Goal: Task Accomplishment & Management: Manage account settings

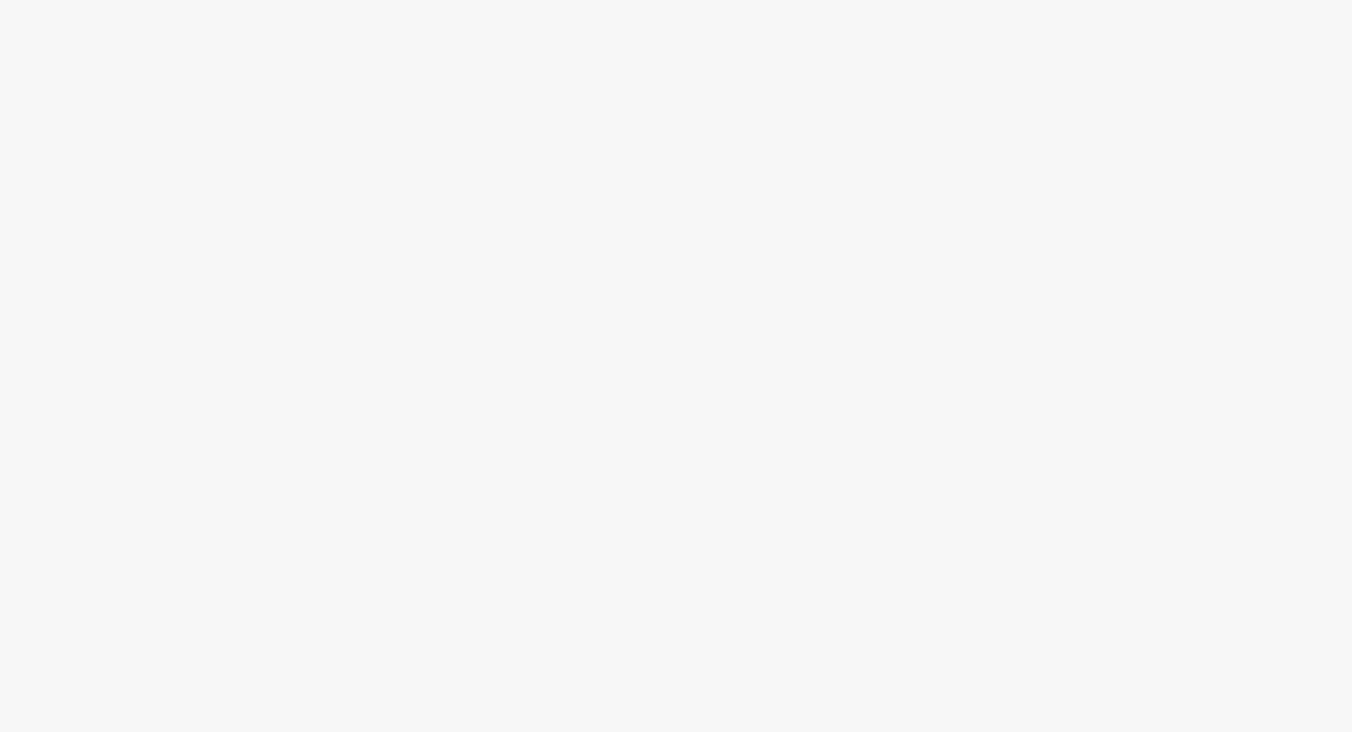
click at [655, 106] on body at bounding box center [676, 366] width 1352 height 732
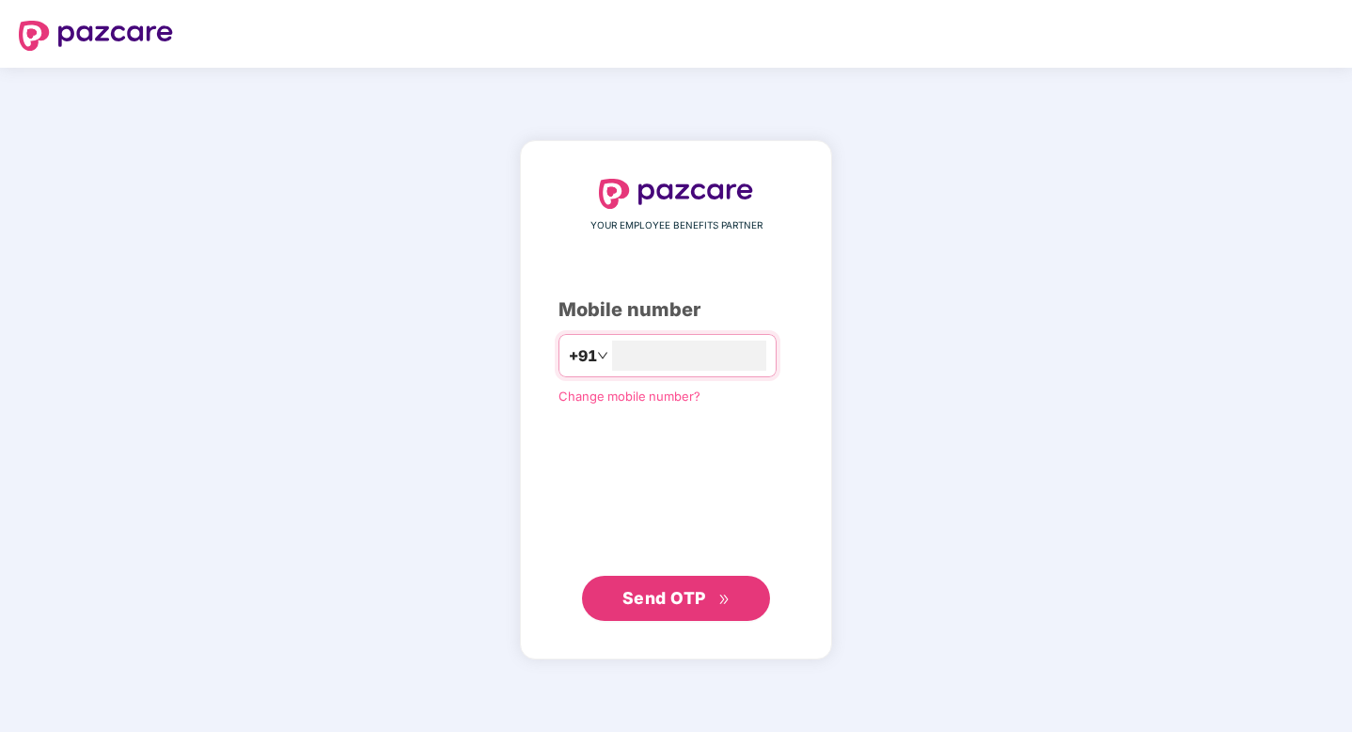
type input "**********"
click at [649, 592] on span "Send OTP" at bounding box center [665, 598] width 84 height 20
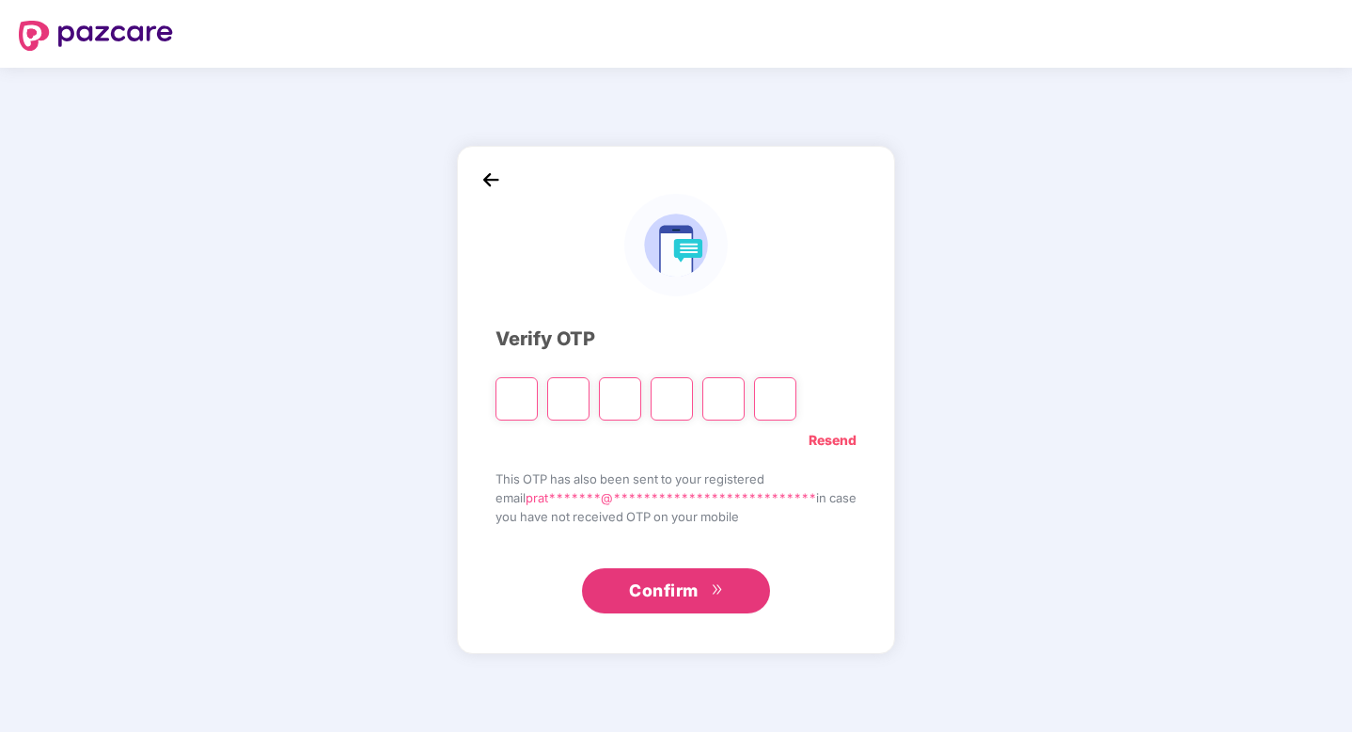
type input "*"
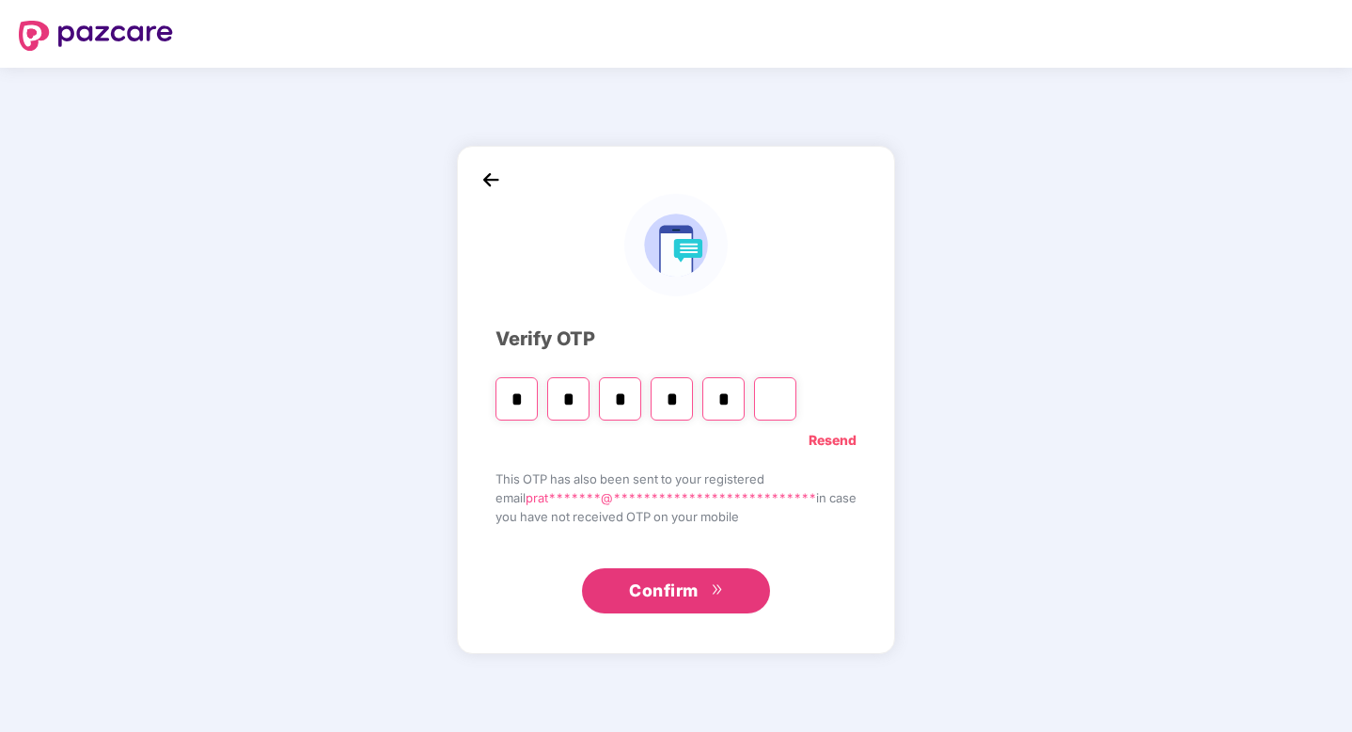
type input "*"
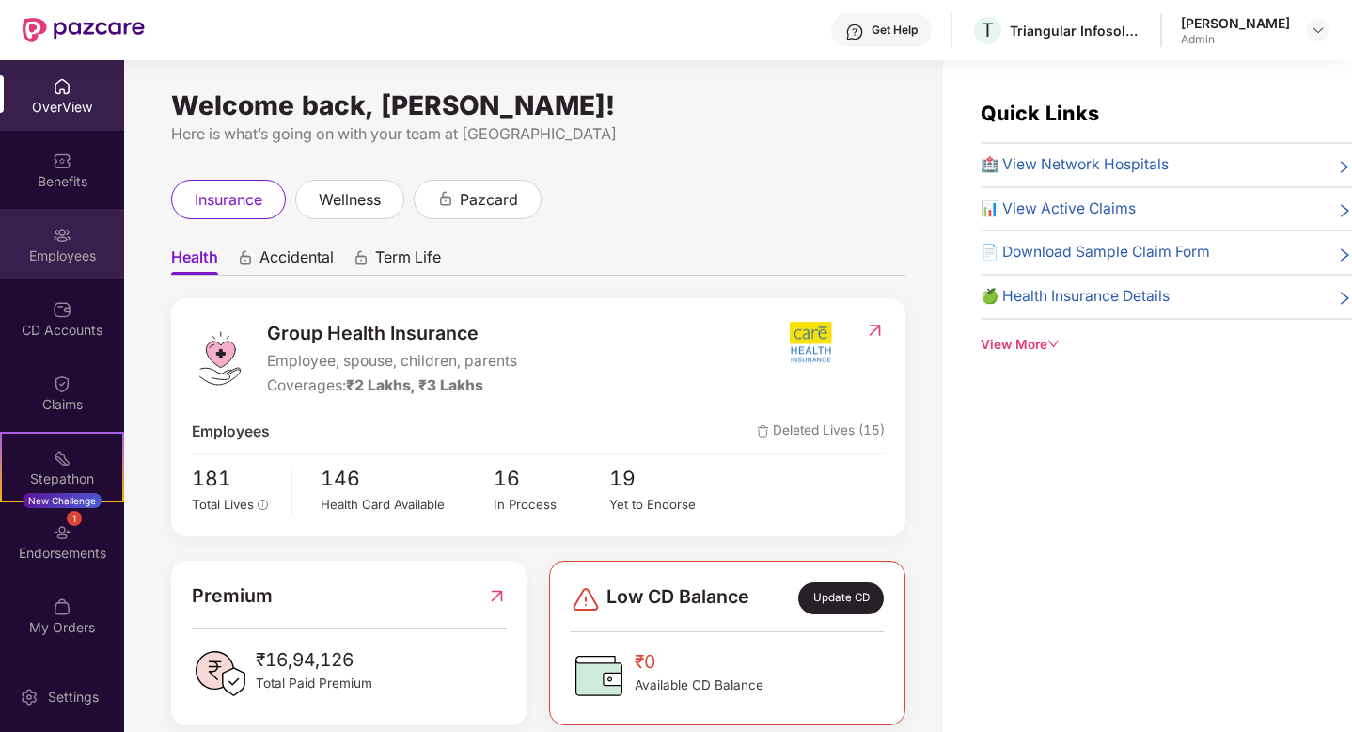
click at [58, 246] on div "Employees" at bounding box center [62, 255] width 124 height 19
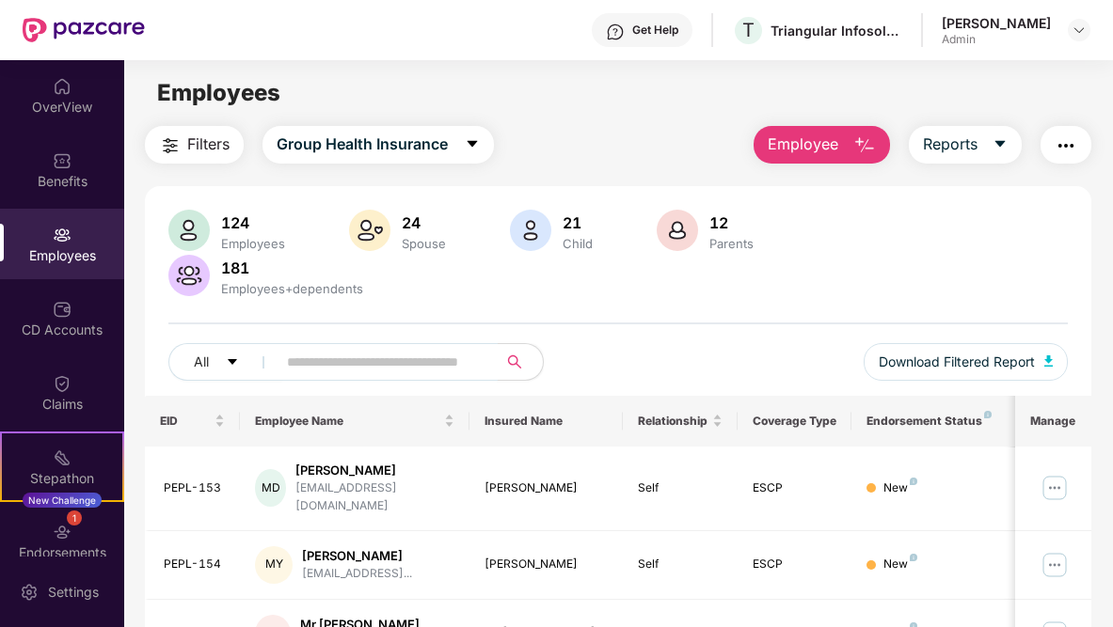
click at [330, 369] on input "text" at bounding box center [379, 362] width 185 height 28
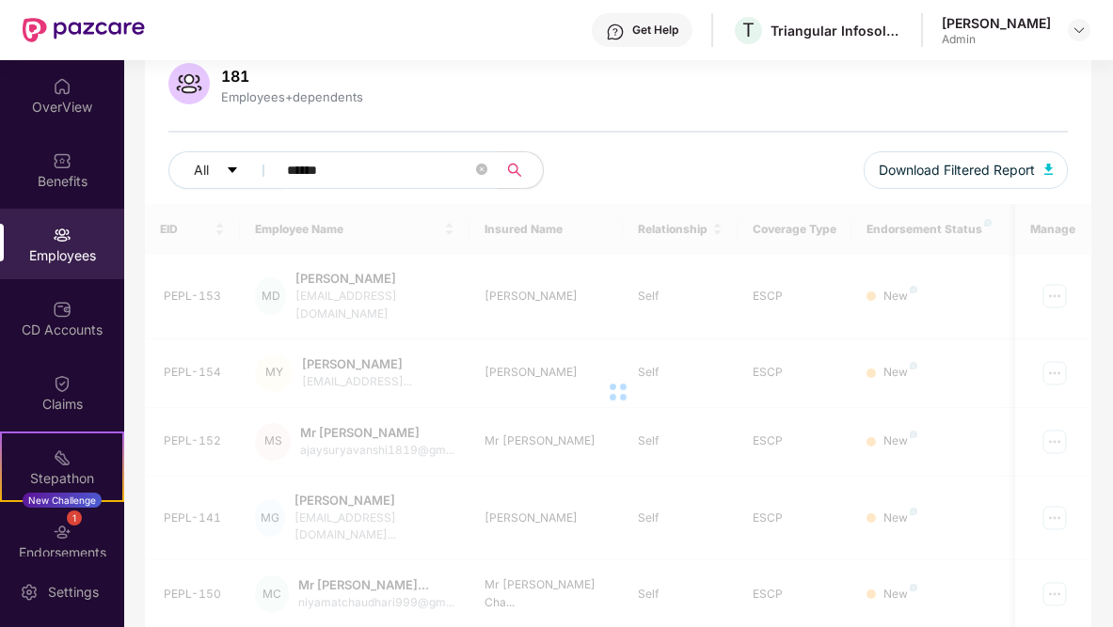
scroll to position [60, 0]
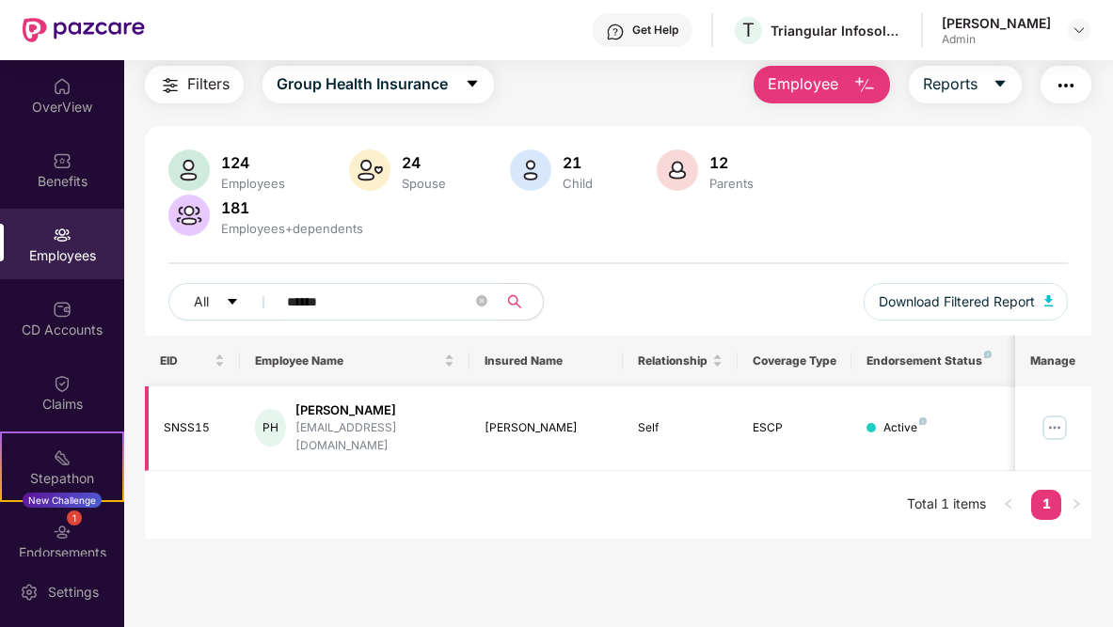
type input "******"
click at [368, 431] on div "[EMAIL_ADDRESS][DOMAIN_NAME]" at bounding box center [374, 437] width 159 height 36
click at [639, 458] on div "EID Employee Name Insured Name Relationship Coverage Type Endorsement Status Pl…" at bounding box center [618, 437] width 946 height 203
click at [1057, 418] on img at bounding box center [1054, 428] width 30 height 30
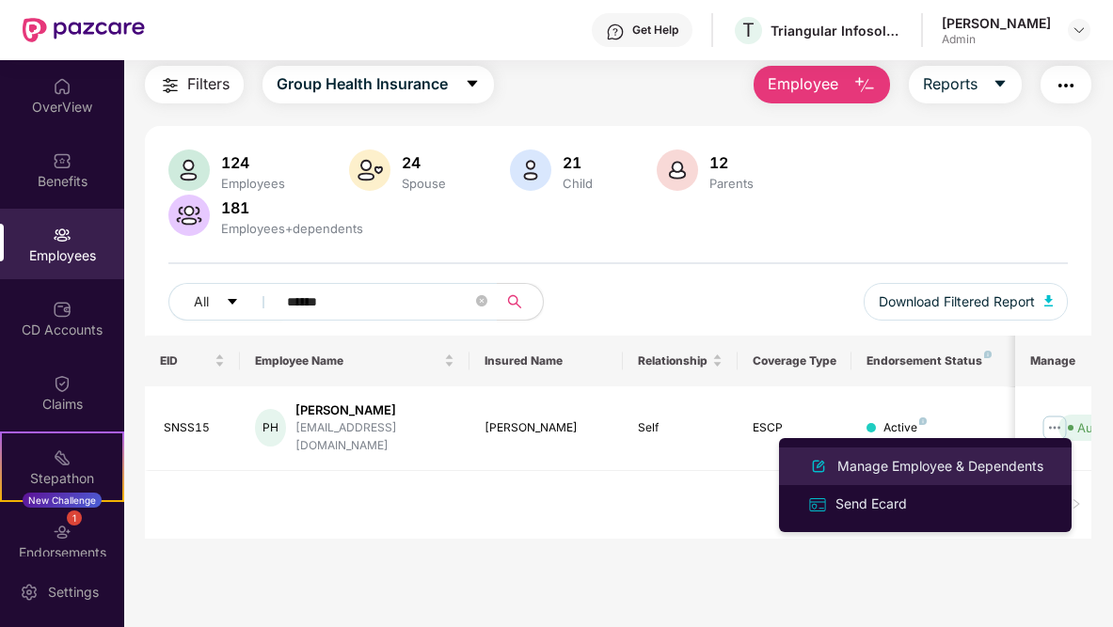
click at [905, 467] on div "Manage Employee & Dependents" at bounding box center [939, 466] width 213 height 21
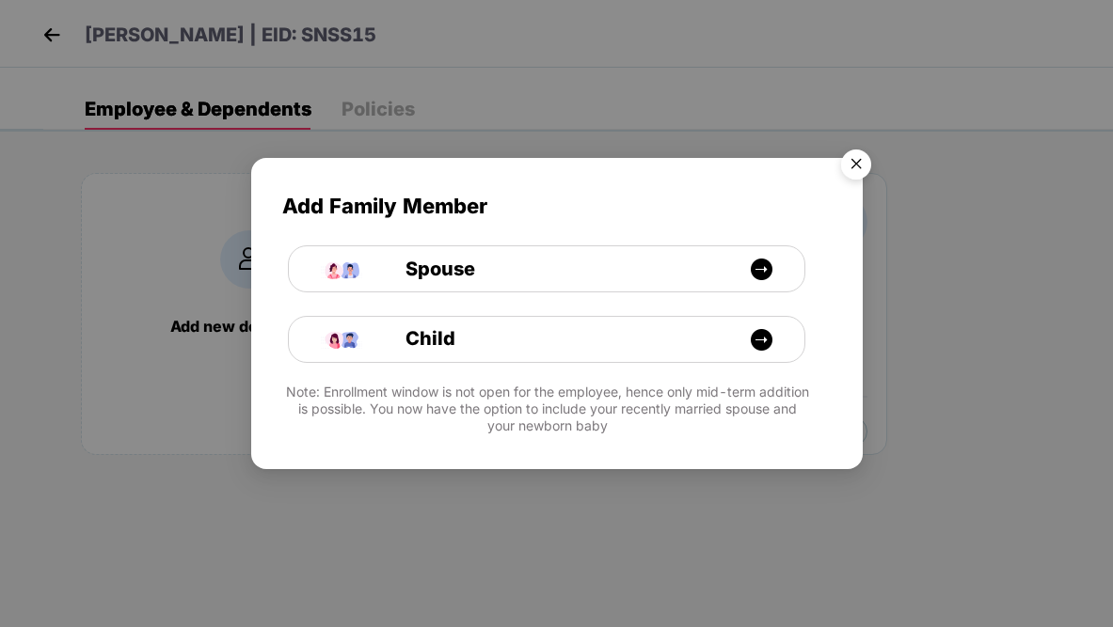
click at [857, 168] on img "Close" at bounding box center [855, 167] width 53 height 53
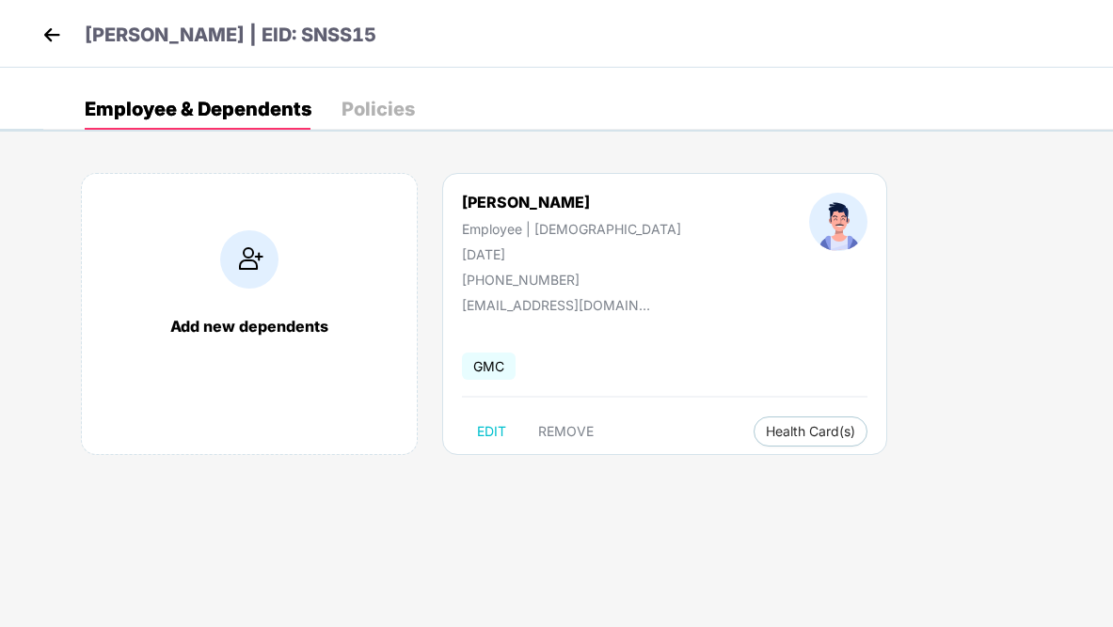
click at [45, 39] on img at bounding box center [52, 35] width 28 height 28
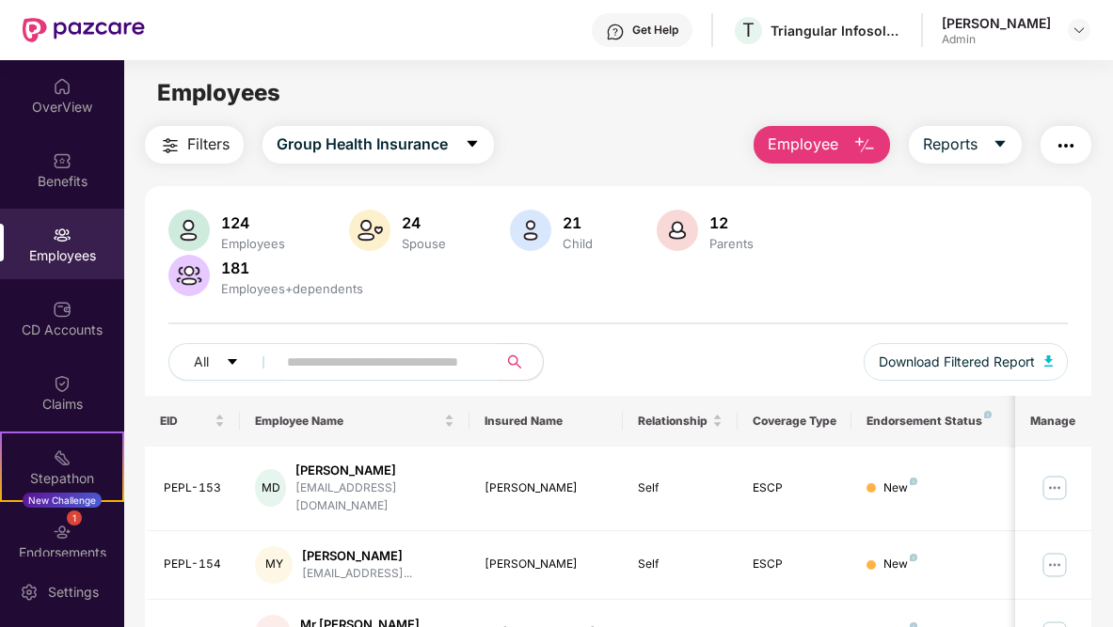
click at [351, 371] on input "text" at bounding box center [379, 362] width 185 height 28
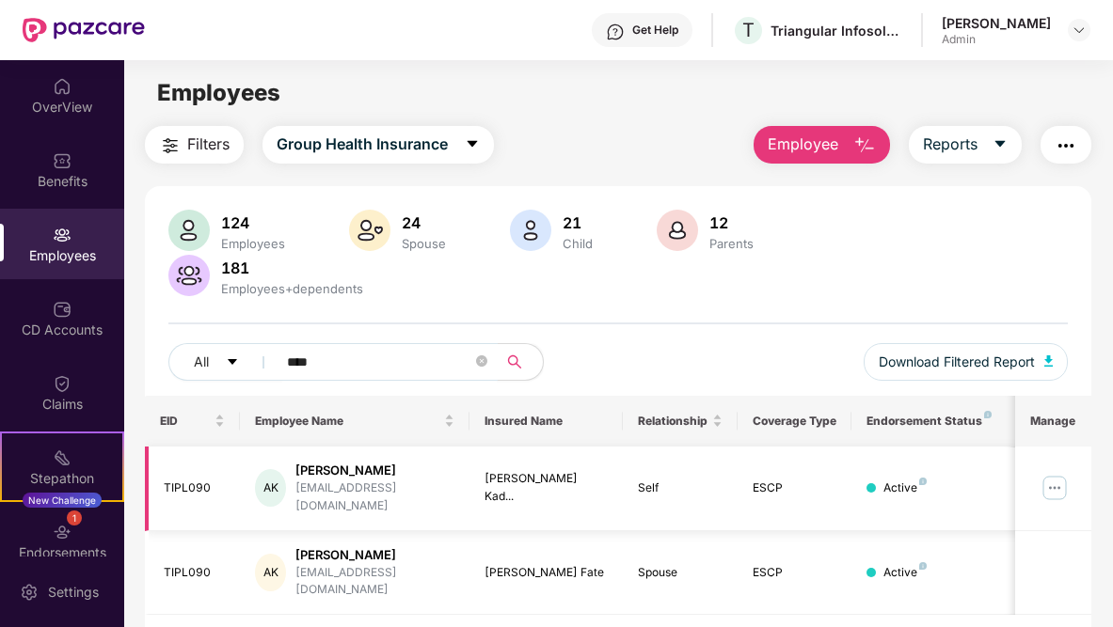
type input "****"
click at [1052, 477] on img at bounding box center [1054, 488] width 30 height 30
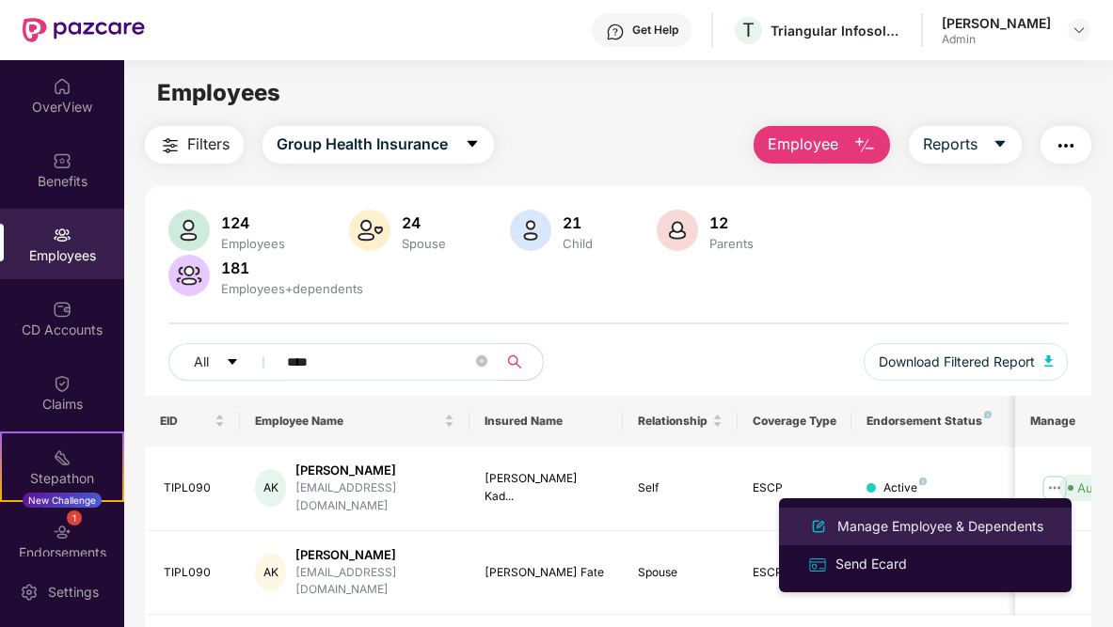
click at [863, 517] on div "Manage Employee & Dependents" at bounding box center [939, 526] width 213 height 21
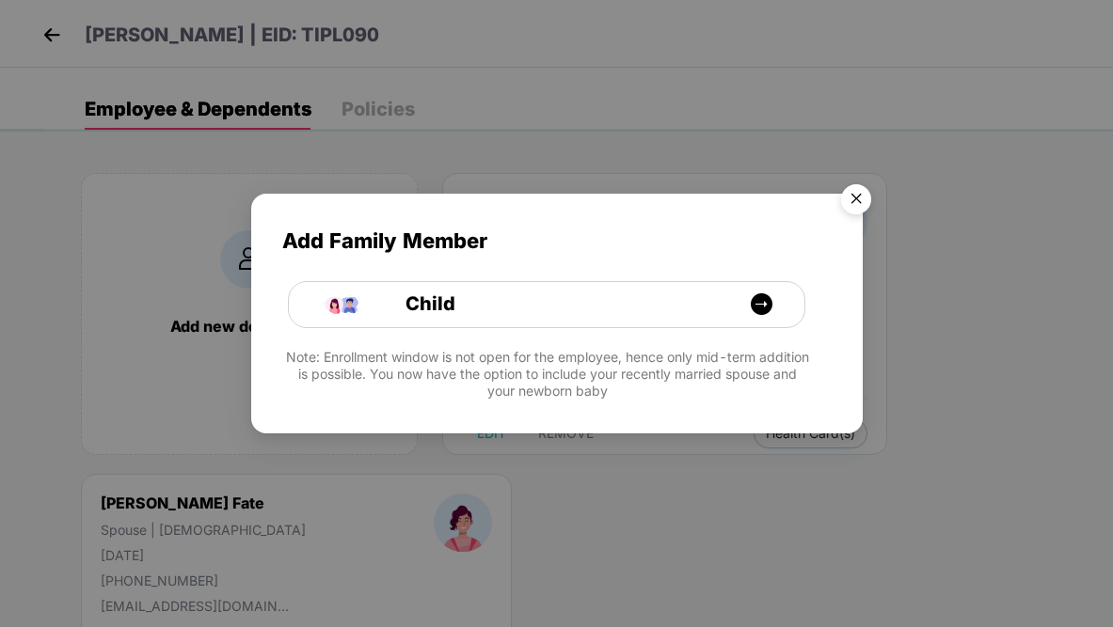
click at [866, 202] on img "Close" at bounding box center [855, 202] width 53 height 53
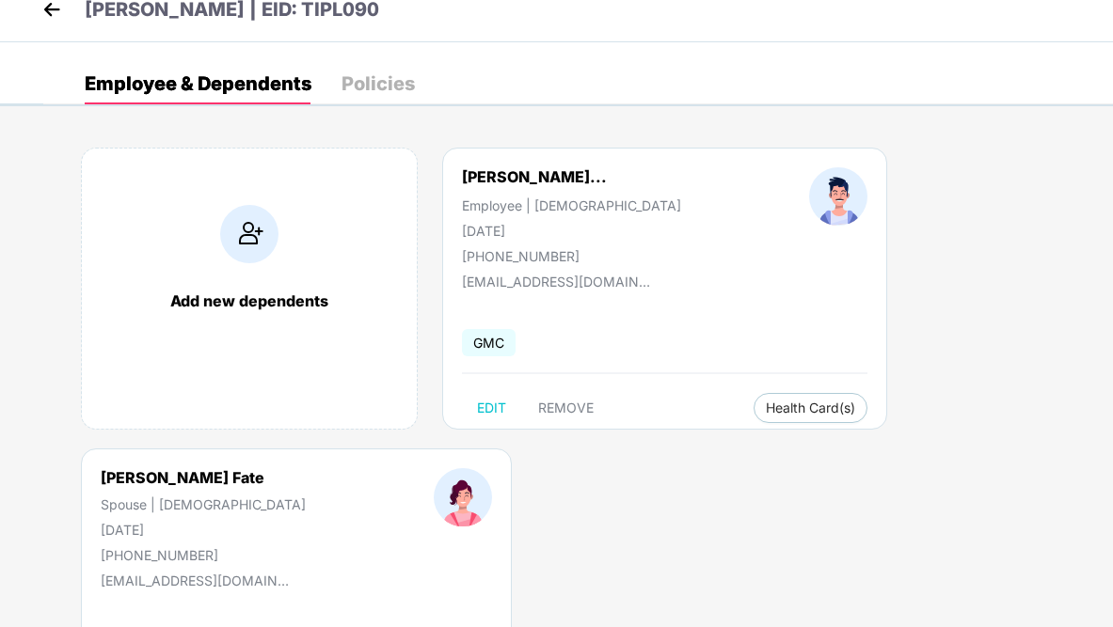
scroll to position [3, 0]
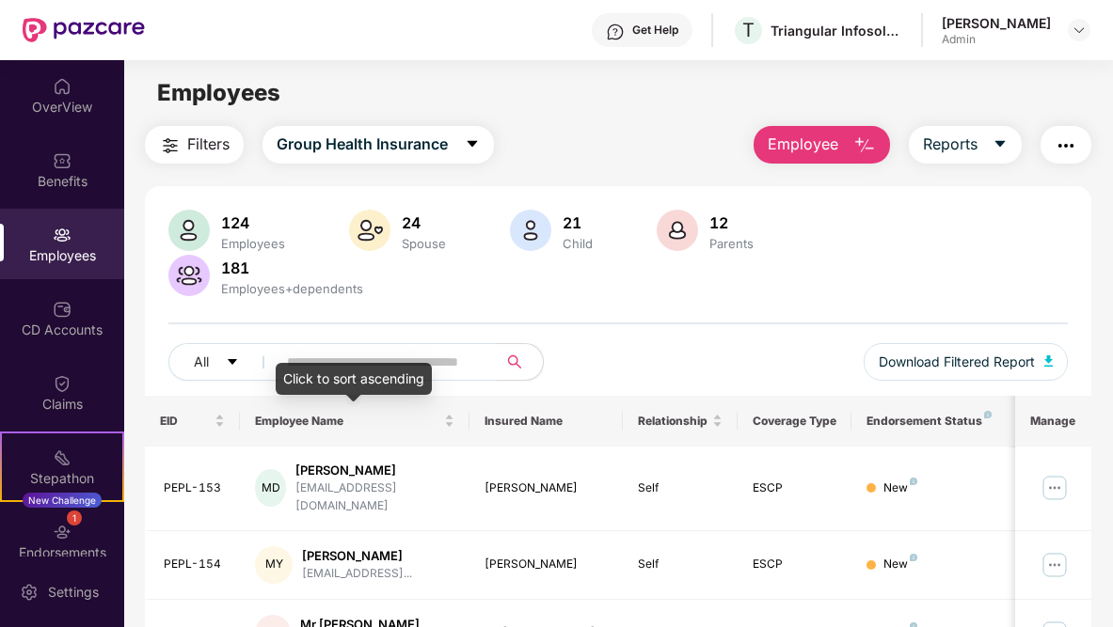
click at [355, 367] on div "Click to sort ascending" at bounding box center [354, 379] width 156 height 32
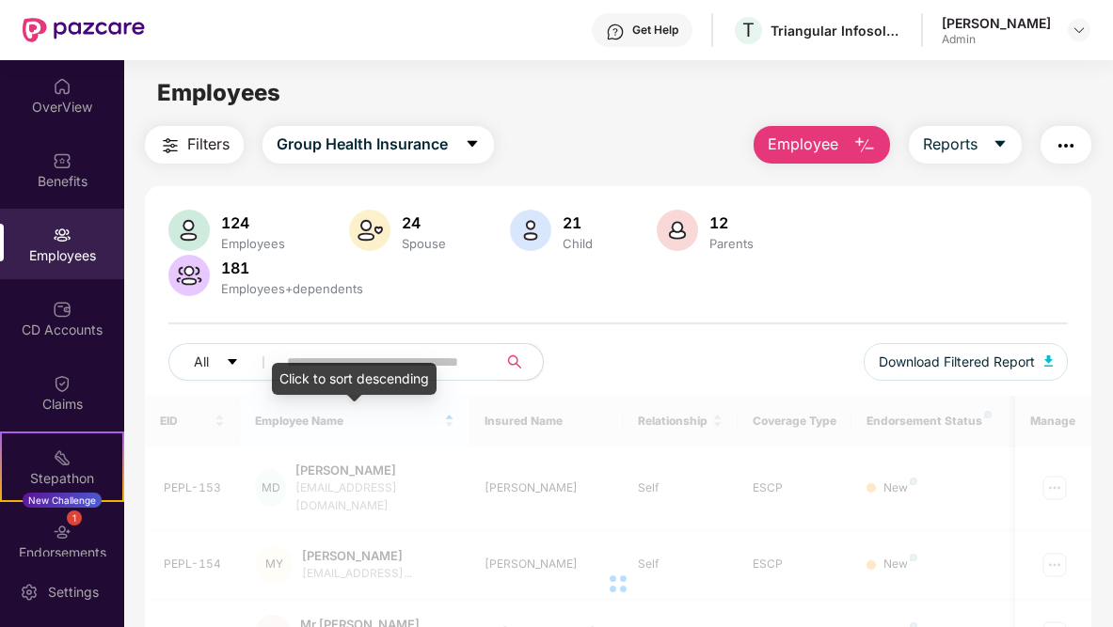
click at [371, 355] on input "text" at bounding box center [379, 362] width 185 height 28
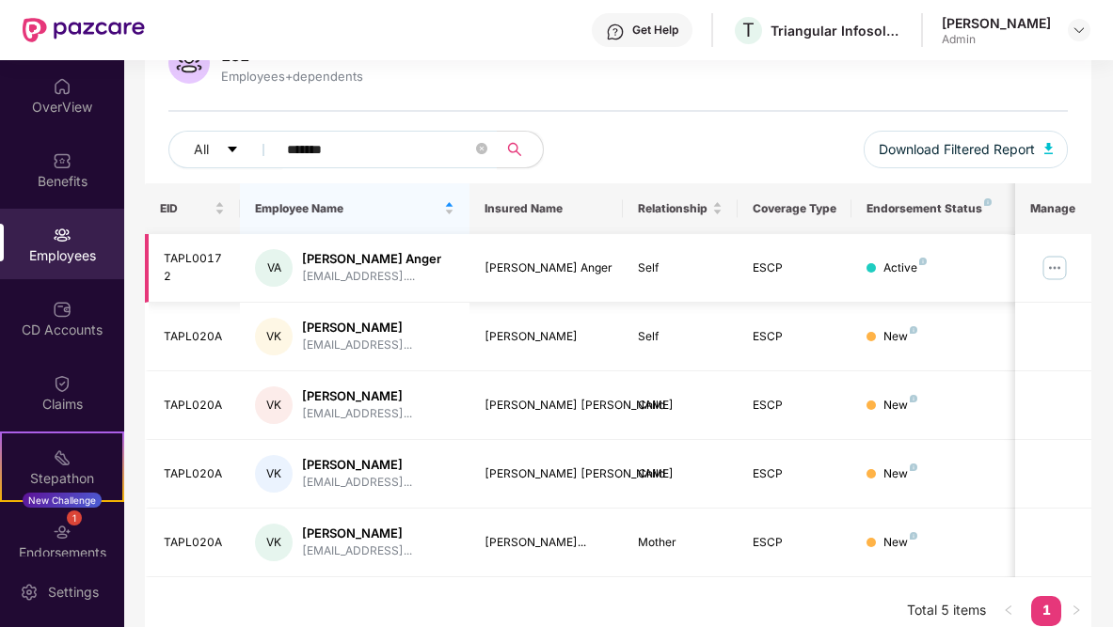
scroll to position [191, 0]
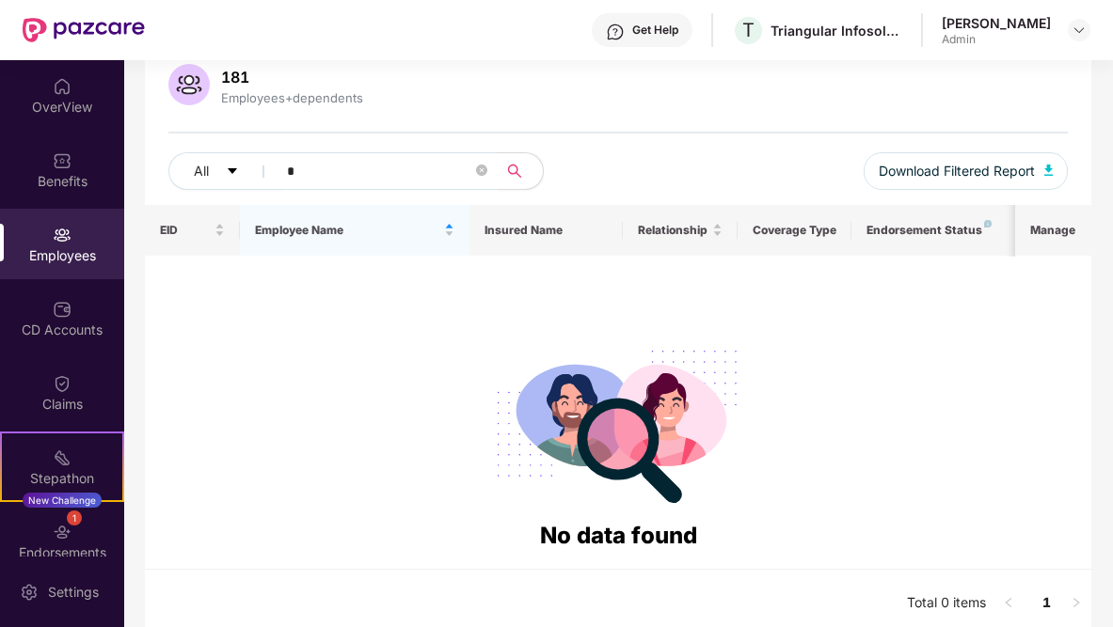
type input "*"
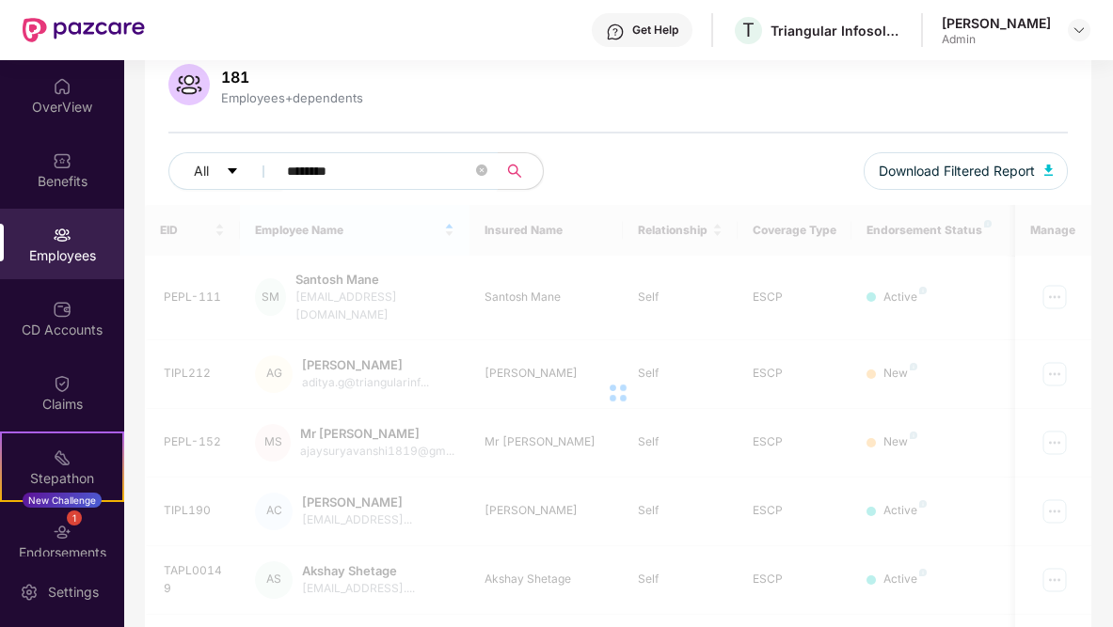
scroll to position [93, 0]
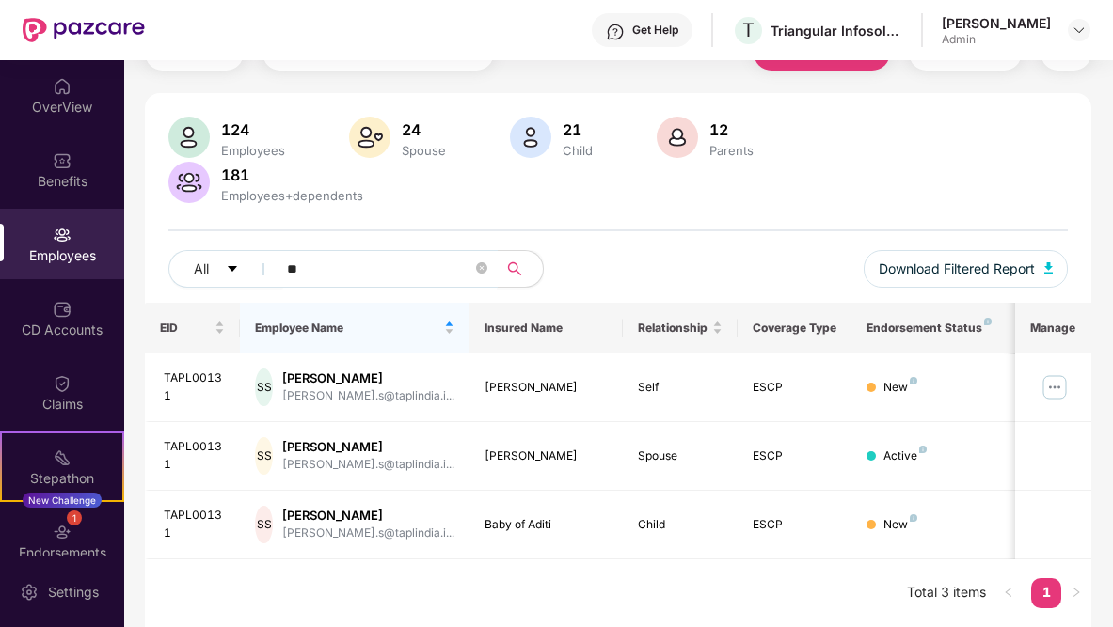
type input "*"
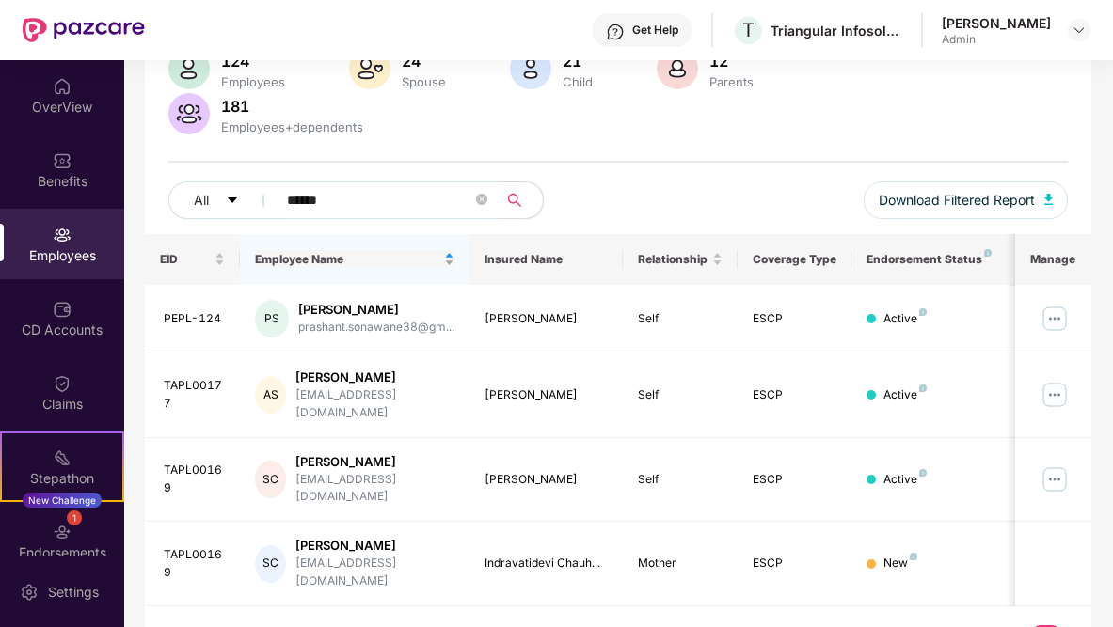
scroll to position [60, 0]
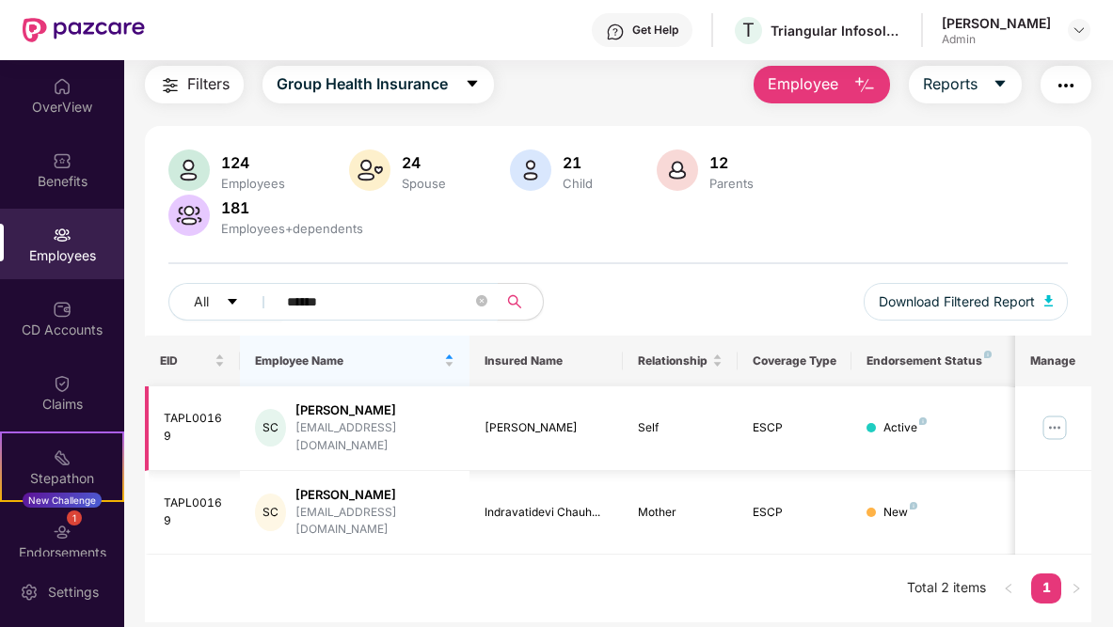
type input "******"
click at [1057, 425] on img at bounding box center [1054, 428] width 30 height 30
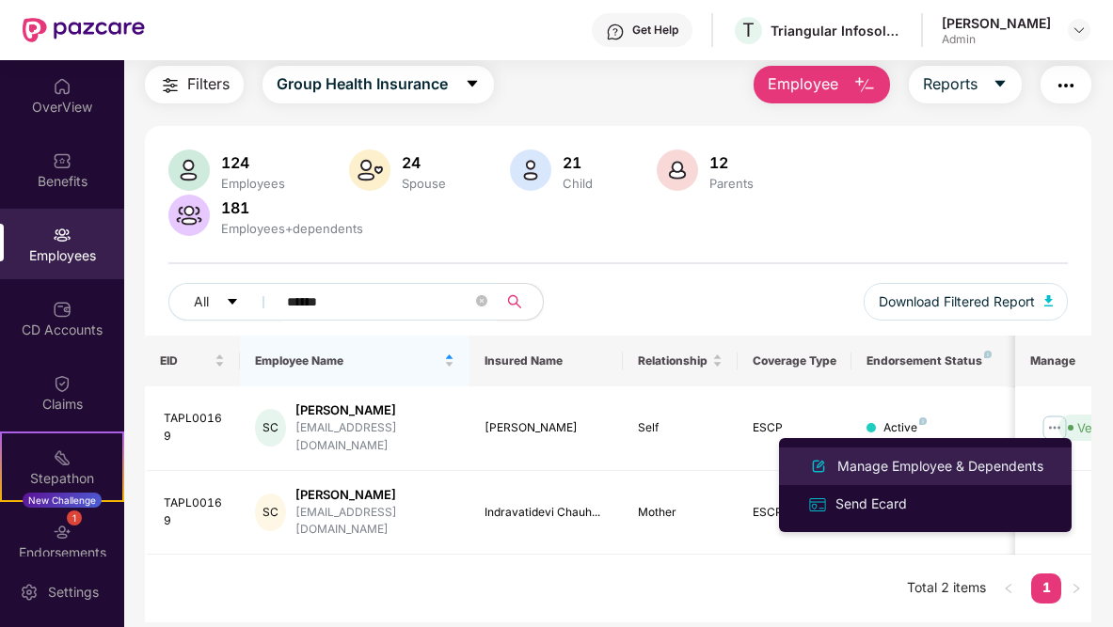
click at [905, 463] on div "Manage Employee & Dependents" at bounding box center [939, 466] width 213 height 21
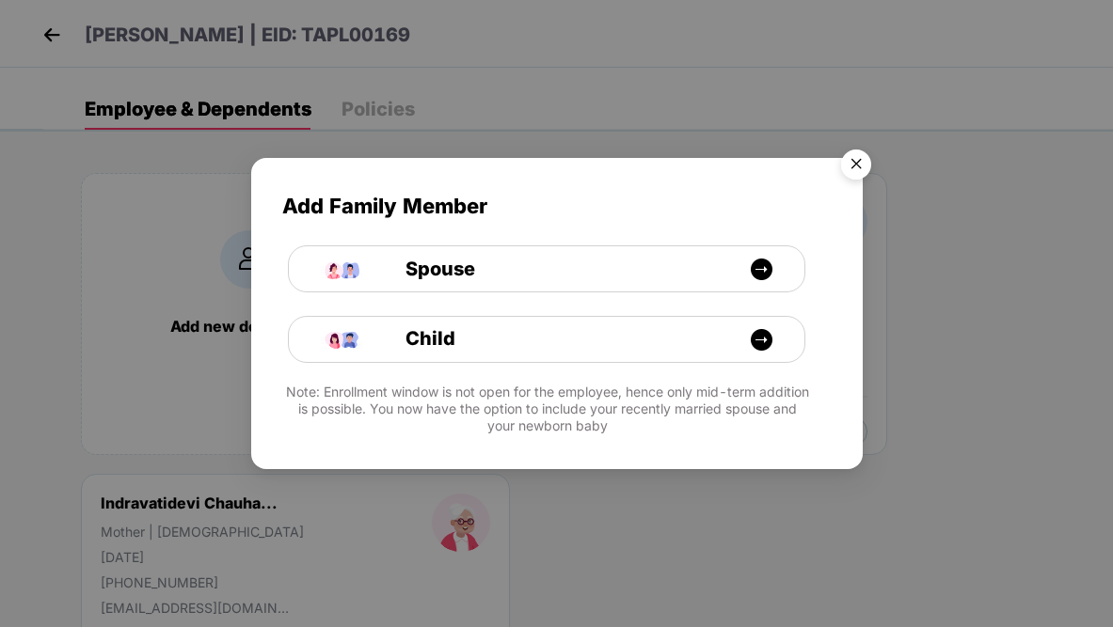
click at [857, 174] on img "Close" at bounding box center [855, 167] width 53 height 53
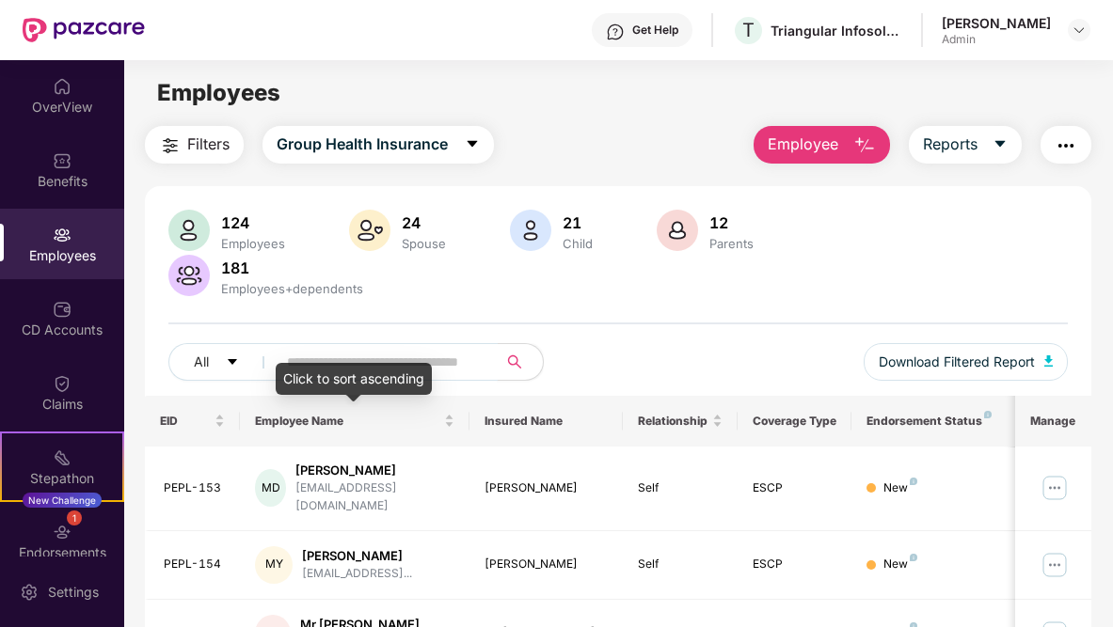
click at [410, 362] on input "text" at bounding box center [379, 362] width 185 height 28
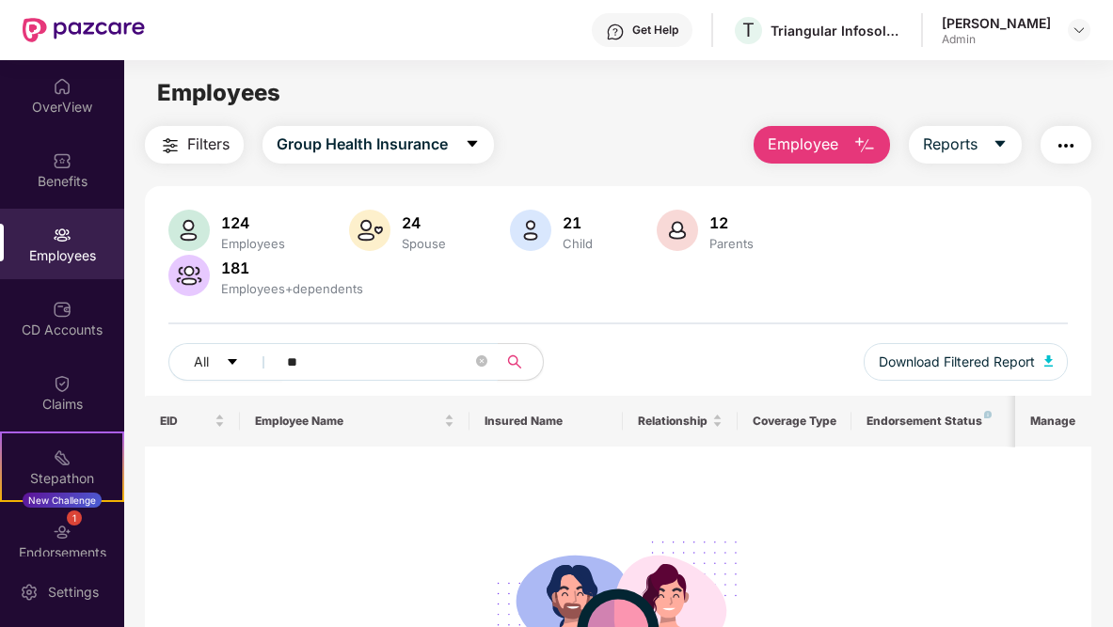
type input "*"
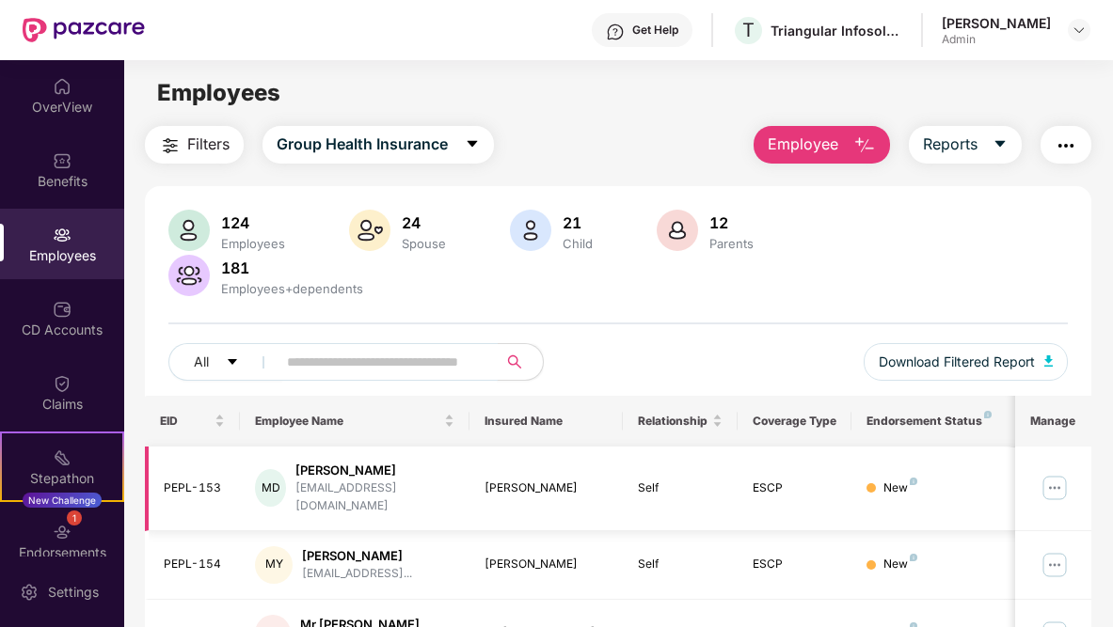
scroll to position [4, 0]
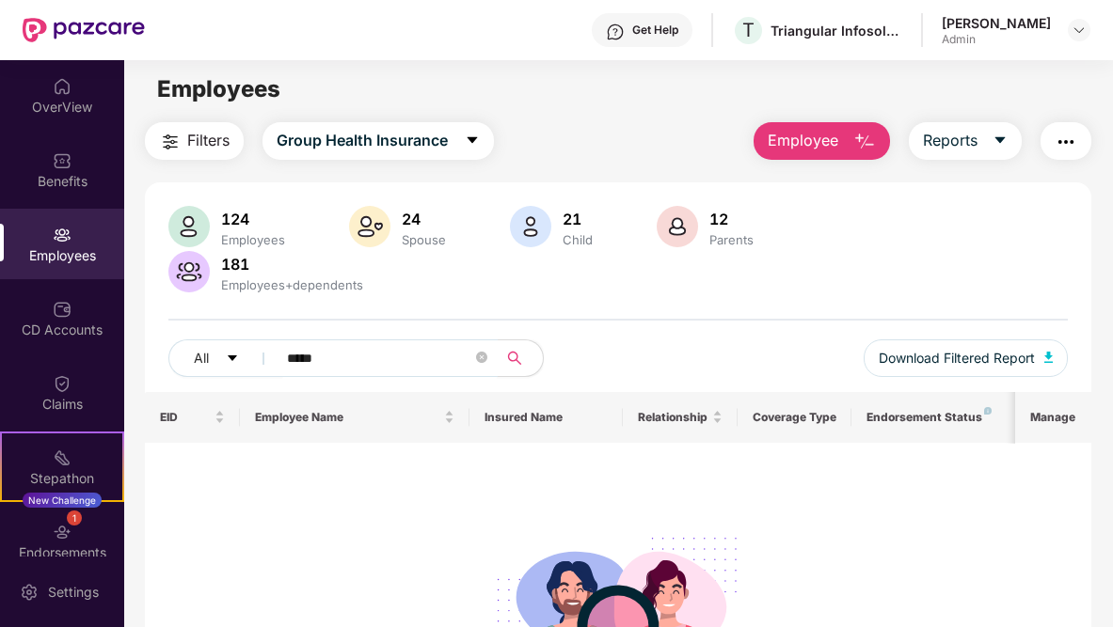
click at [375, 371] on input "*****" at bounding box center [379, 358] width 185 height 28
type input "*"
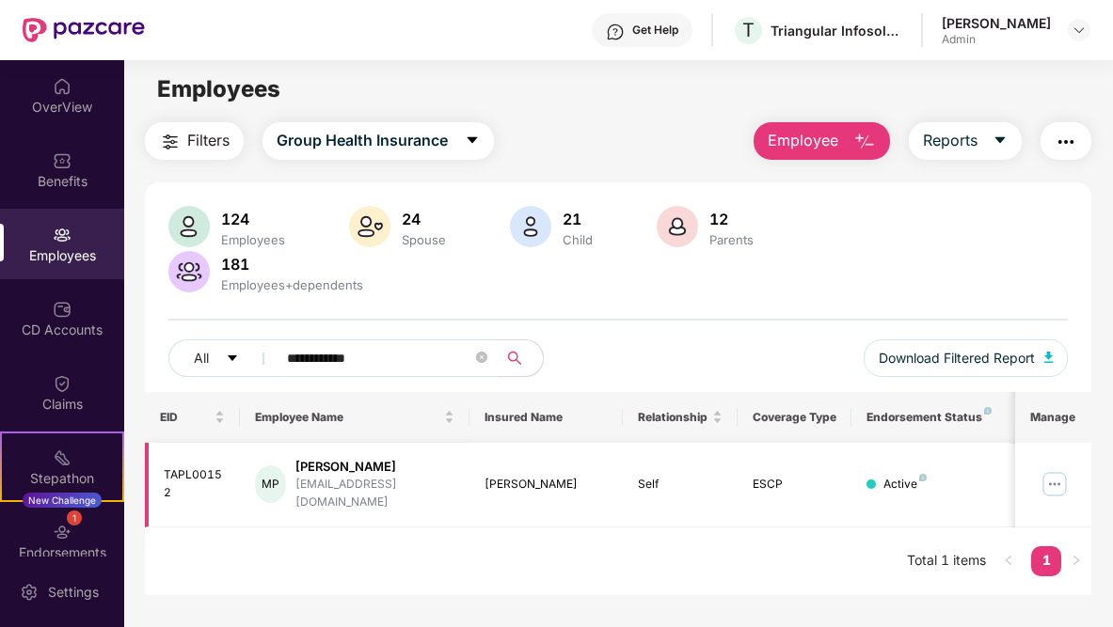
type input "**********"
click at [375, 455] on td "MP [PERSON_NAME] [PERSON_NAME][EMAIL_ADDRESS][DOMAIN_NAME]" at bounding box center [354, 485] width 229 height 85
click at [1054, 479] on img at bounding box center [1054, 484] width 30 height 30
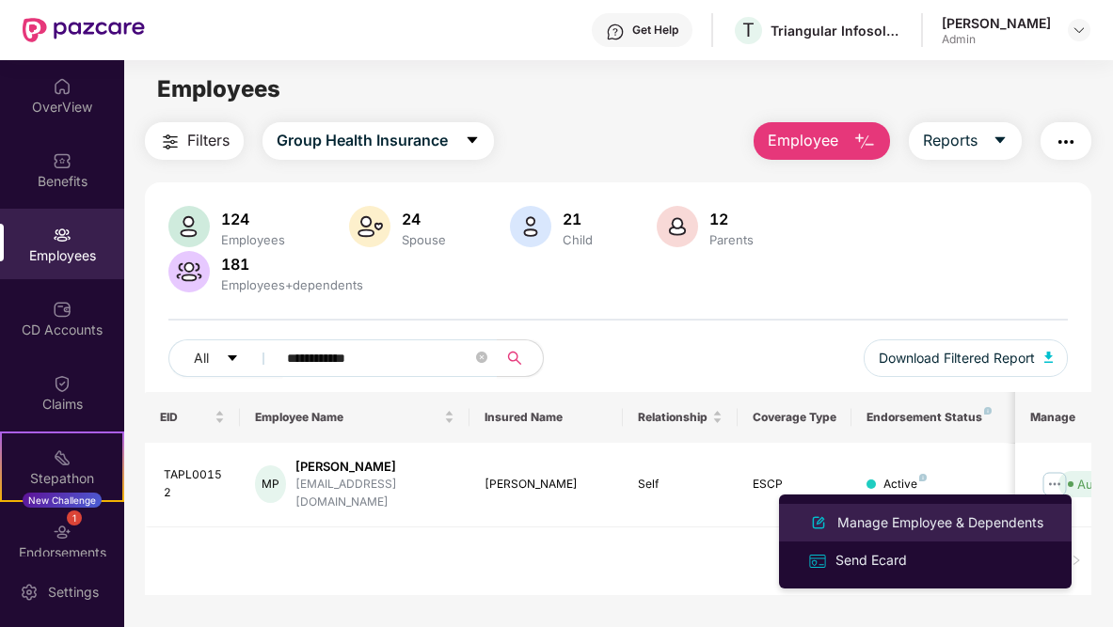
click at [933, 524] on div "Manage Employee & Dependents" at bounding box center [939, 523] width 213 height 21
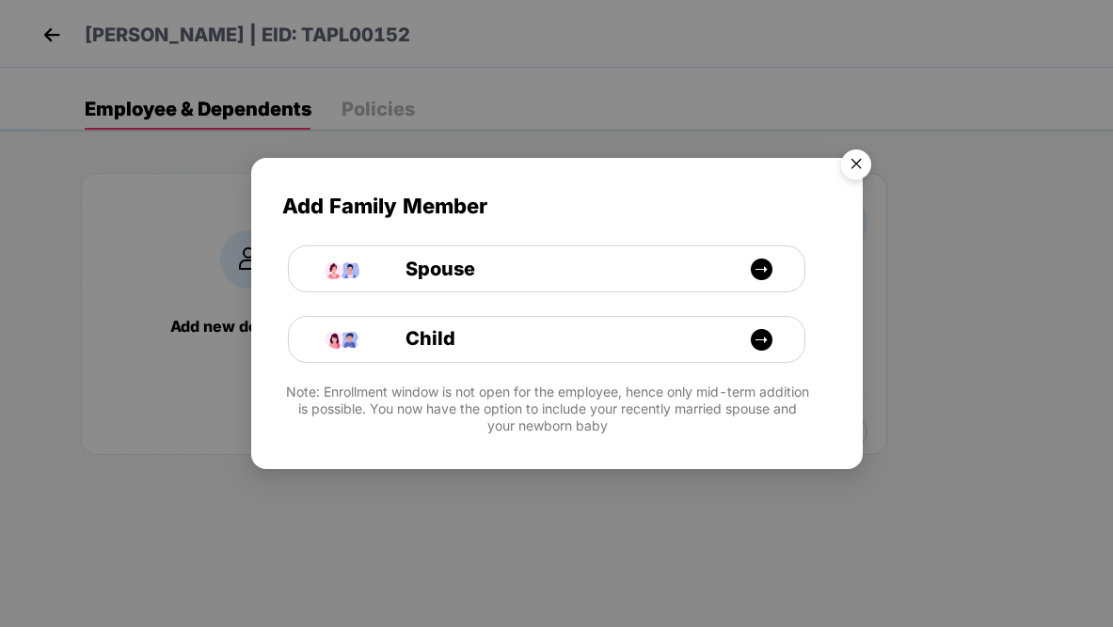
click at [856, 166] on img "Close" at bounding box center [855, 167] width 53 height 53
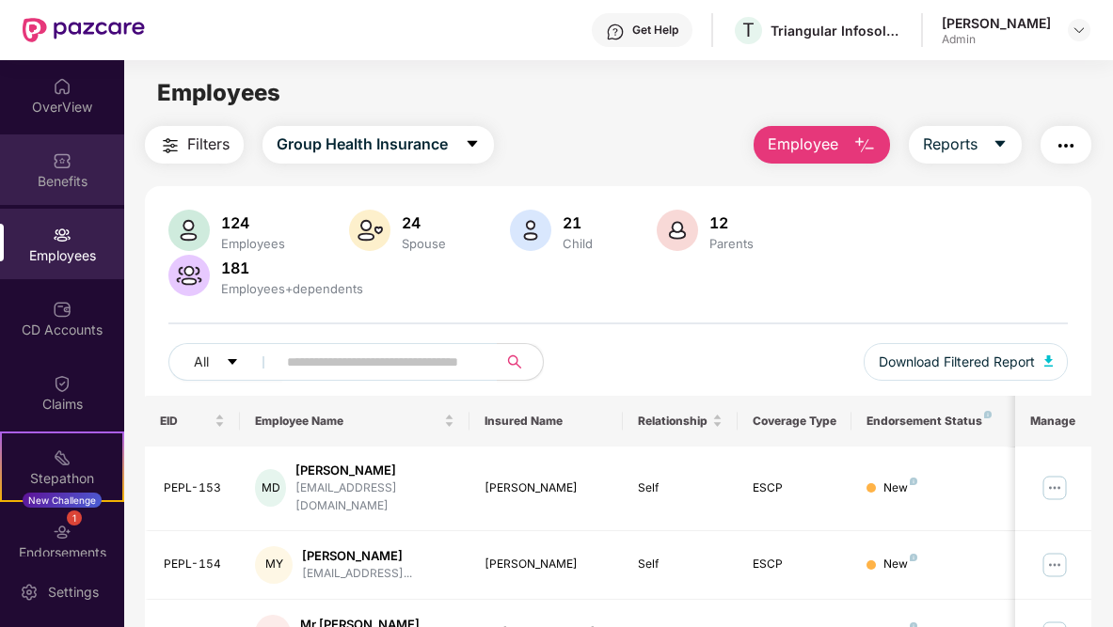
click at [76, 159] on div "Benefits" at bounding box center [62, 169] width 124 height 71
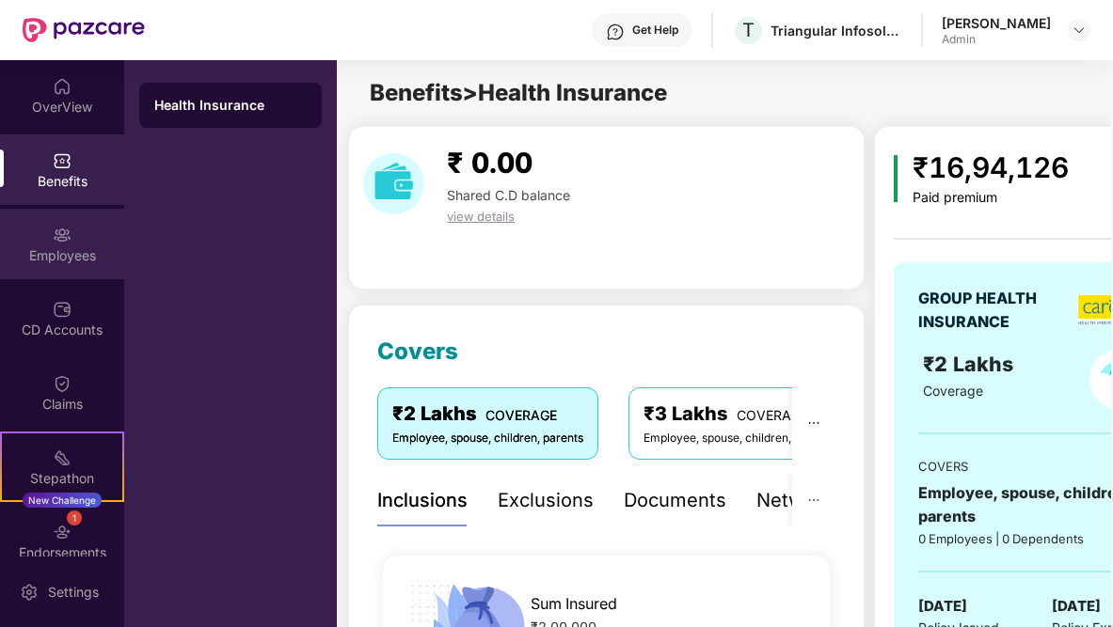
click at [68, 271] on div "Employees" at bounding box center [62, 244] width 124 height 71
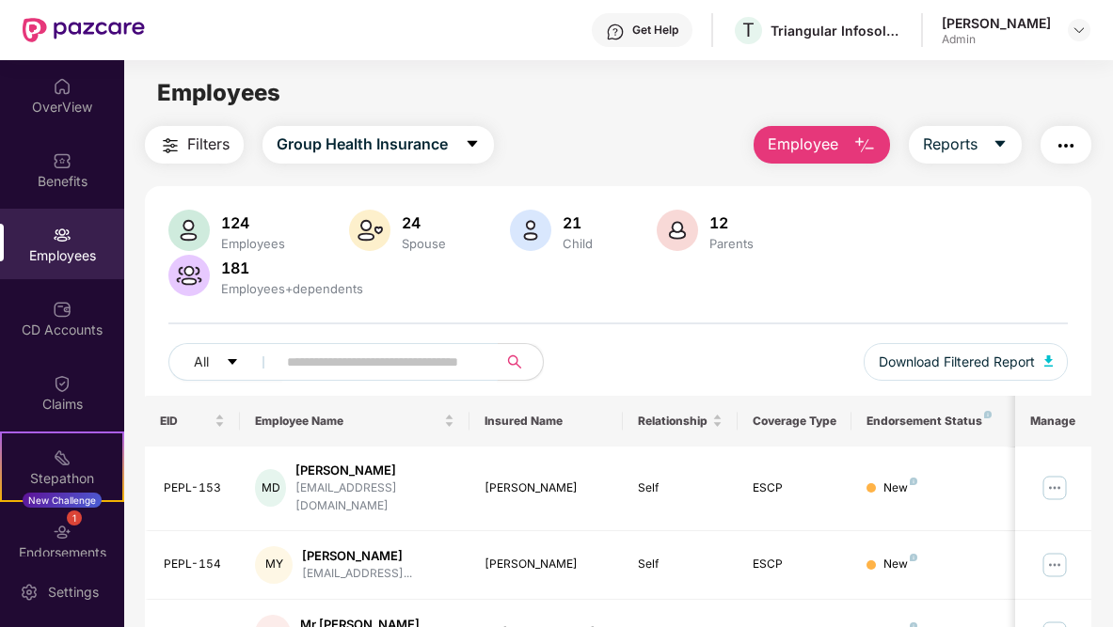
click at [297, 362] on input "text" at bounding box center [379, 362] width 185 height 28
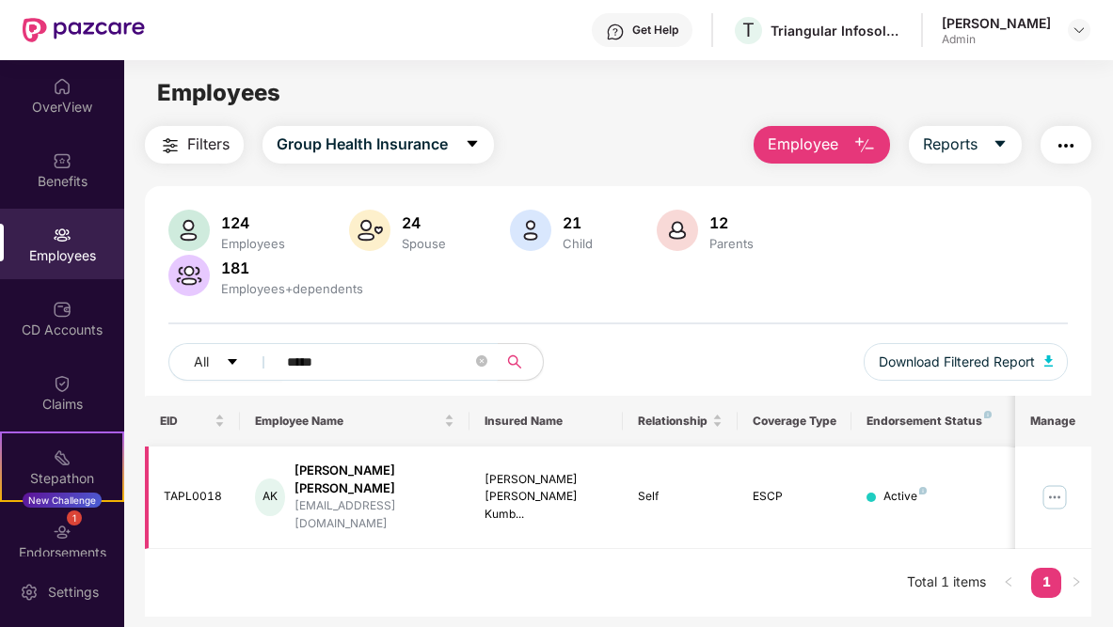
type input "****"
click at [1045, 491] on img at bounding box center [1054, 497] width 30 height 30
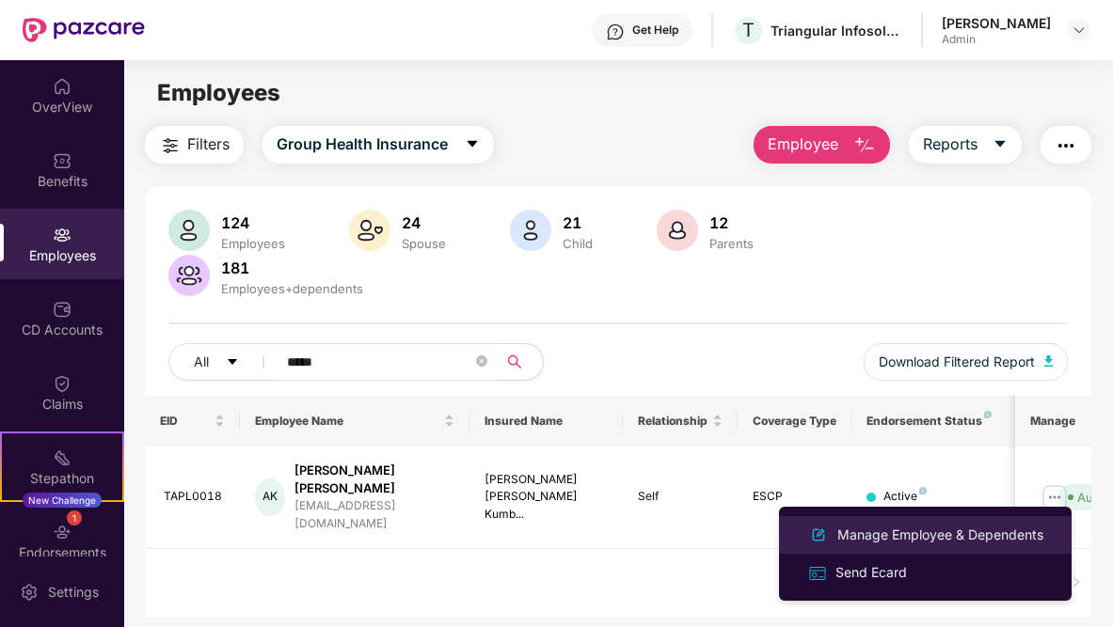
click at [902, 536] on div "Manage Employee & Dependents" at bounding box center [939, 535] width 213 height 21
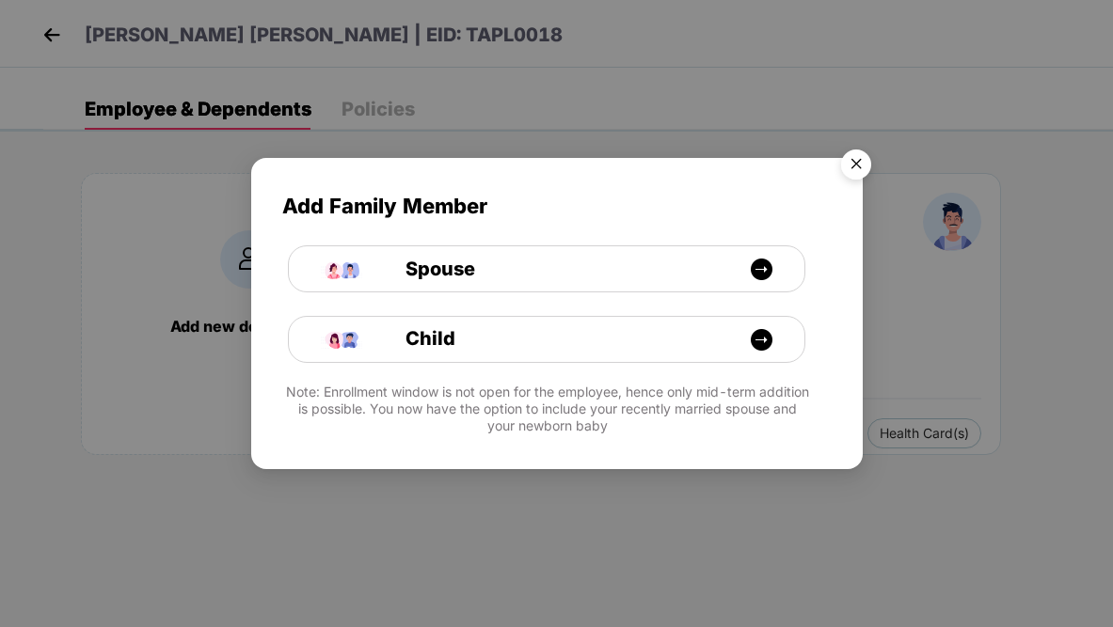
click at [854, 158] on img "Close" at bounding box center [855, 167] width 53 height 53
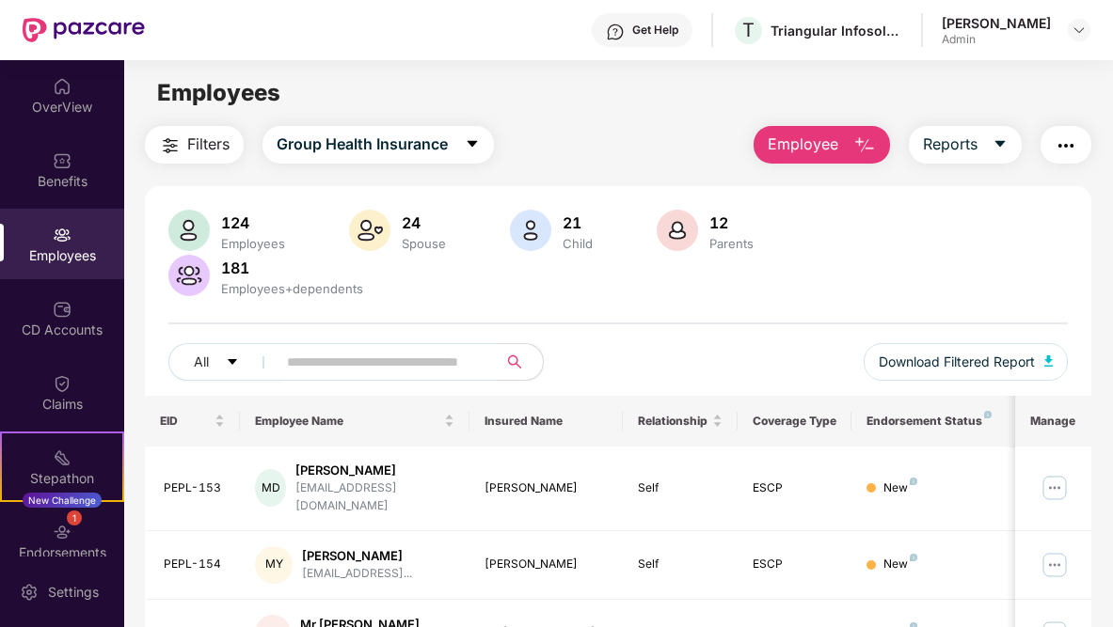
click at [366, 367] on input "text" at bounding box center [379, 362] width 185 height 28
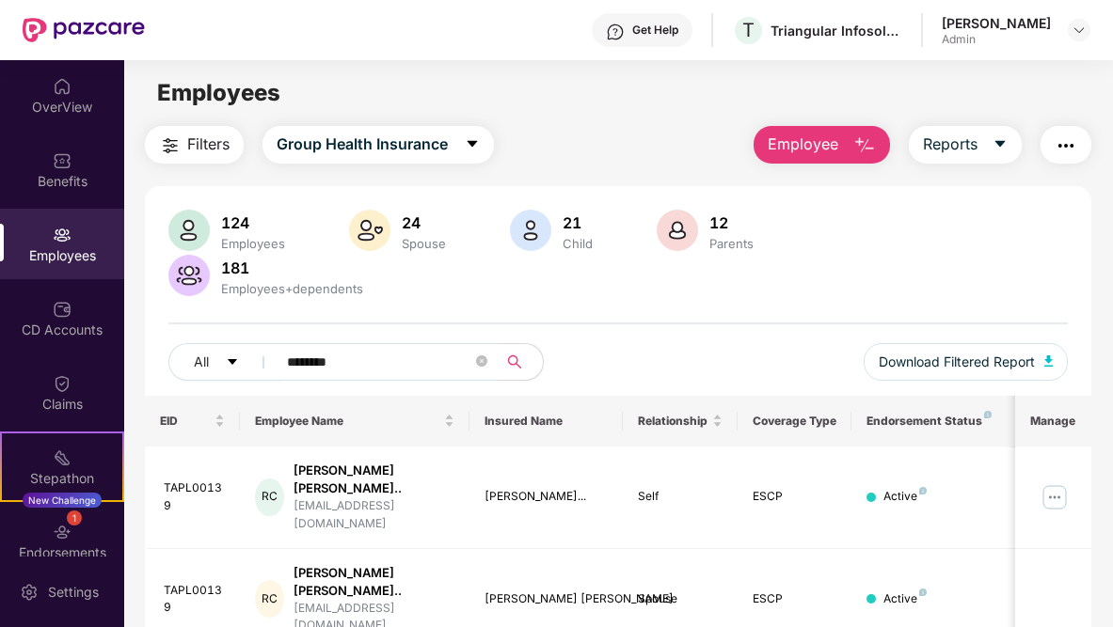
click at [348, 359] on input "*******" at bounding box center [379, 362] width 185 height 28
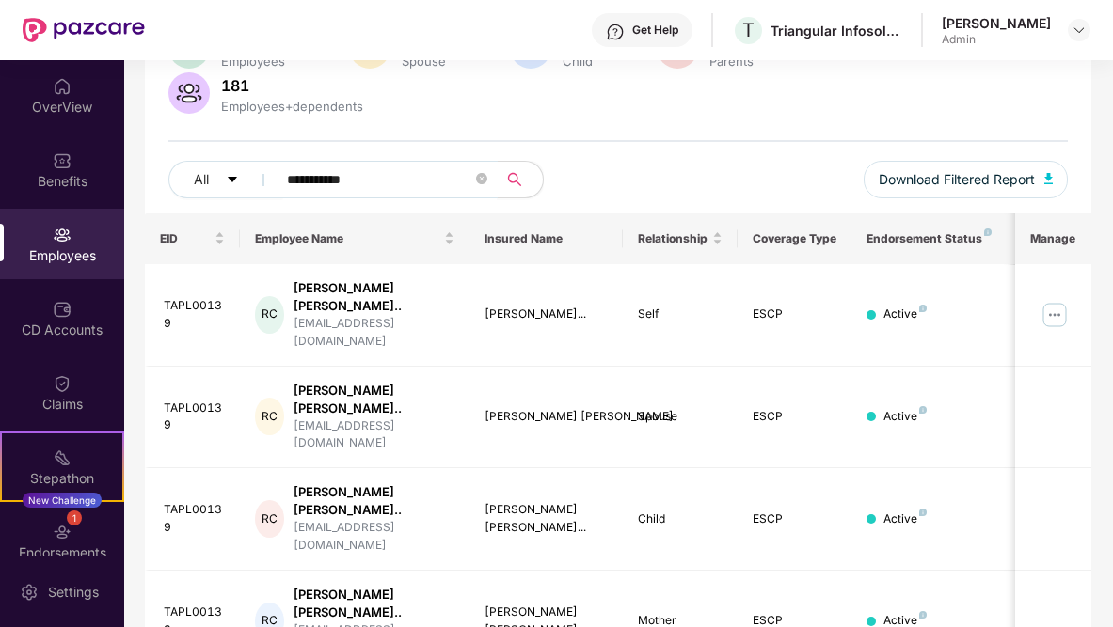
scroll to position [225, 0]
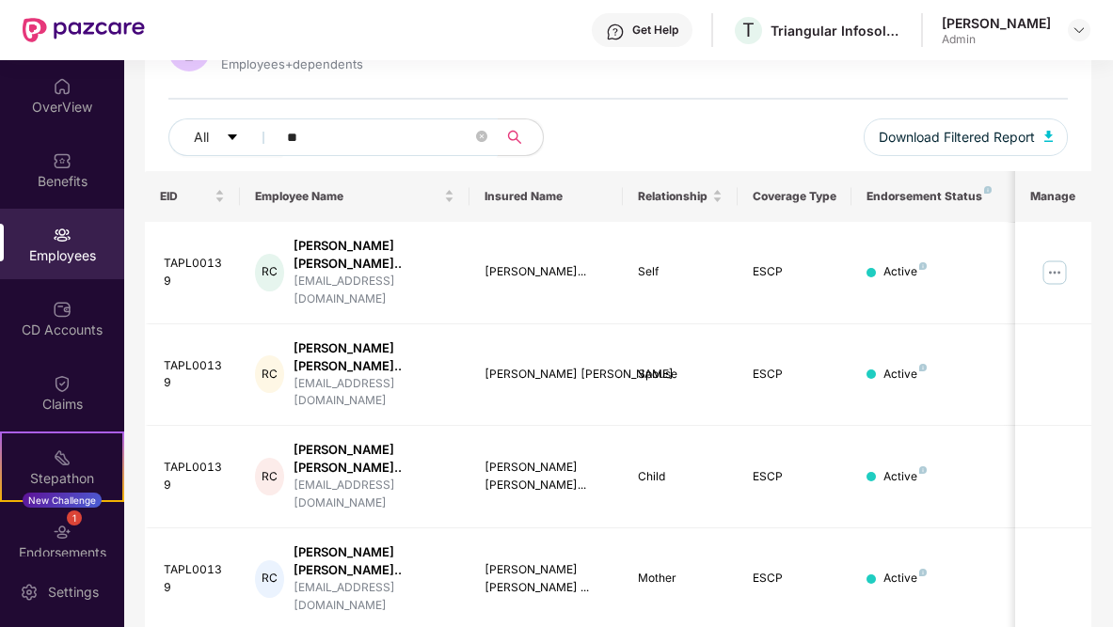
type input "*"
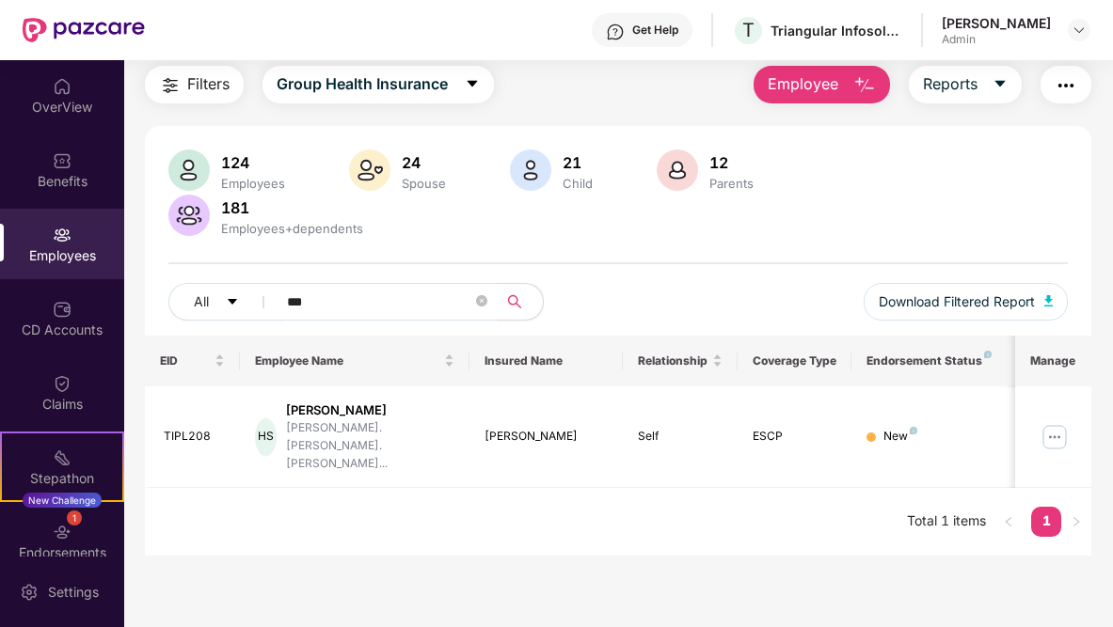
scroll to position [200, 0]
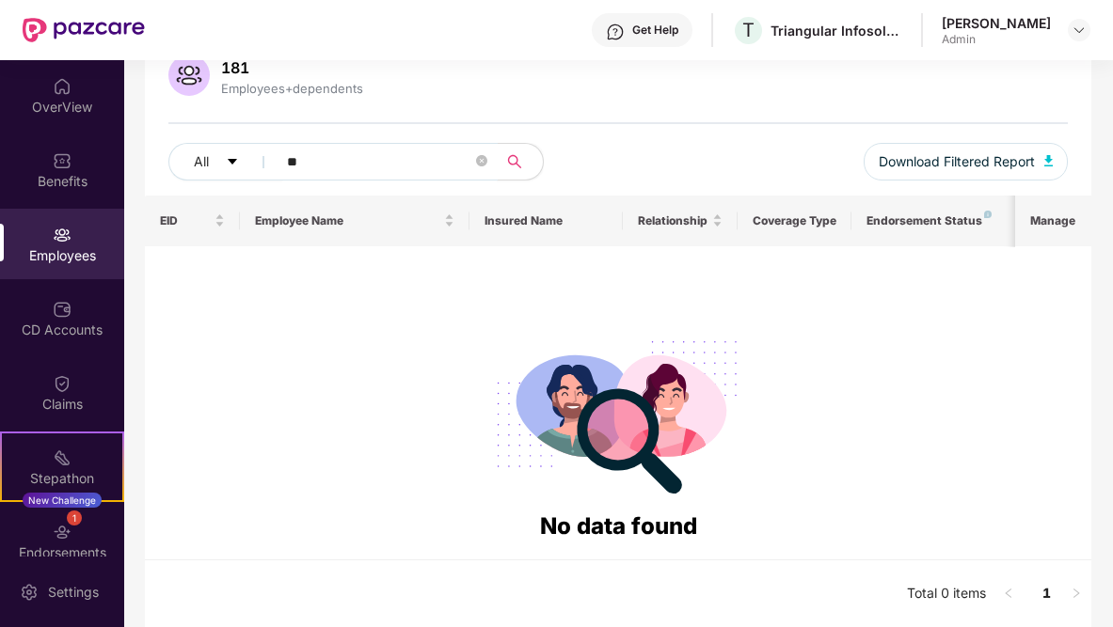
type input "*"
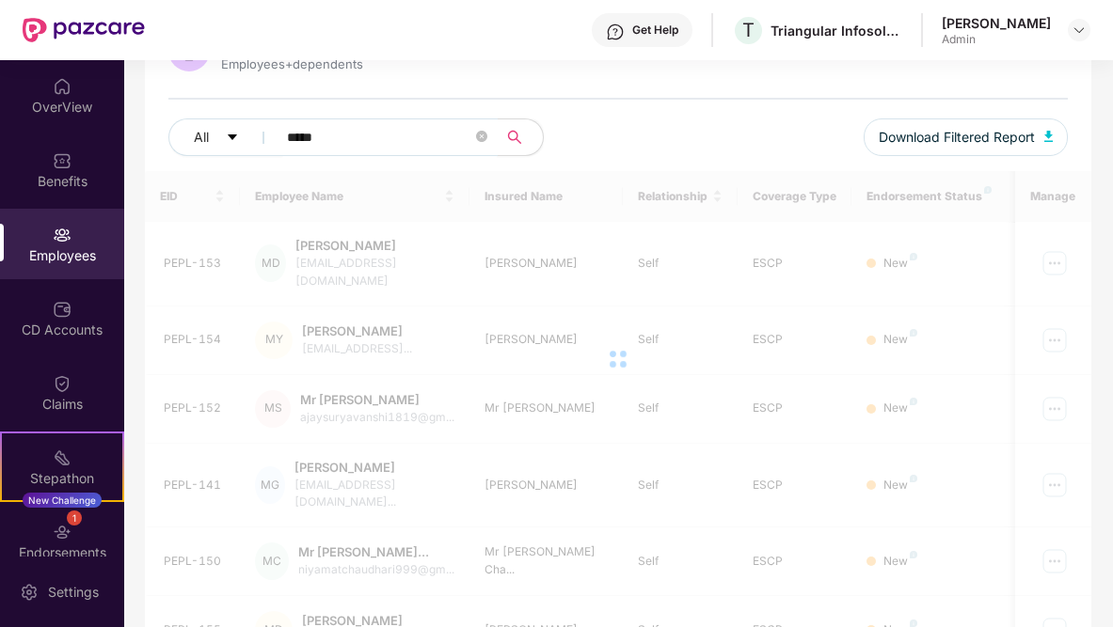
scroll to position [93, 0]
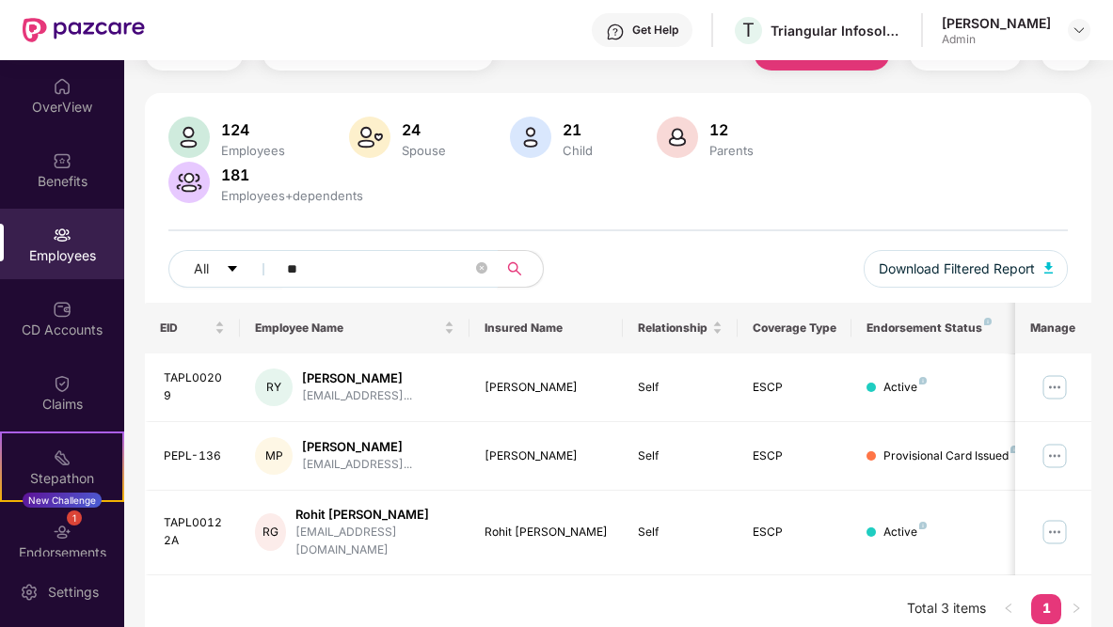
type input "*"
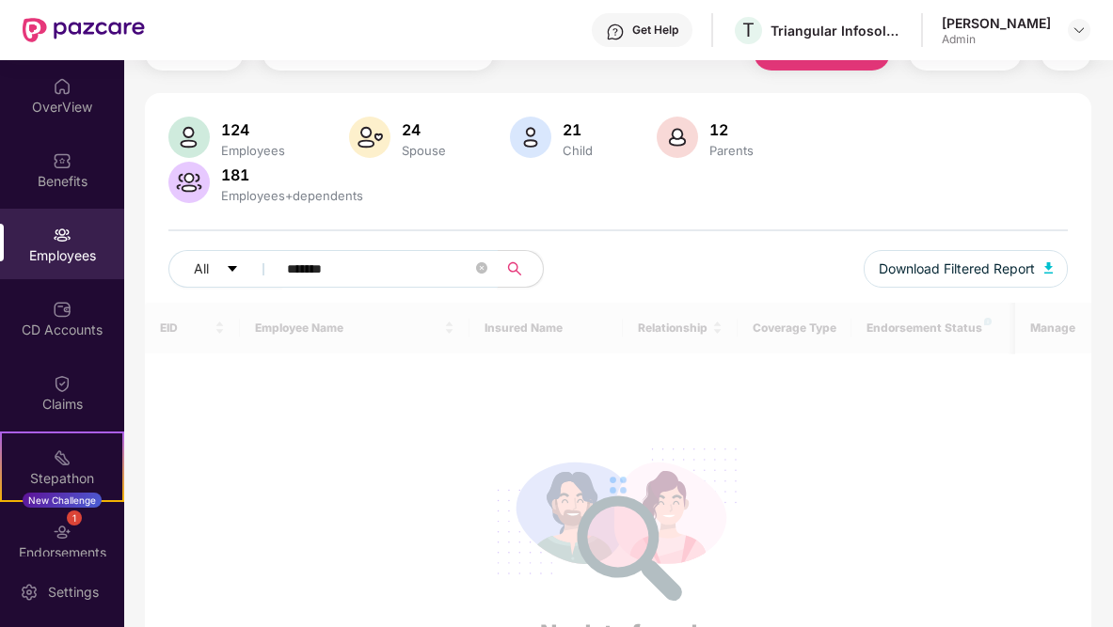
scroll to position [200, 0]
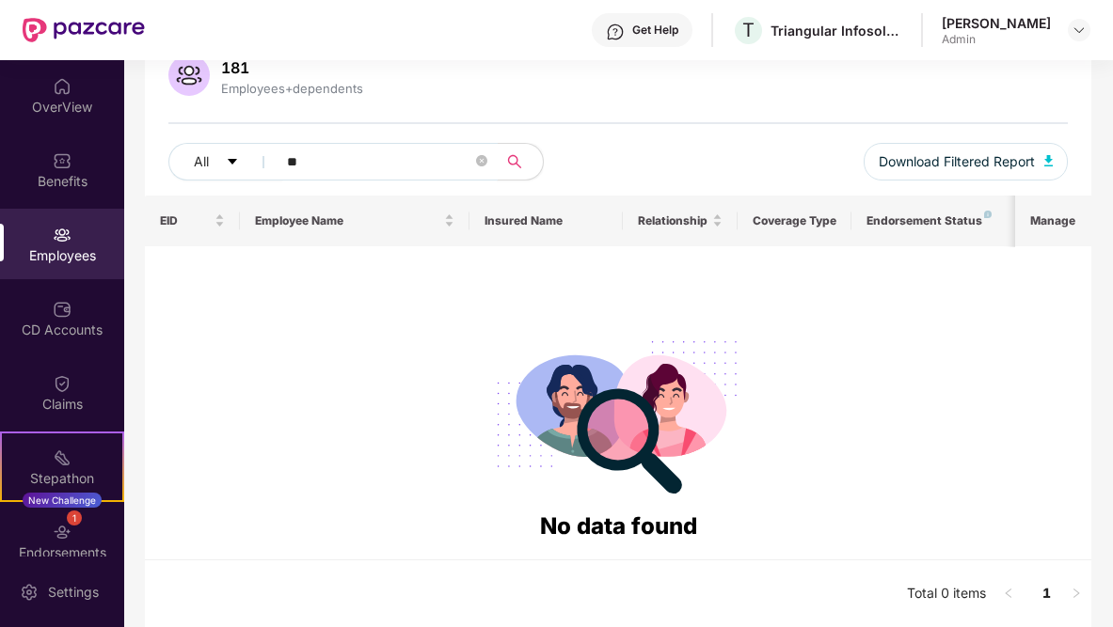
type input "*"
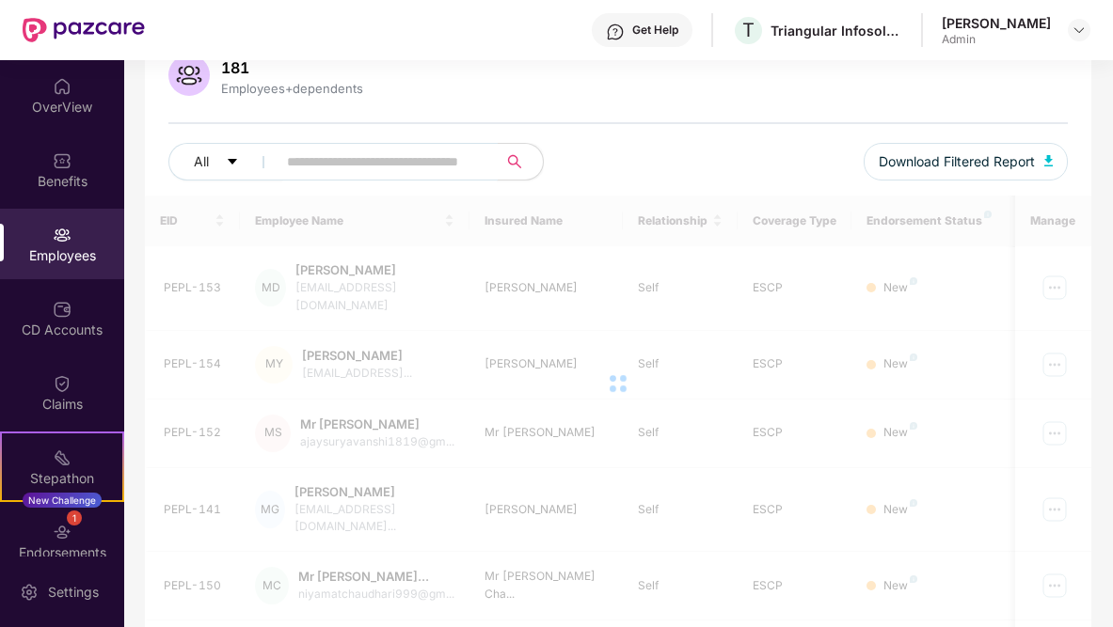
scroll to position [225, 0]
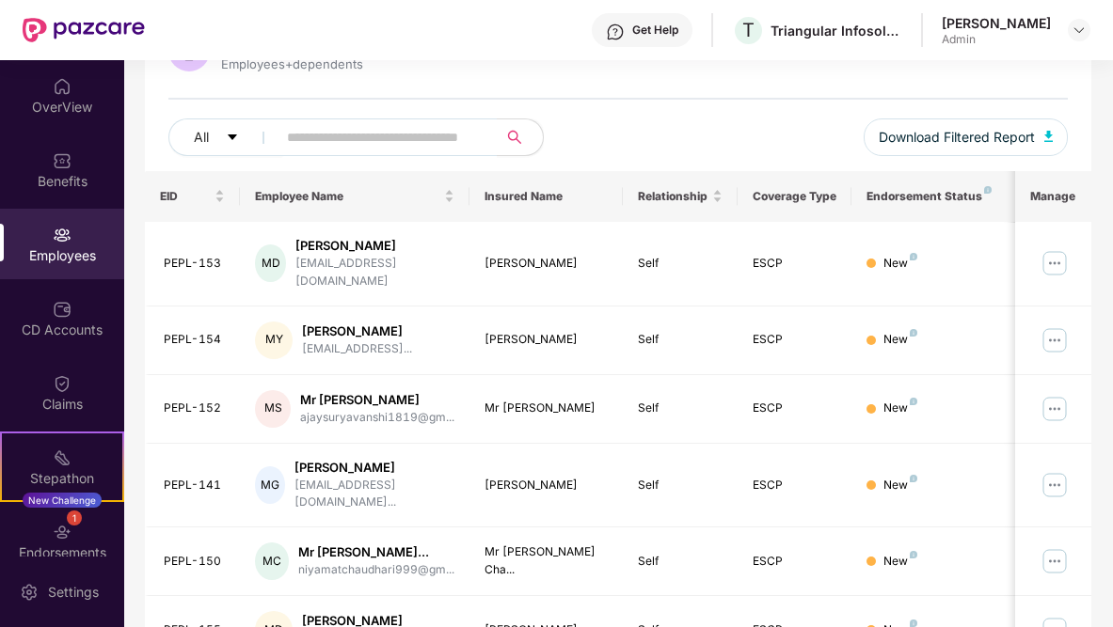
click at [375, 156] on div "All Download Filtered Report" at bounding box center [617, 144] width 899 height 53
click at [375, 146] on input "text" at bounding box center [379, 137] width 185 height 28
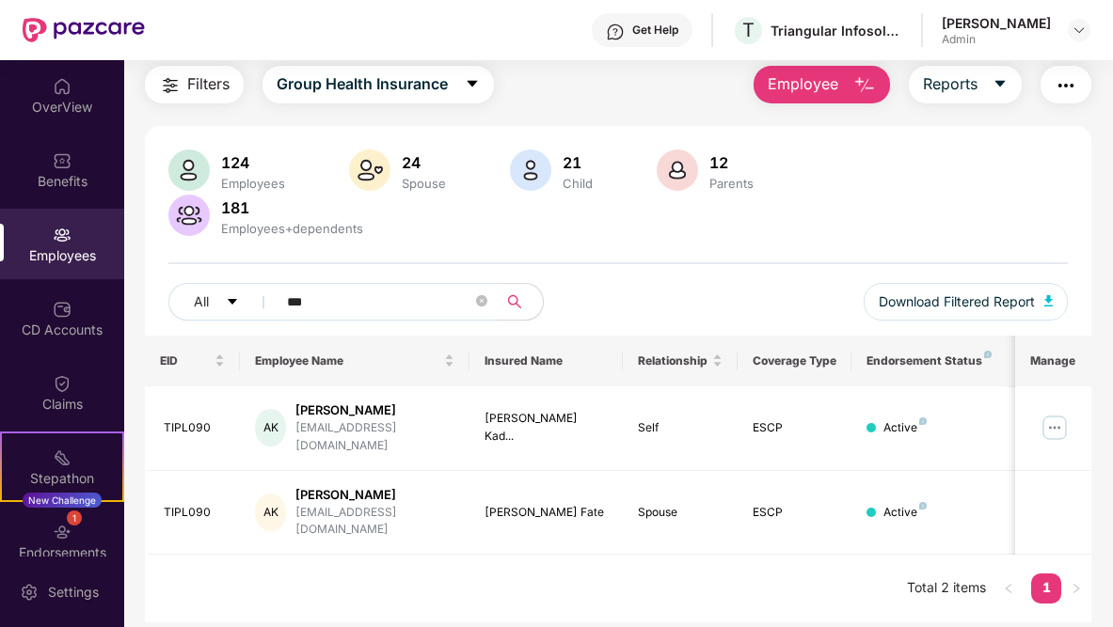
scroll to position [60, 0]
type input "****"
click at [1065, 418] on img at bounding box center [1054, 428] width 30 height 30
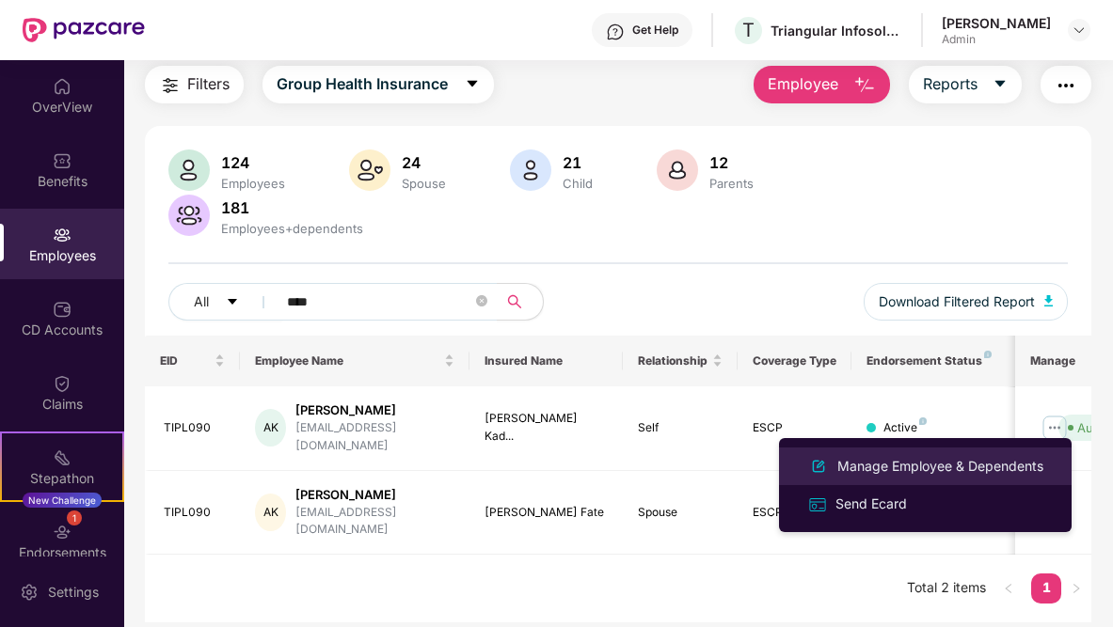
click at [907, 461] on div "Manage Employee & Dependents" at bounding box center [939, 466] width 213 height 21
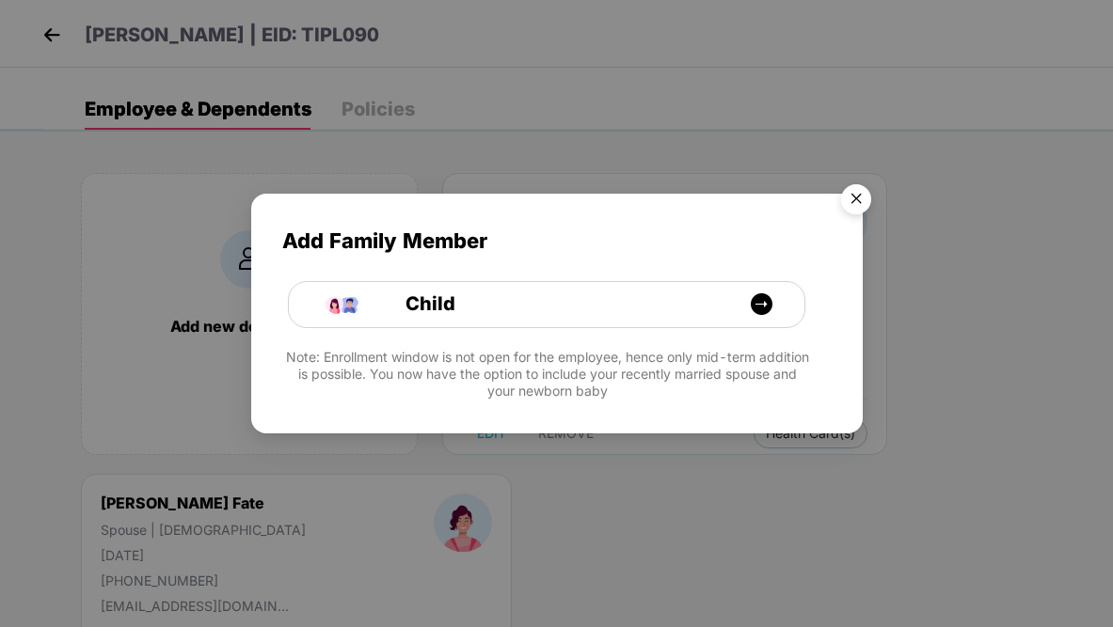
click at [852, 208] on img "Close" at bounding box center [855, 202] width 53 height 53
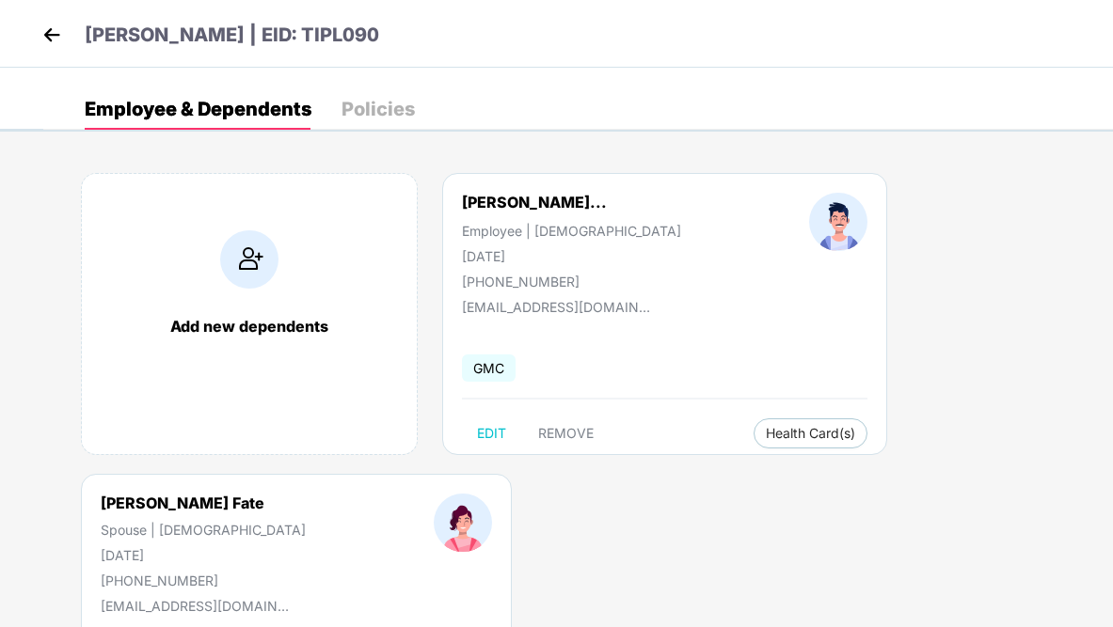
click at [258, 268] on img at bounding box center [249, 259] width 58 height 58
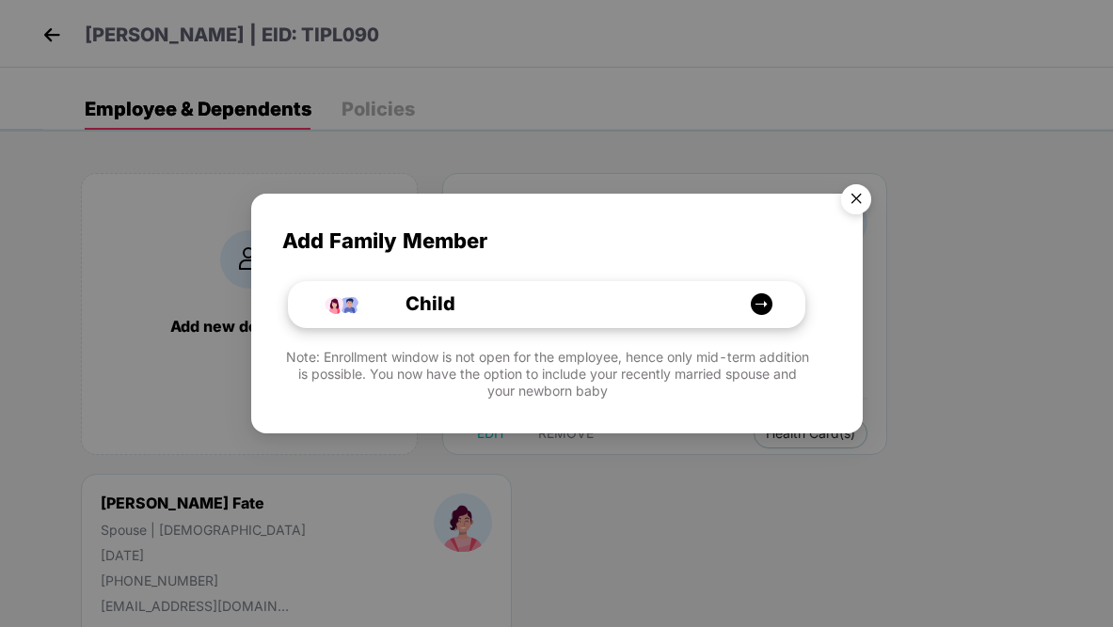
click at [765, 308] on img at bounding box center [762, 304] width 24 height 24
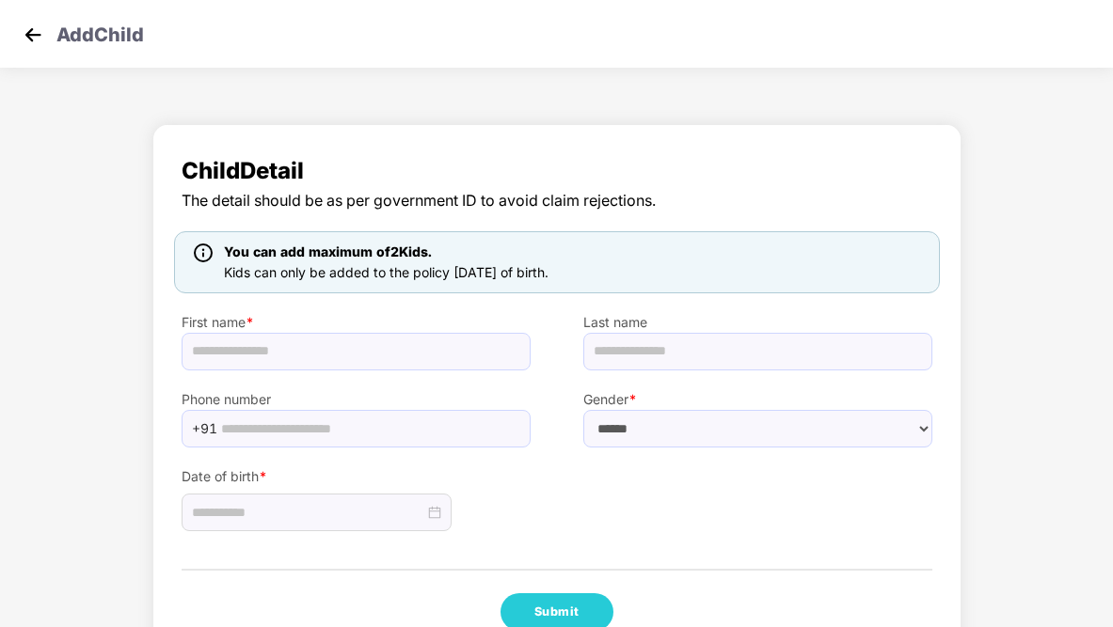
click at [25, 48] on img at bounding box center [33, 35] width 28 height 28
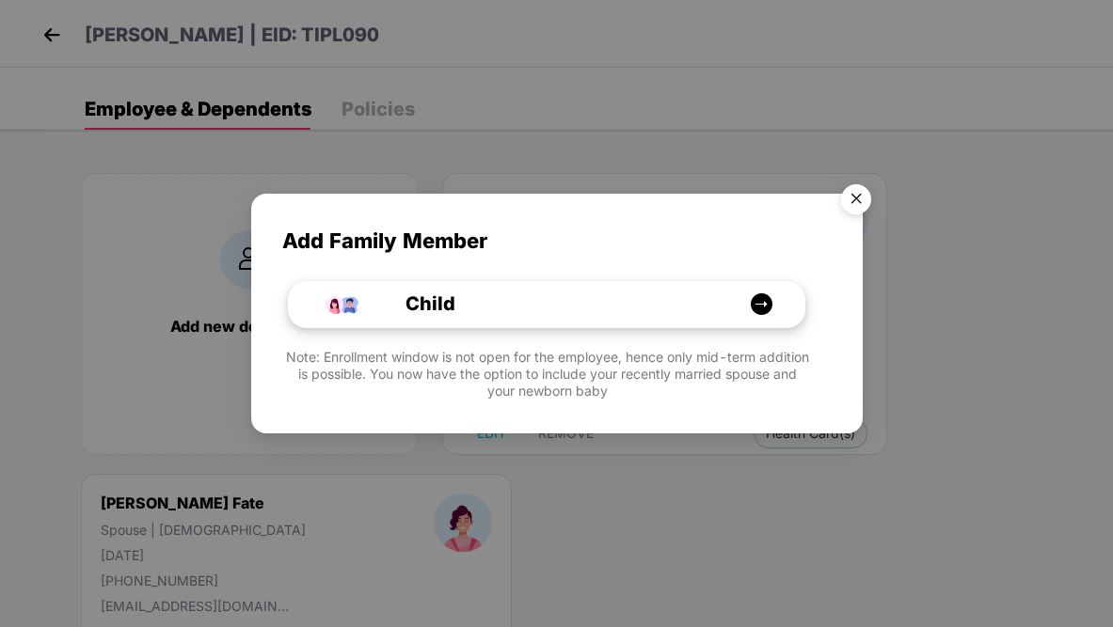
click at [447, 305] on span "Child" at bounding box center [409, 304] width 92 height 29
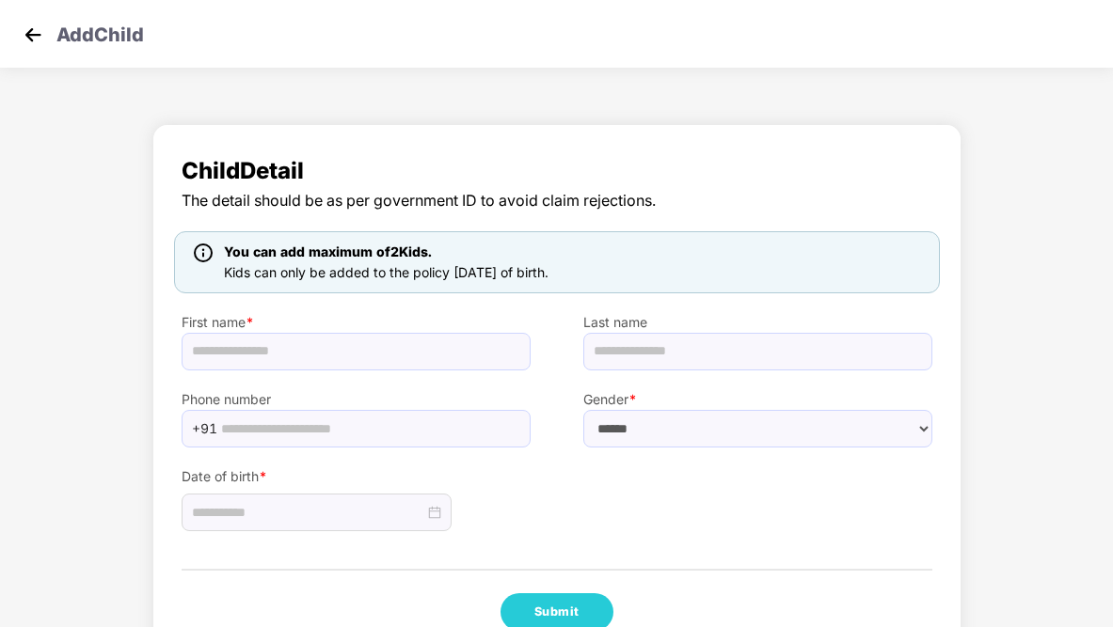
click at [30, 40] on img at bounding box center [33, 35] width 28 height 28
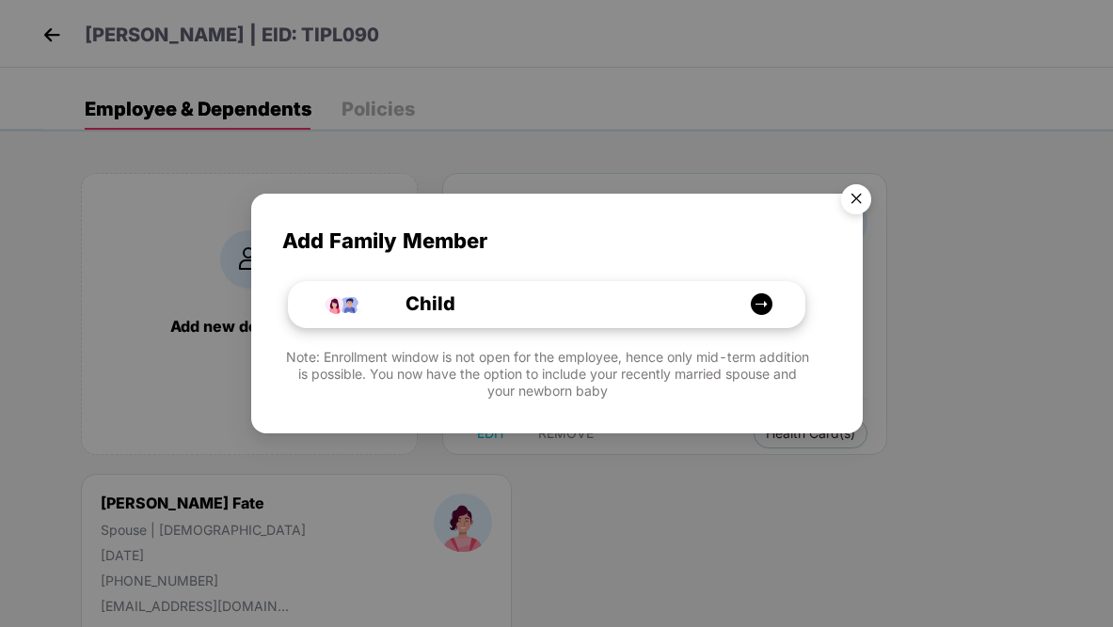
click at [346, 307] on img at bounding box center [342, 304] width 45 height 45
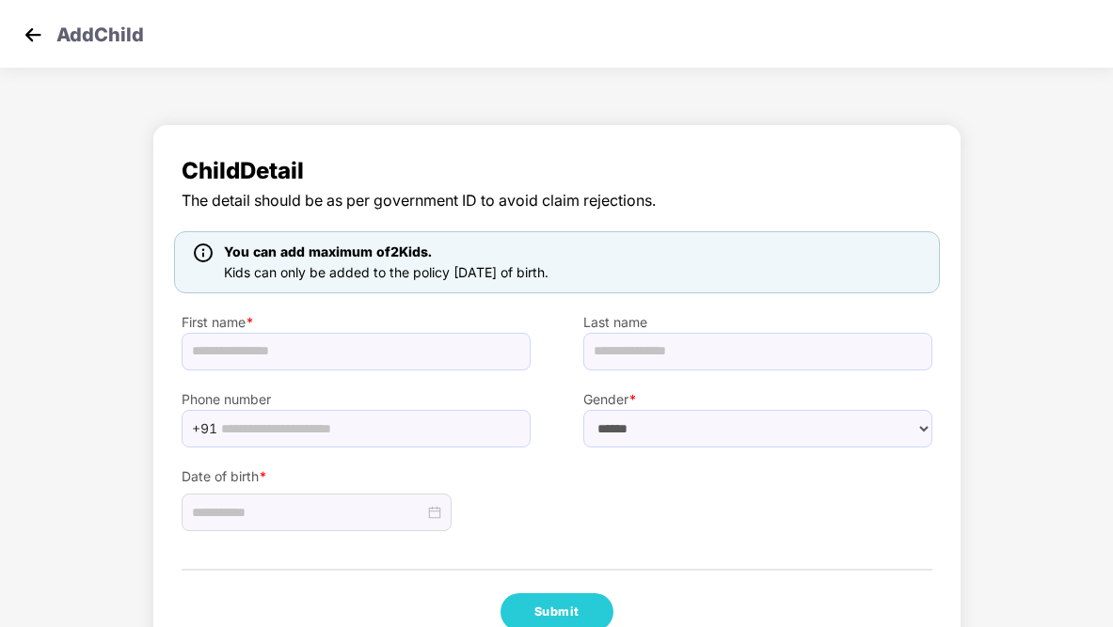
click at [286, 174] on span "Child Detail" at bounding box center [556, 171] width 750 height 36
click at [33, 28] on img at bounding box center [33, 35] width 28 height 28
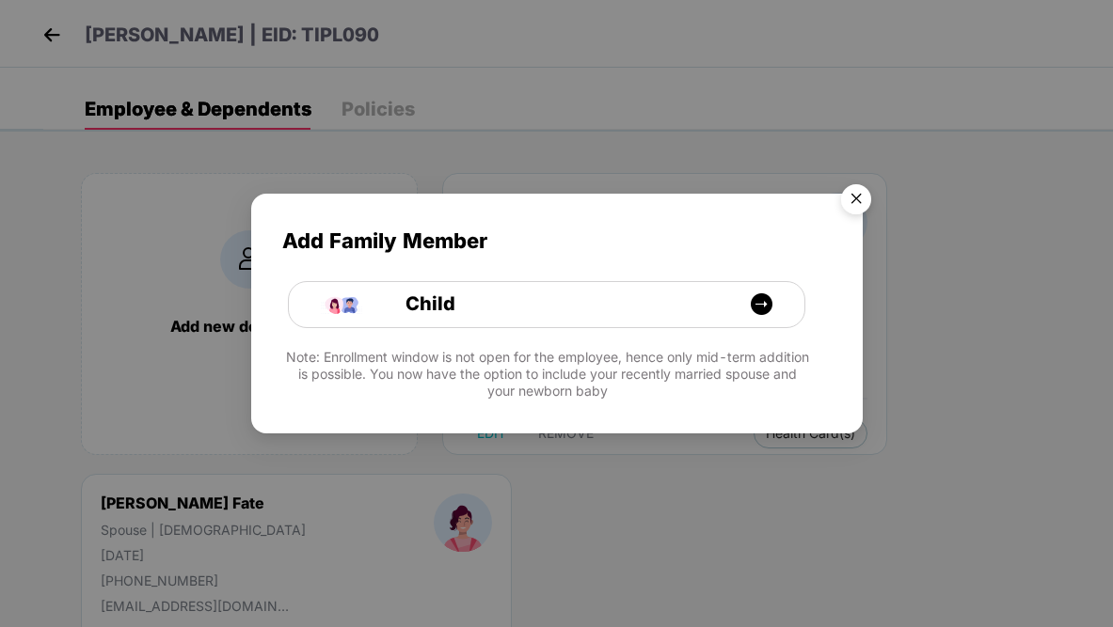
click at [844, 200] on img "Close" at bounding box center [855, 202] width 53 height 53
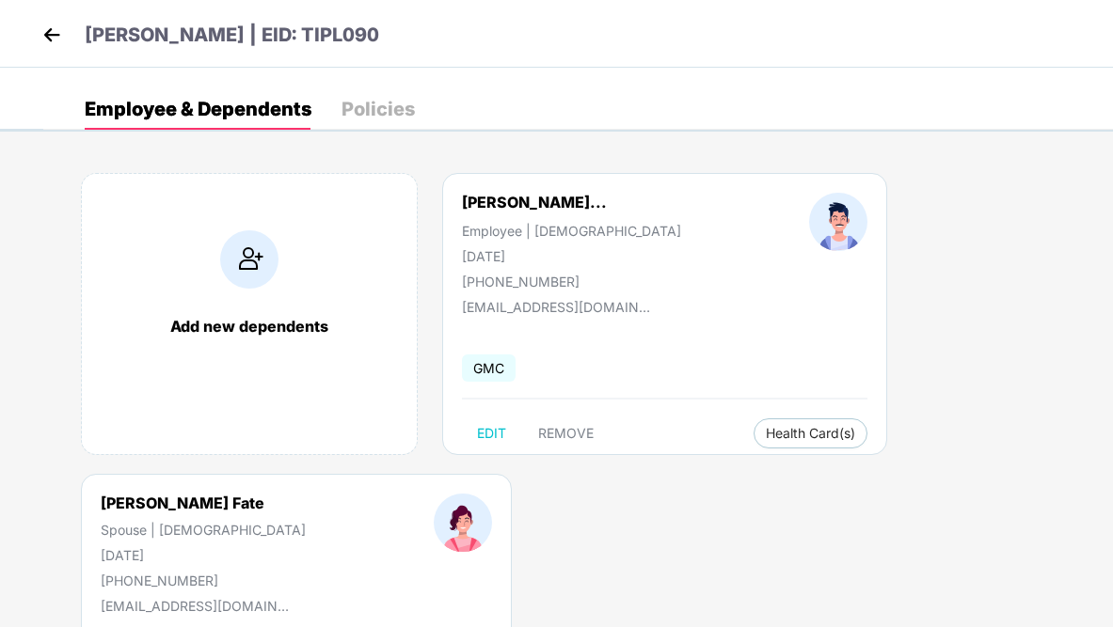
click at [387, 103] on div "Policies" at bounding box center [377, 109] width 73 height 19
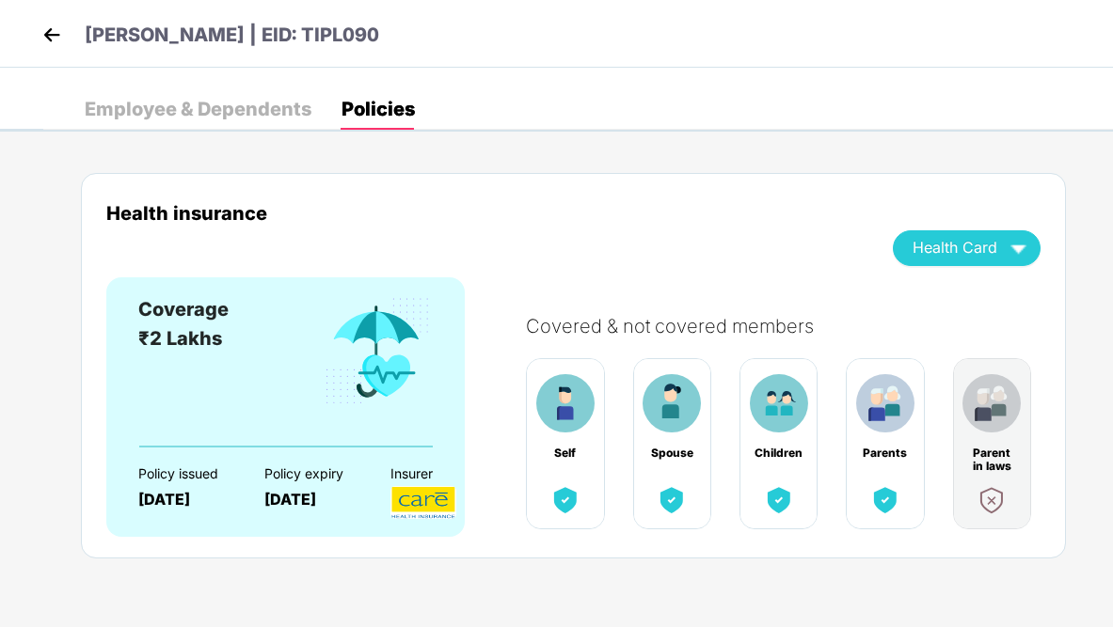
click at [892, 394] on img at bounding box center [885, 403] width 58 height 58
click at [253, 110] on div "Employee & Dependents" at bounding box center [198, 109] width 227 height 19
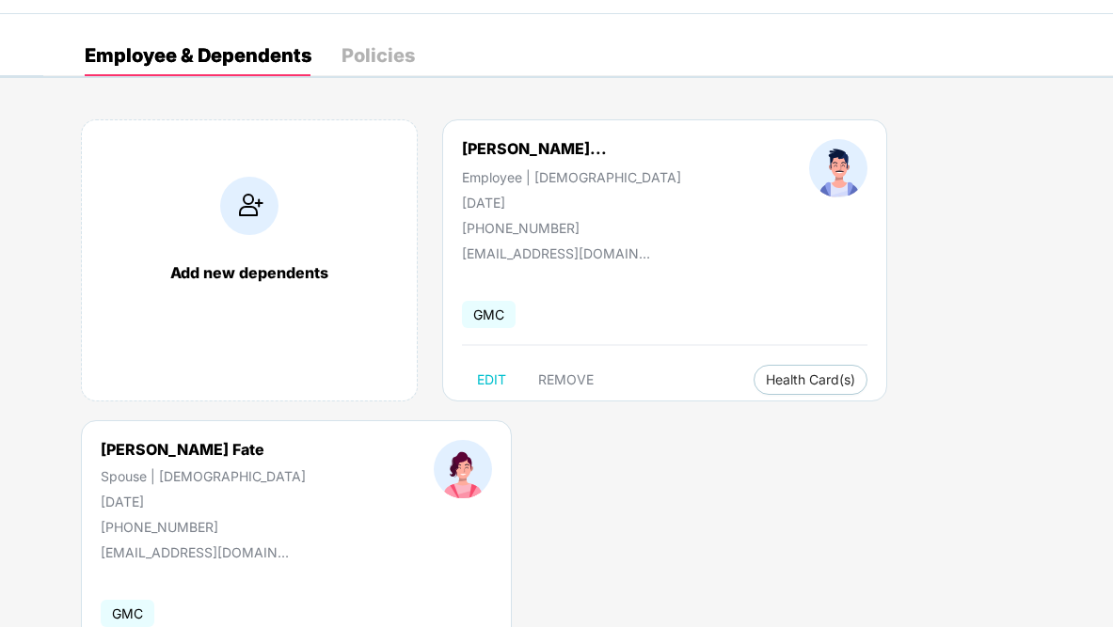
scroll to position [55, 0]
click at [257, 213] on img at bounding box center [249, 205] width 58 height 58
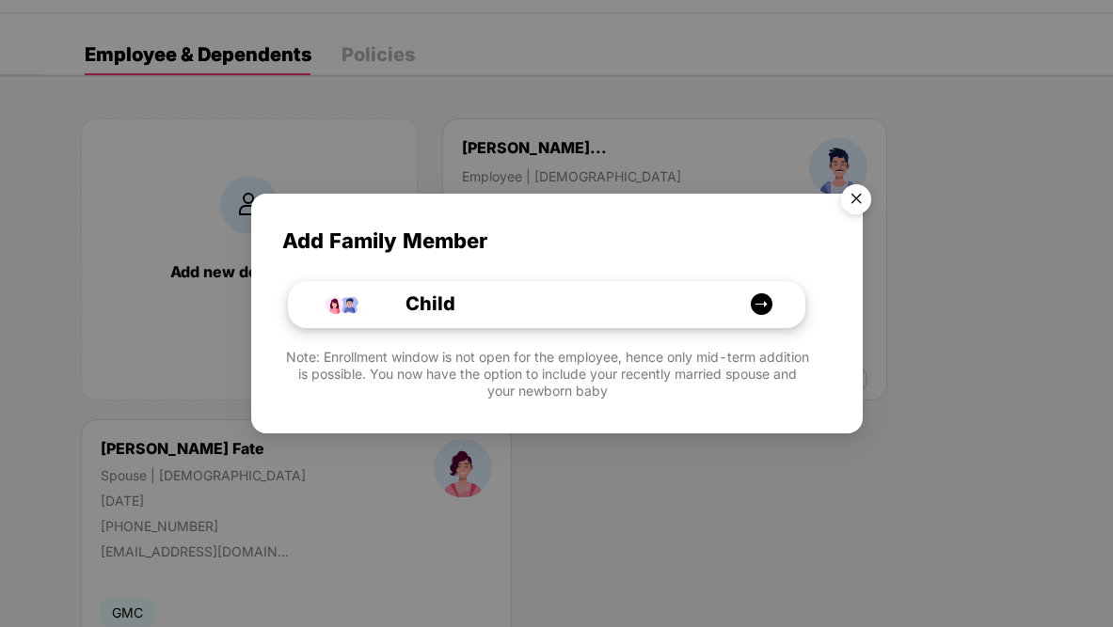
click at [770, 308] on img at bounding box center [762, 304] width 24 height 24
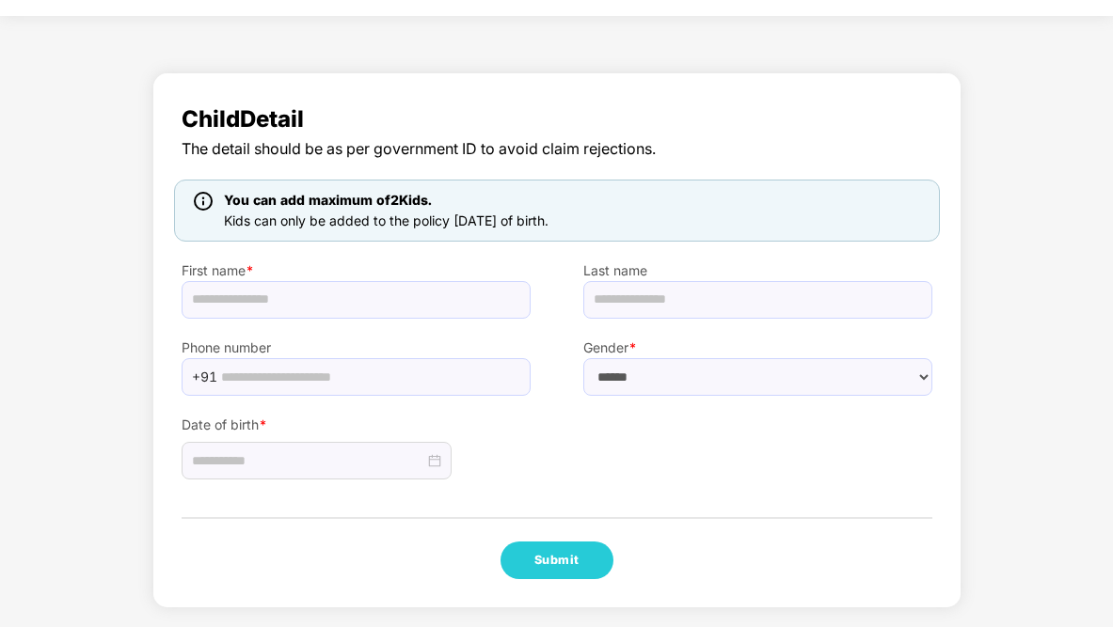
scroll to position [51, 0]
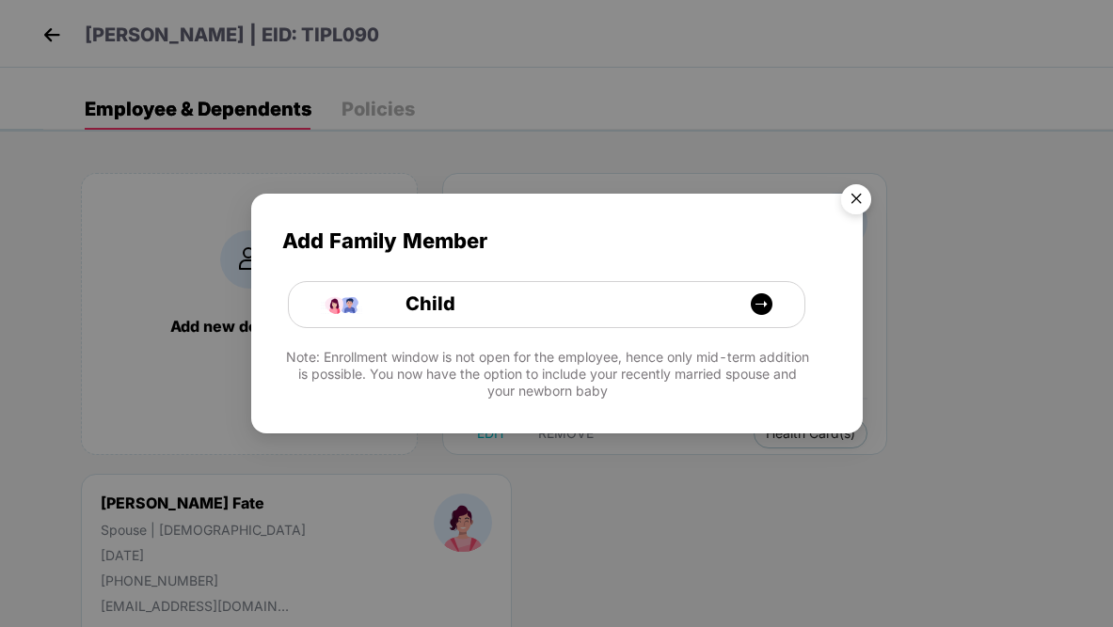
click at [858, 205] on img "Close" at bounding box center [855, 202] width 53 height 53
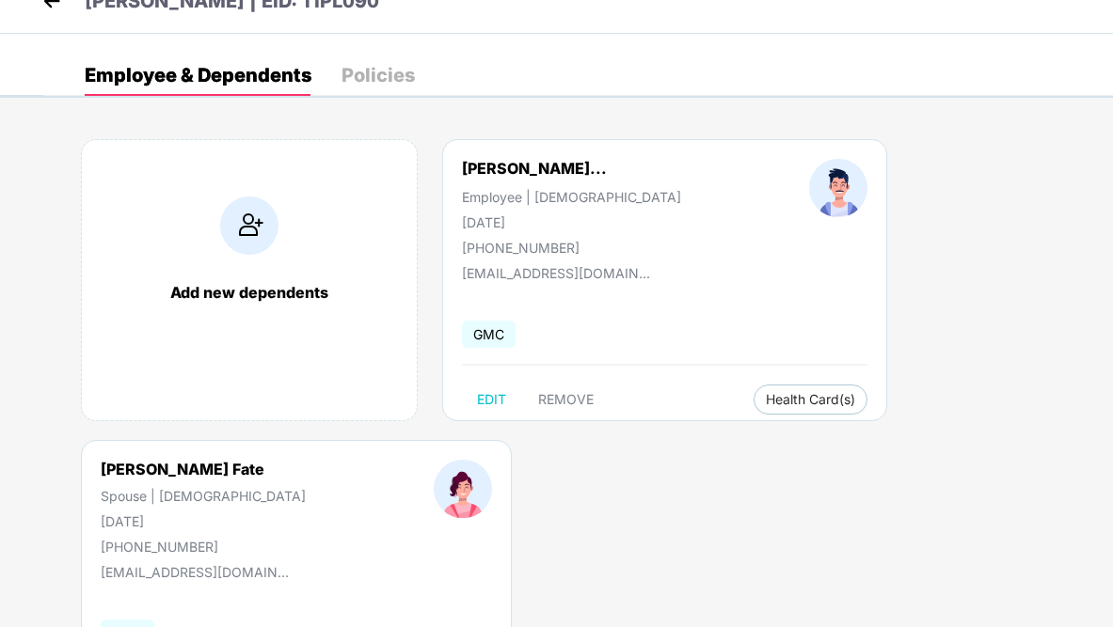
scroll to position [176, 0]
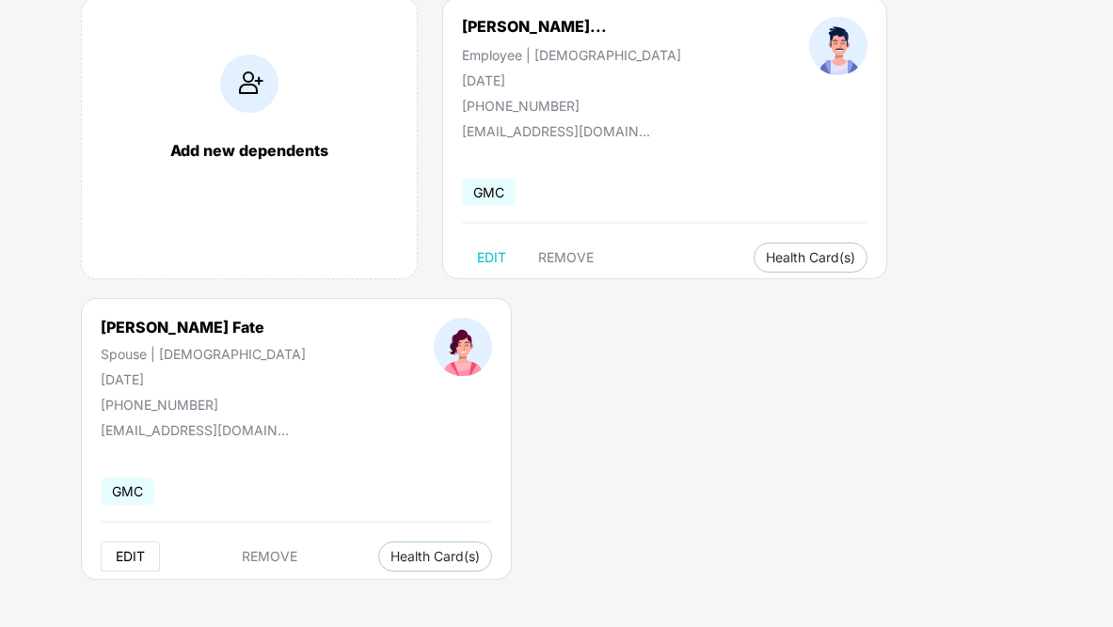
click at [138, 553] on span "EDIT" at bounding box center [130, 556] width 29 height 15
select select "******"
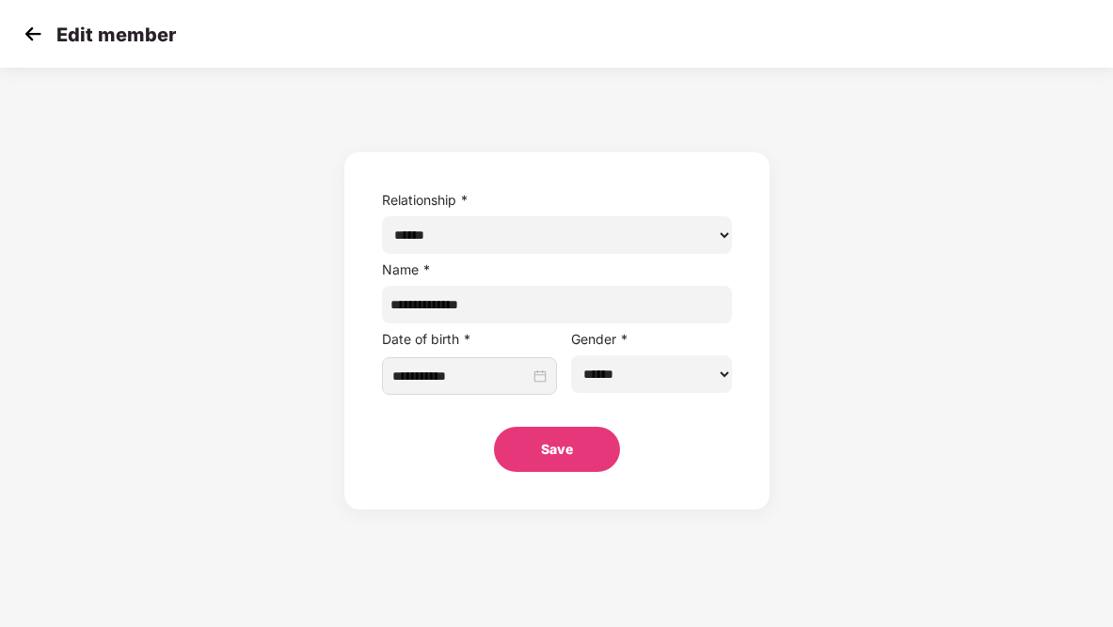
scroll to position [0, 0]
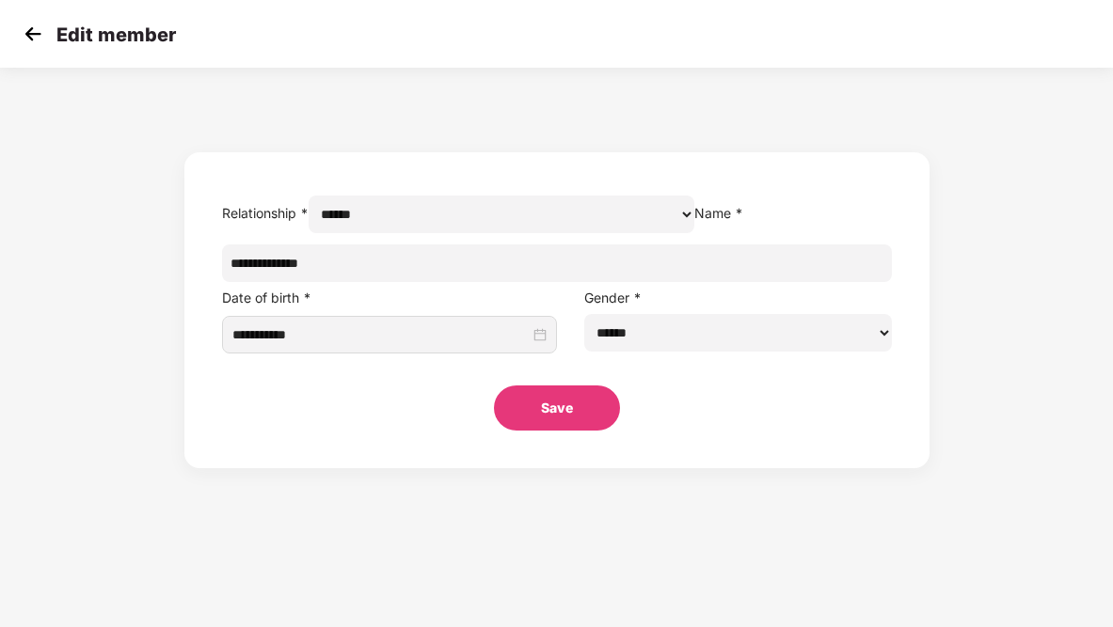
click at [461, 233] on select "****** ***** ****** ******" at bounding box center [501, 215] width 386 height 38
select select "******"
click at [308, 216] on select "****** ***** ****** ******" at bounding box center [501, 215] width 386 height 38
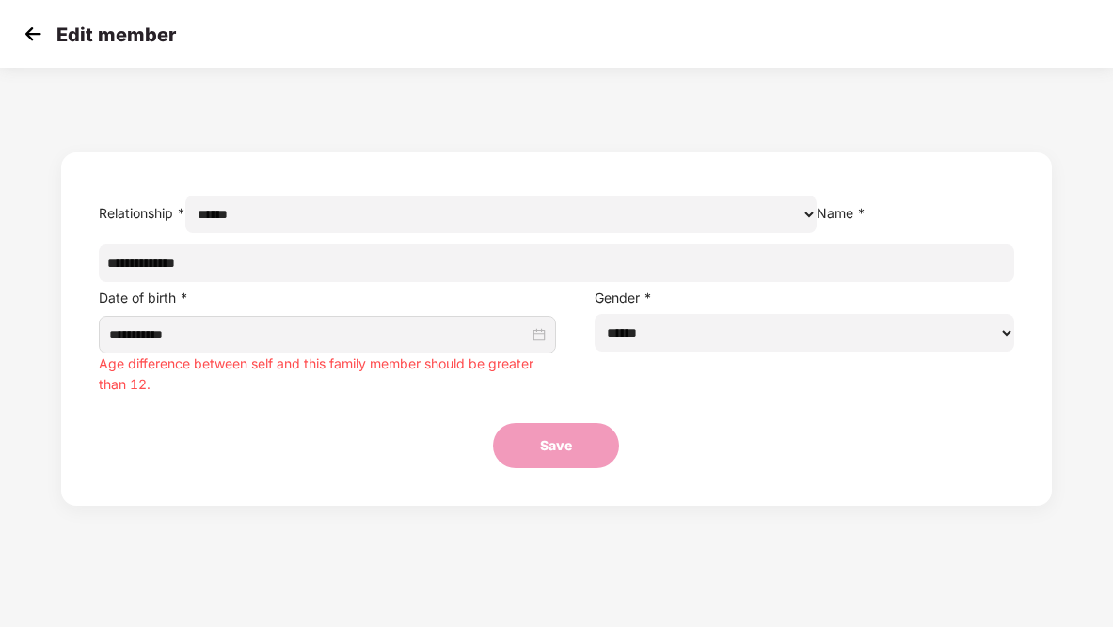
click at [361, 282] on input "**********" at bounding box center [556, 264] width 914 height 38
drag, startPoint x: 387, startPoint y: 297, endPoint x: 211, endPoint y: 301, distance: 176.8
click at [211, 301] on form "**********" at bounding box center [555, 329] width 989 height 354
drag, startPoint x: 27, startPoint y: 54, endPoint x: 40, endPoint y: 111, distance: 58.9
click at [29, 62] on div "Edit member" at bounding box center [556, 34] width 1113 height 68
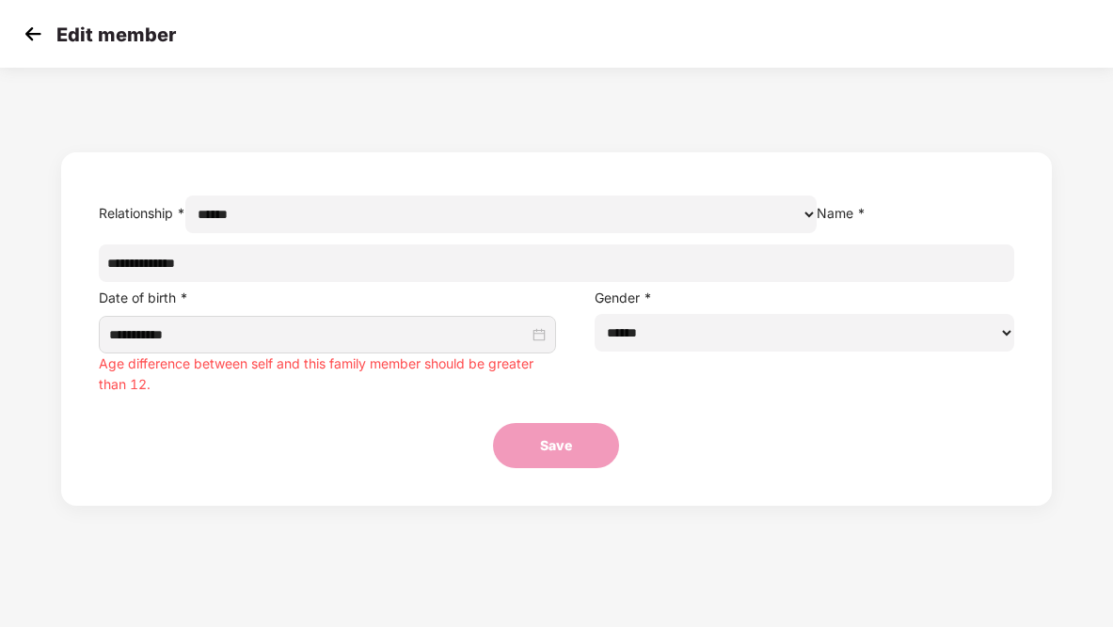
click at [37, 30] on img at bounding box center [33, 34] width 28 height 28
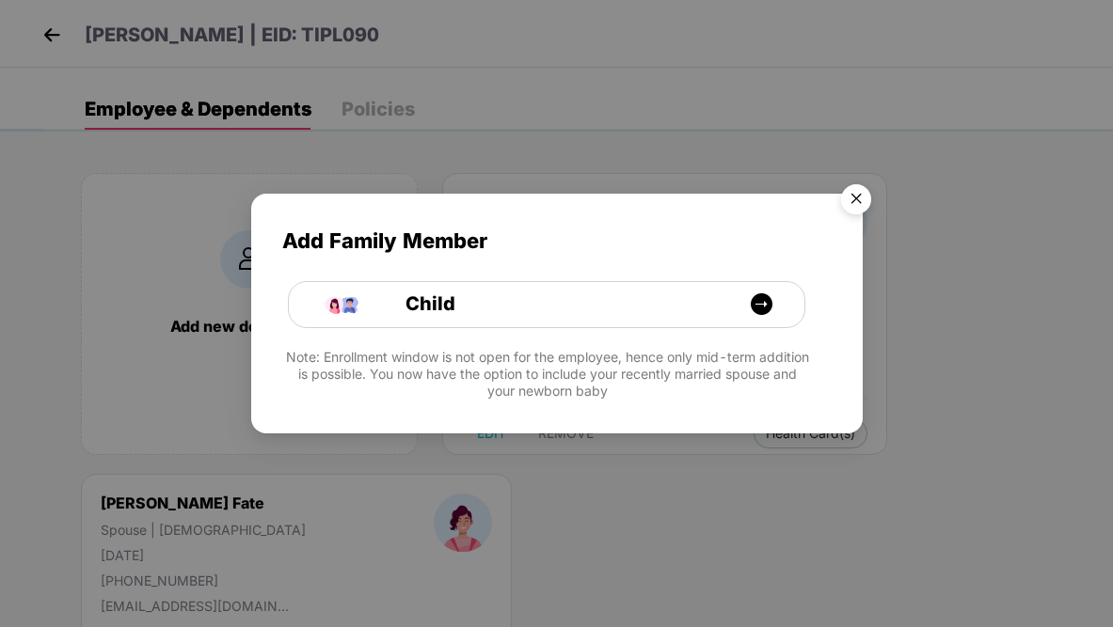
click at [855, 205] on img "Close" at bounding box center [855, 202] width 53 height 53
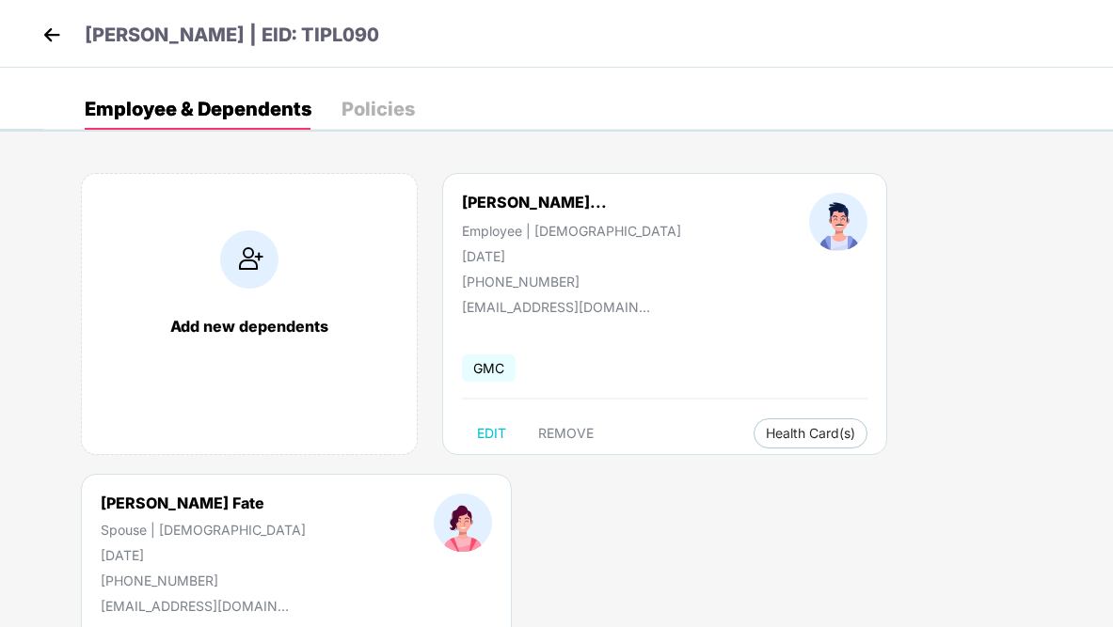
click at [246, 266] on img at bounding box center [249, 259] width 58 height 58
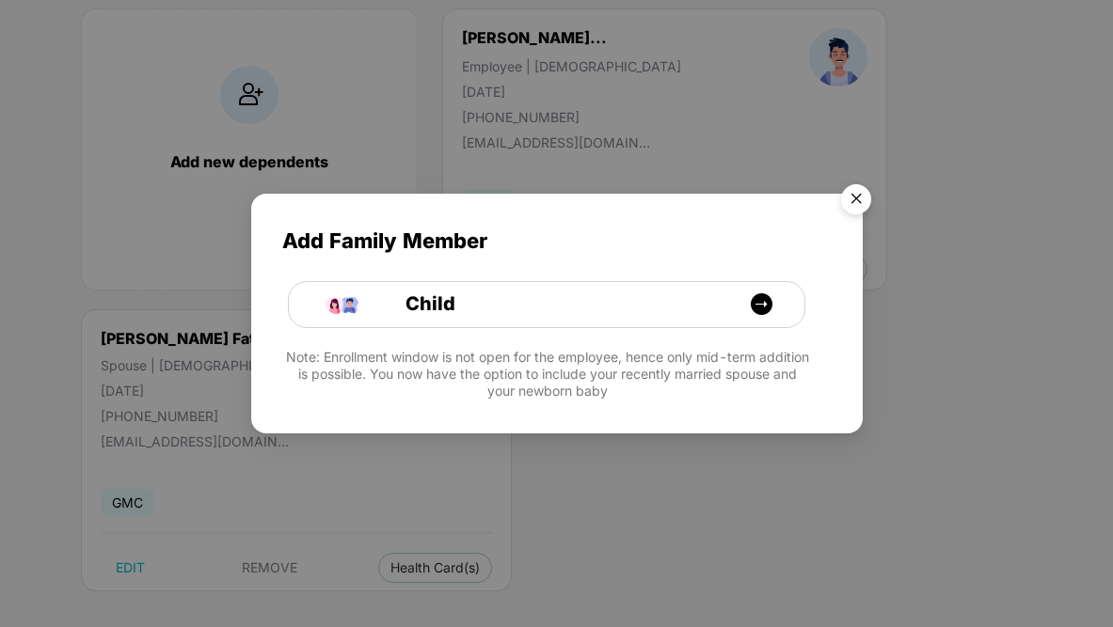
scroll to position [176, 0]
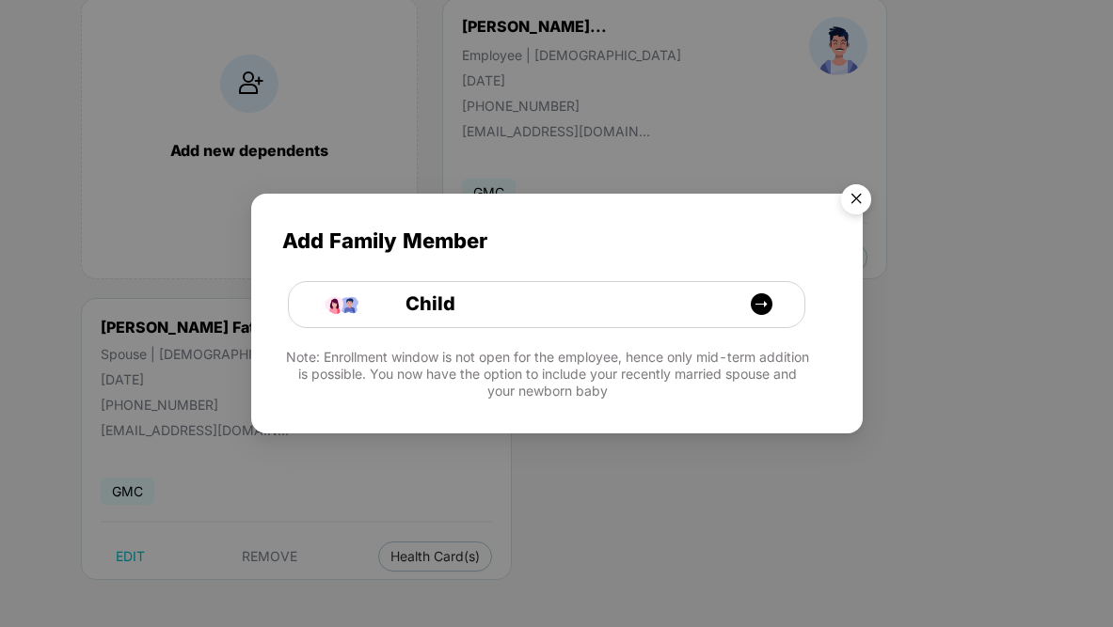
click at [863, 193] on img "Close" at bounding box center [855, 202] width 53 height 53
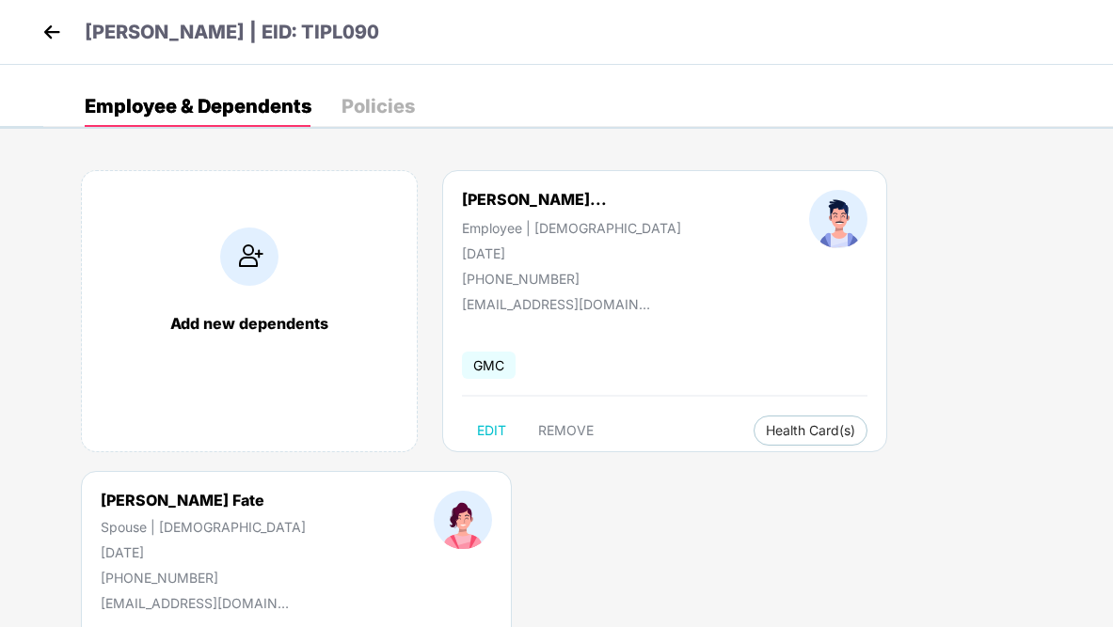
scroll to position [0, 0]
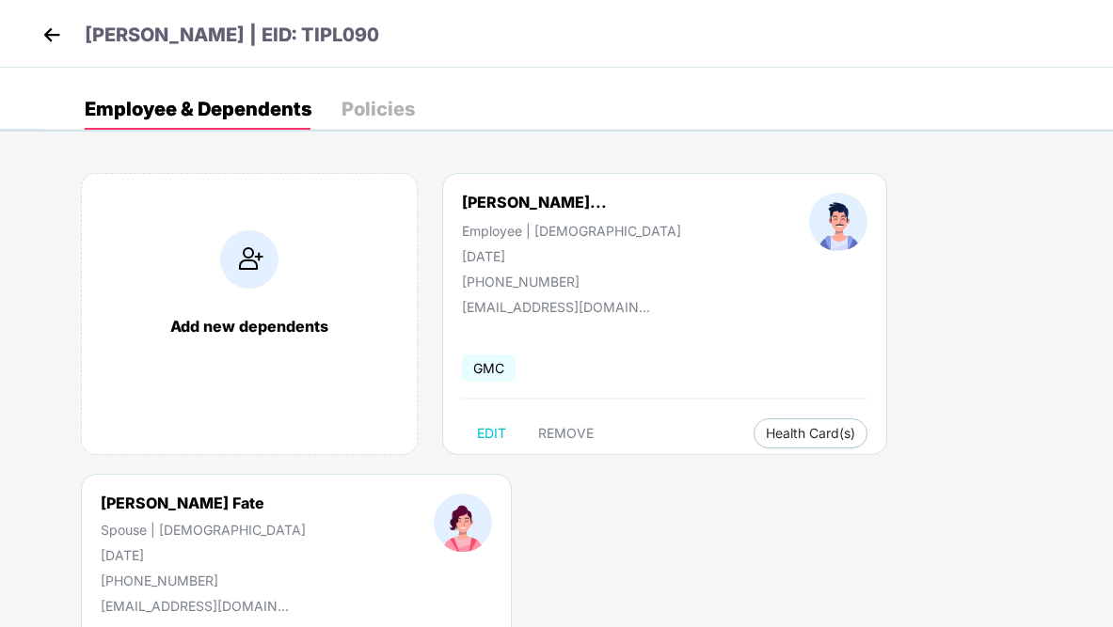
click at [383, 107] on div "Policies" at bounding box center [377, 109] width 73 height 19
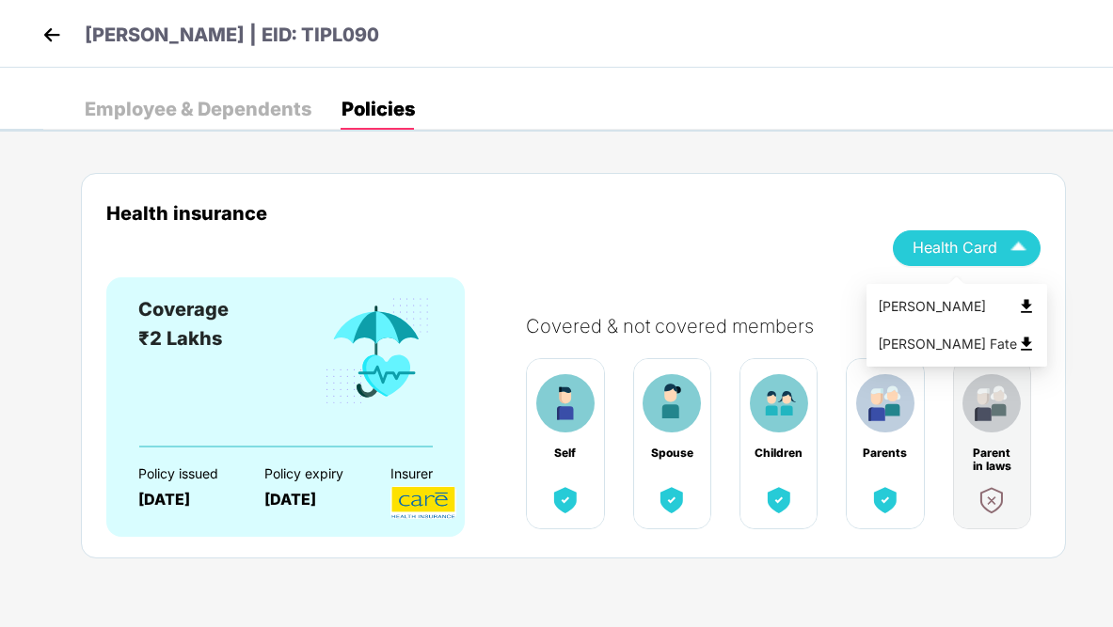
click at [971, 234] on div "Health Card" at bounding box center [966, 247] width 108 height 33
click at [734, 251] on div "Health insurance Health Card" at bounding box center [573, 239] width 934 height 75
click at [885, 502] on img at bounding box center [885, 500] width 34 height 34
click at [66, 41] on header "[PERSON_NAME] | EID: TIPL090" at bounding box center [208, 38] width 341 height 34
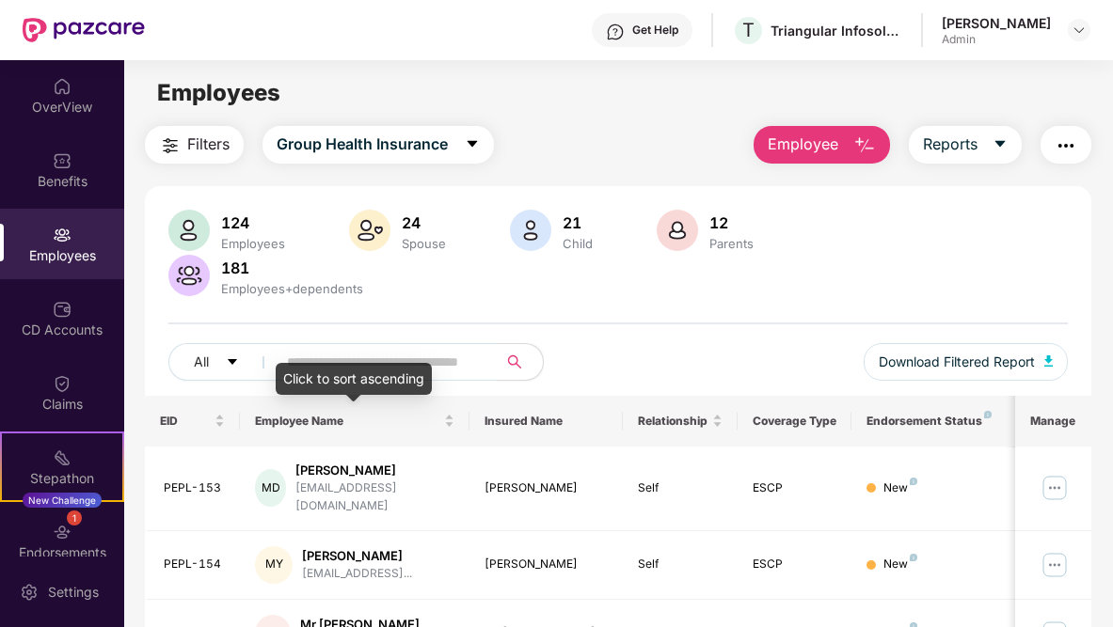
click at [425, 369] on div "Click to sort ascending" at bounding box center [354, 379] width 156 height 32
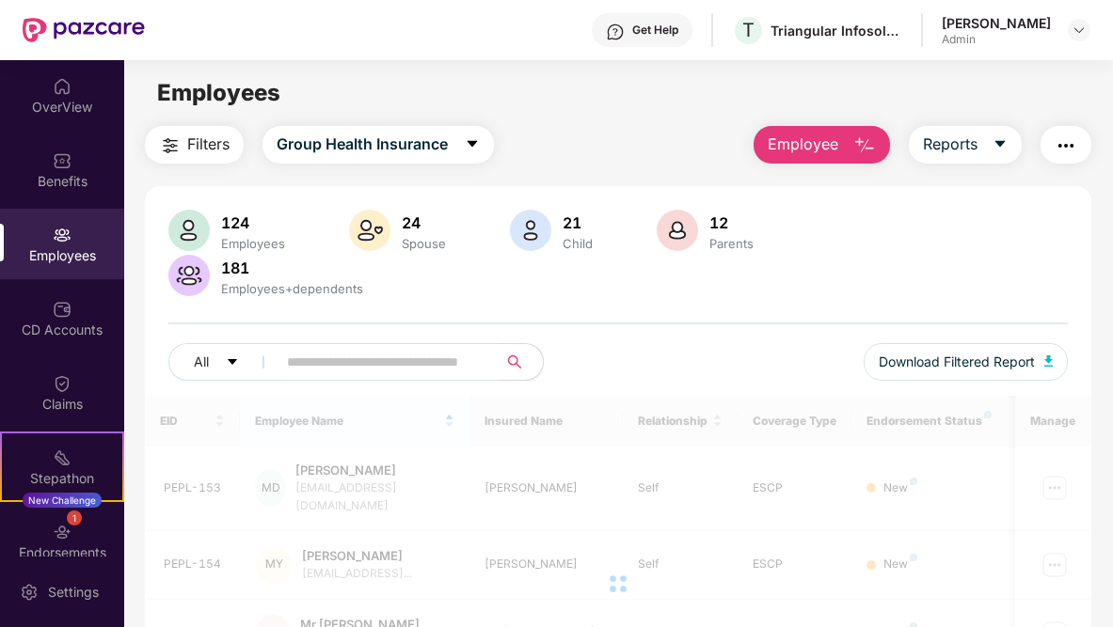
click at [438, 355] on input "text" at bounding box center [379, 362] width 185 height 28
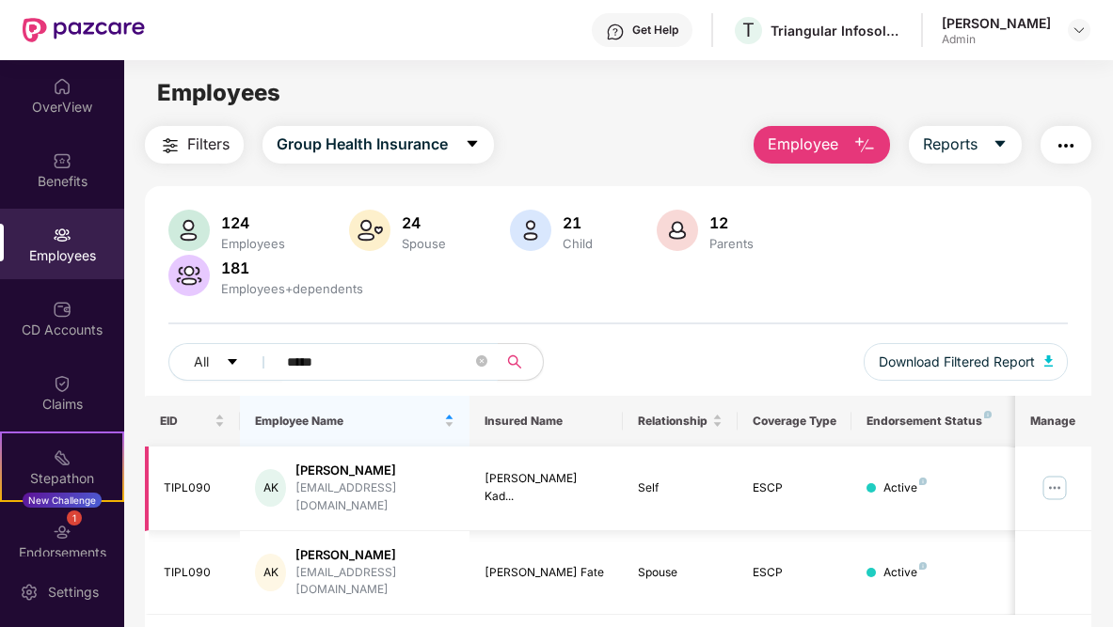
type input "*****"
click at [1054, 473] on img at bounding box center [1054, 488] width 30 height 30
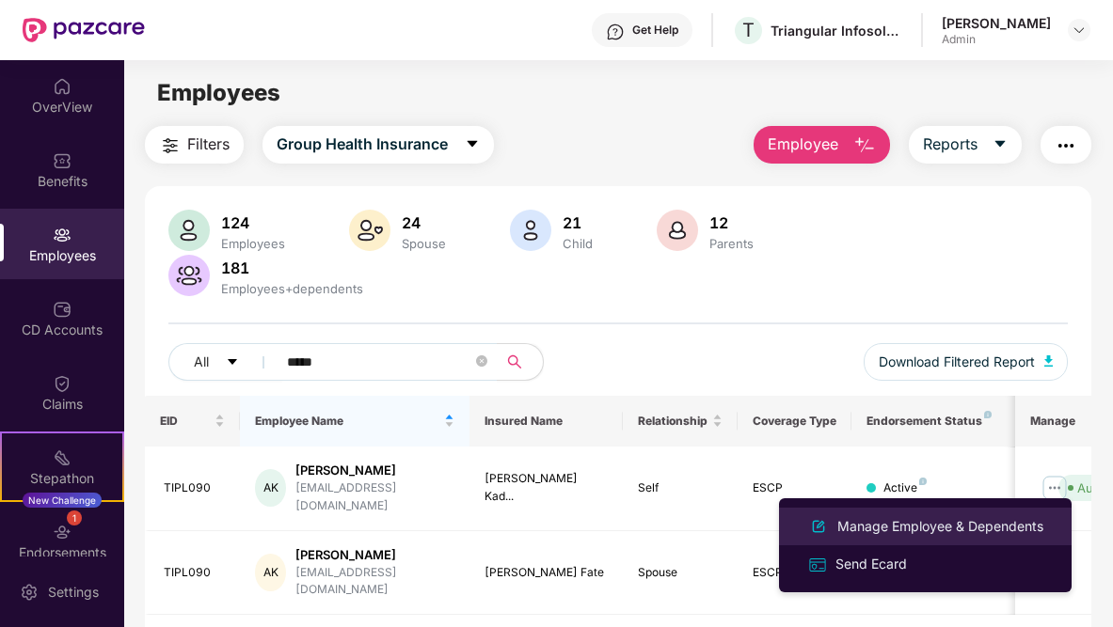
click at [946, 533] on div "Manage Employee & Dependents" at bounding box center [939, 526] width 213 height 21
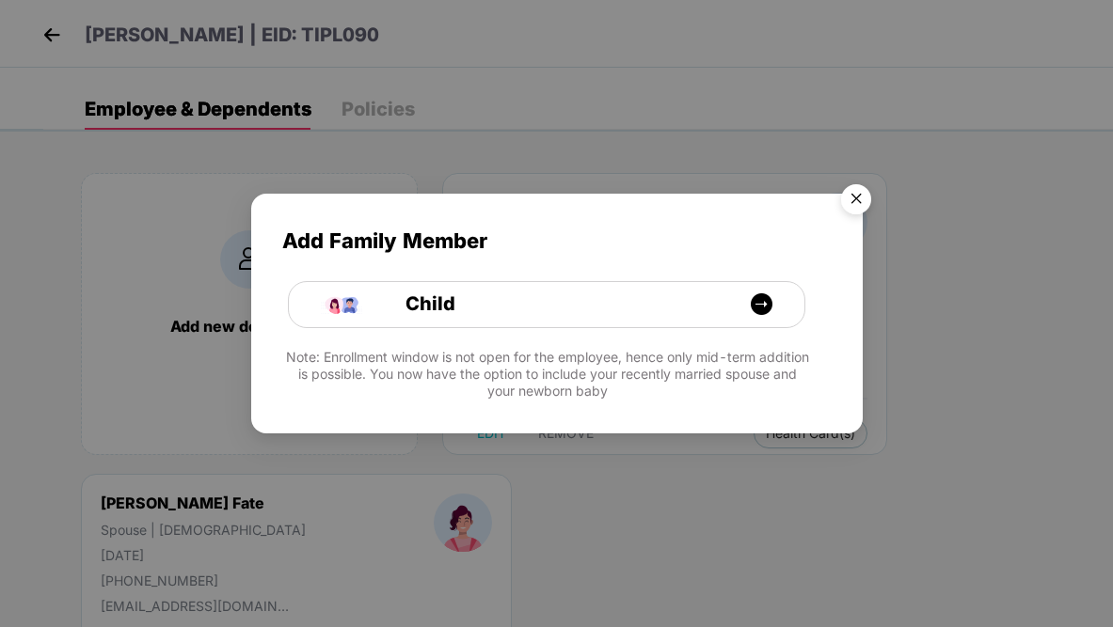
click at [848, 196] on img "Close" at bounding box center [855, 202] width 53 height 53
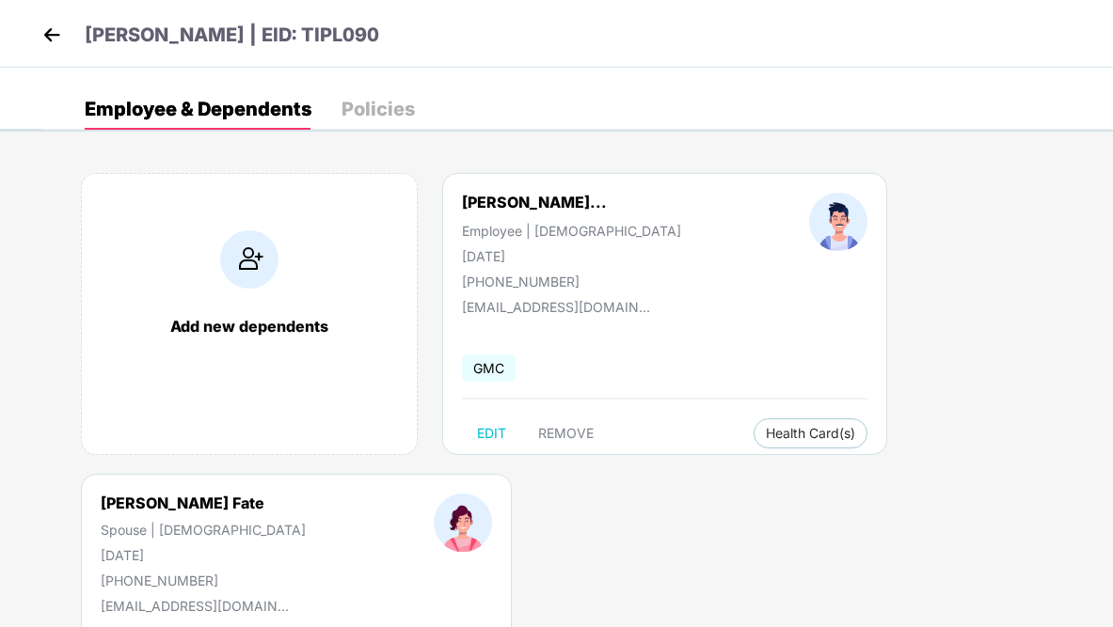
click at [38, 39] on img at bounding box center [52, 35] width 28 height 28
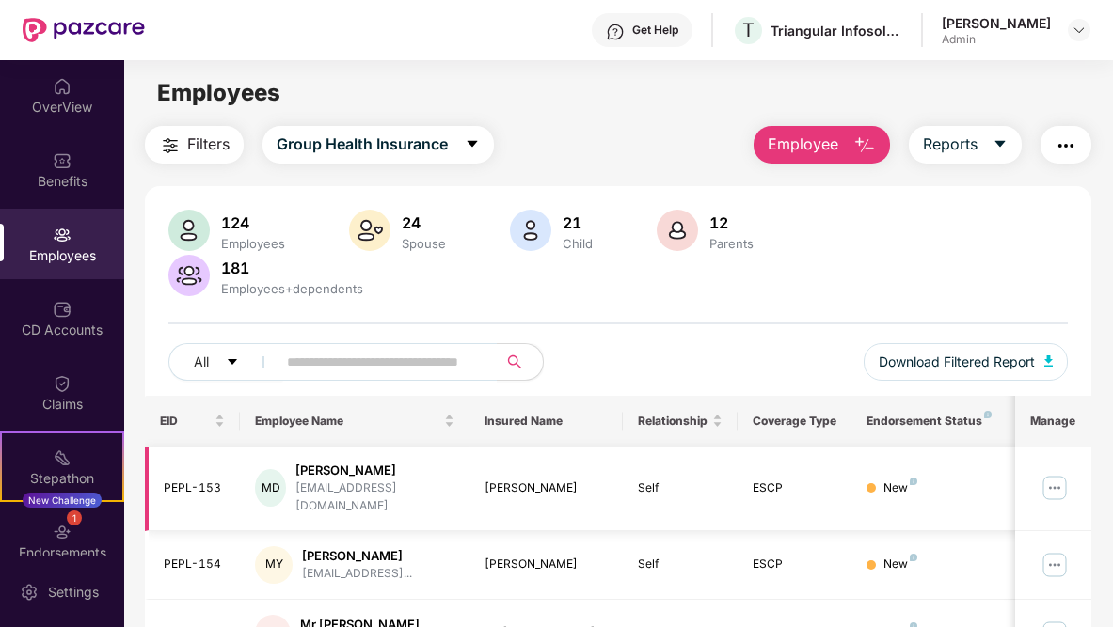
click at [1052, 485] on img at bounding box center [1054, 488] width 30 height 30
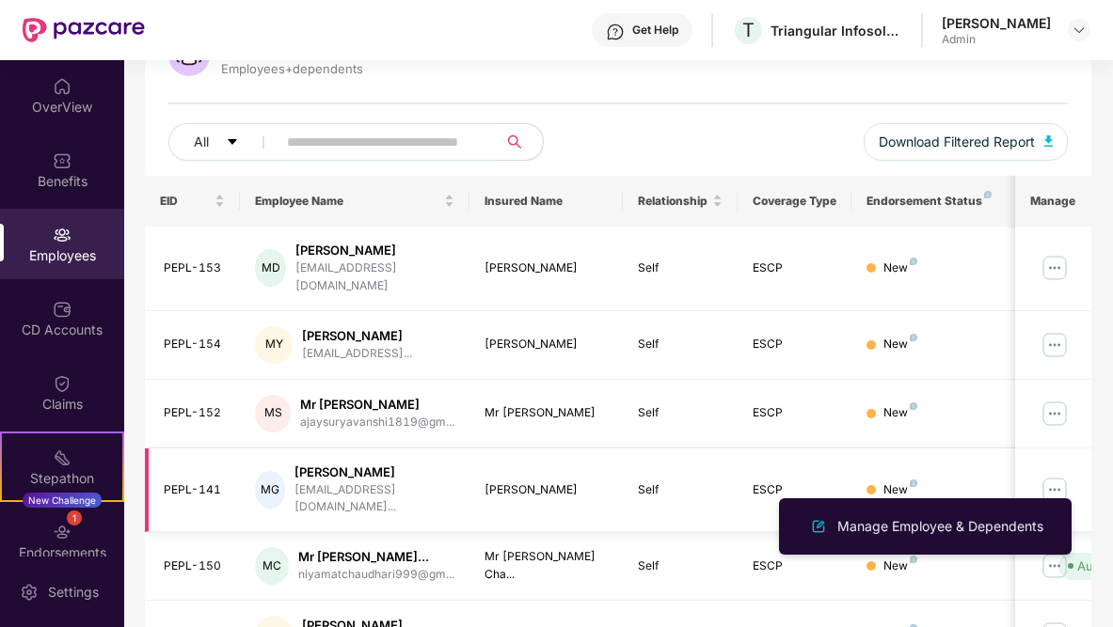
scroll to position [315, 0]
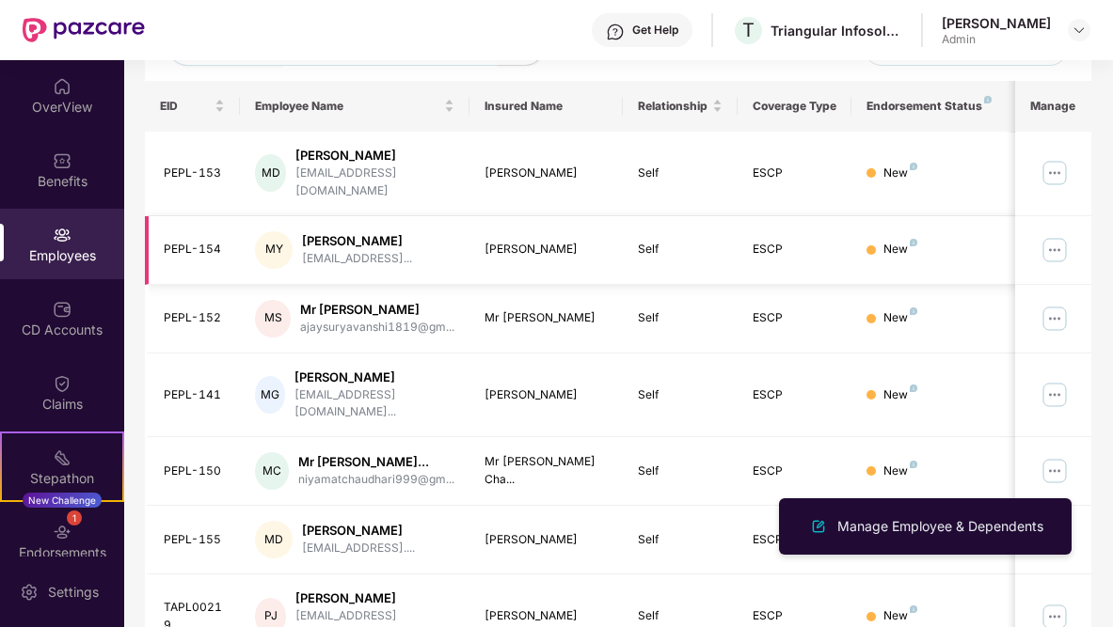
click at [1060, 235] on img at bounding box center [1054, 250] width 30 height 30
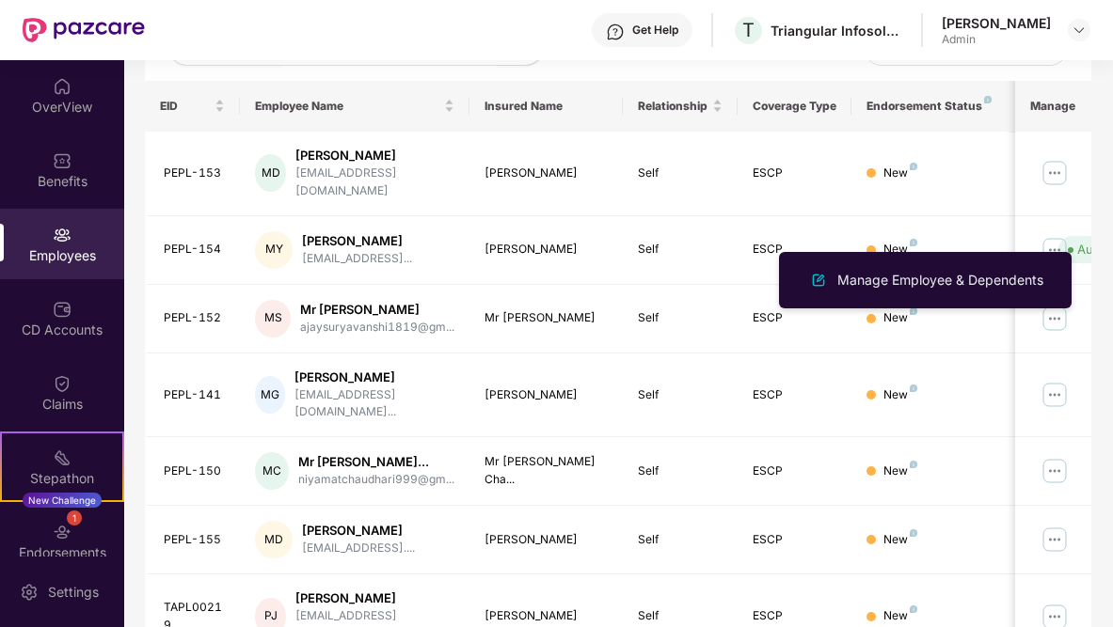
click at [1057, 308] on div "Manage Employee & Dependents" at bounding box center [925, 280] width 292 height 56
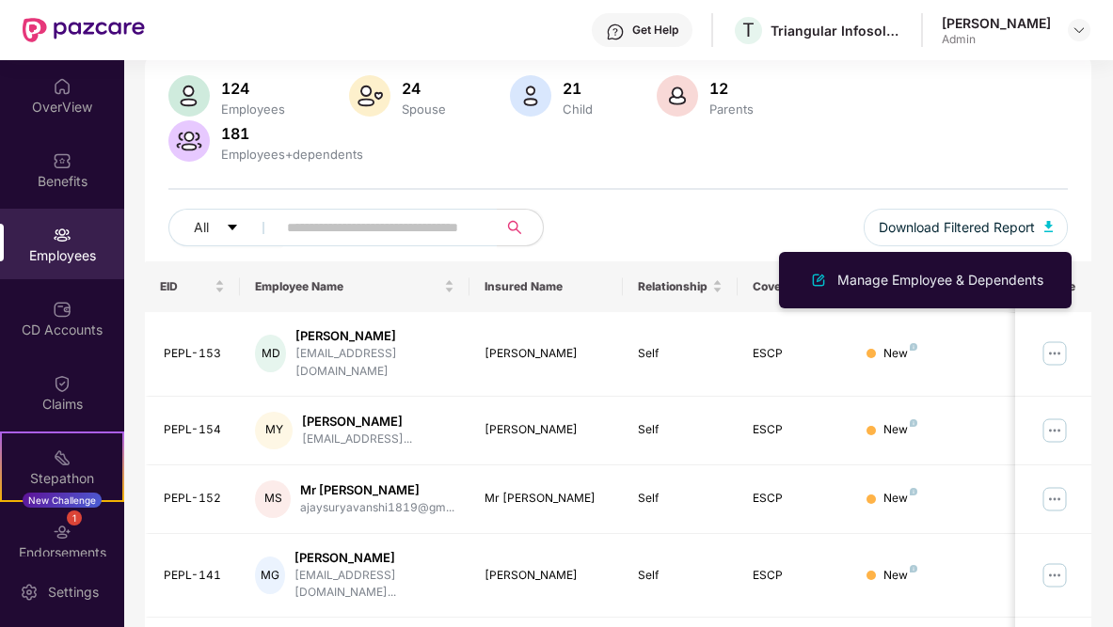
scroll to position [0, 0]
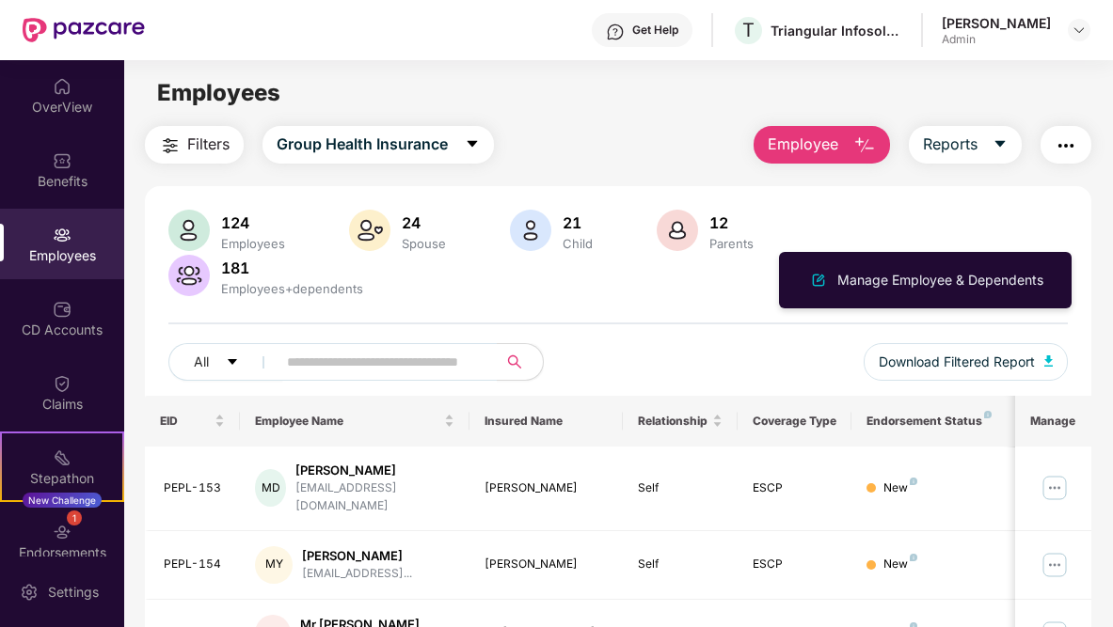
click at [299, 381] on div "All Download Filtered Report" at bounding box center [617, 369] width 899 height 53
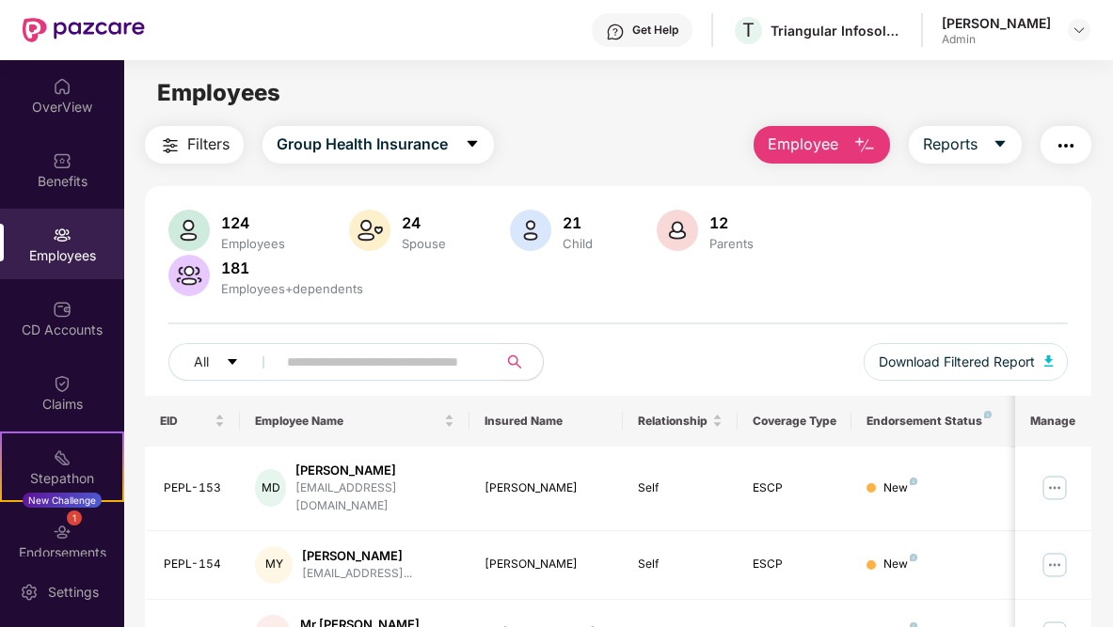
click at [312, 373] on input "text" at bounding box center [379, 362] width 185 height 28
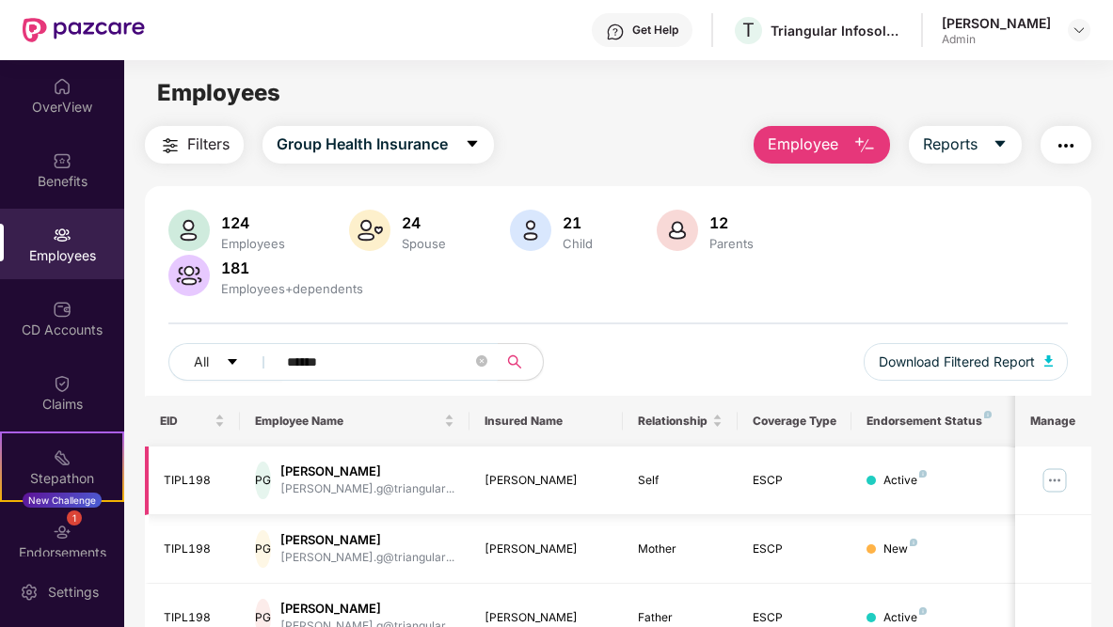
type input "******"
click at [1059, 478] on img at bounding box center [1054, 481] width 30 height 30
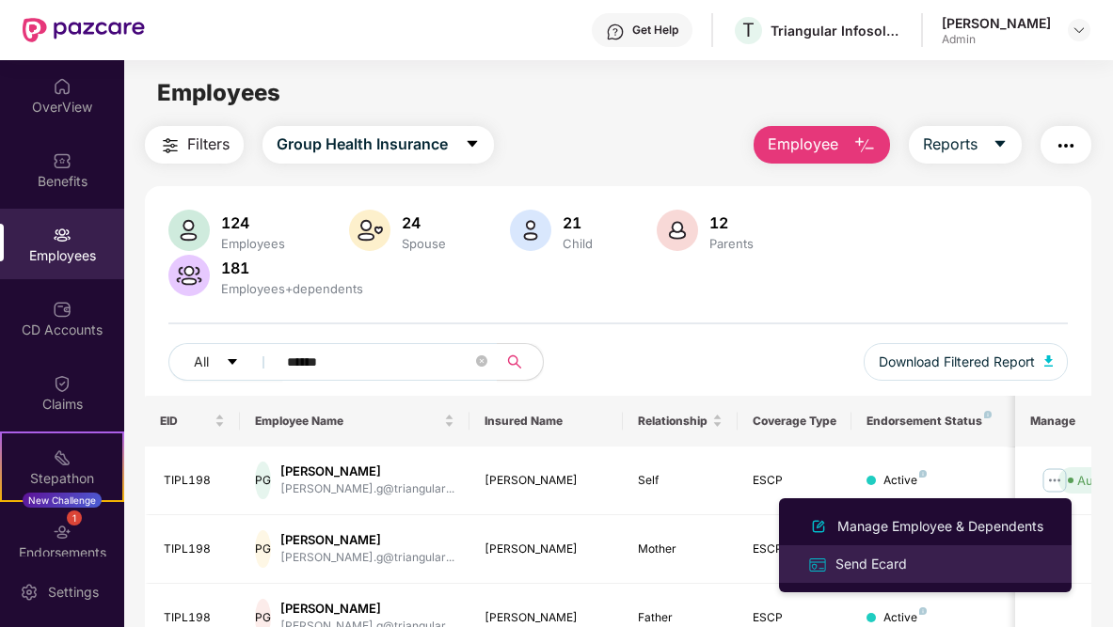
click at [888, 569] on div "Send Ecard" at bounding box center [870, 564] width 79 height 21
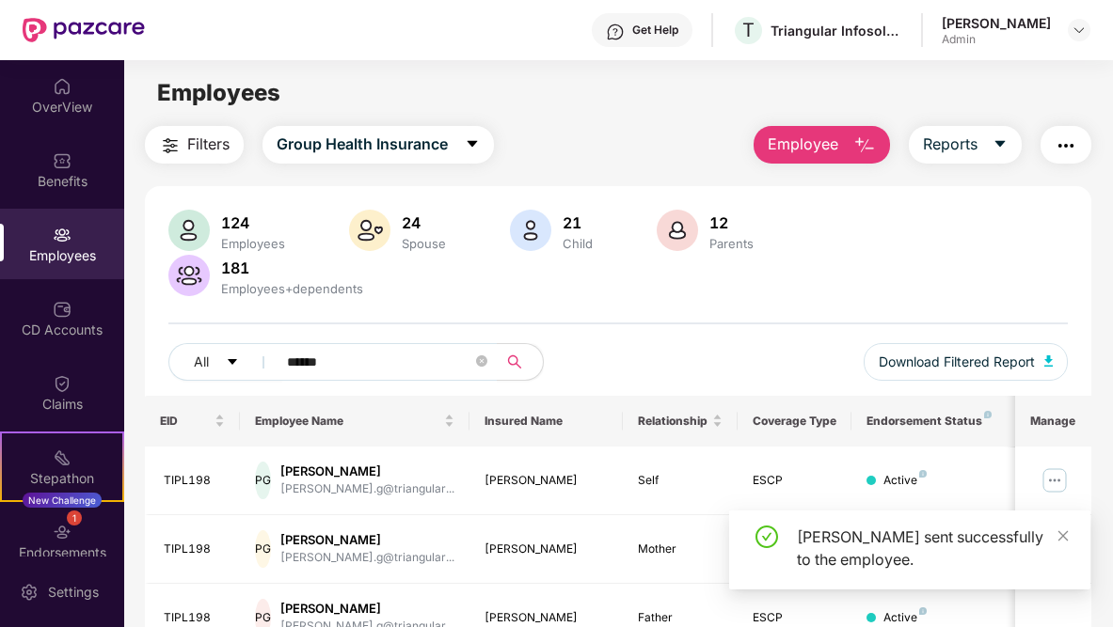
click at [1070, 536] on div "[PERSON_NAME] sent successfully to the employee." at bounding box center [909, 550] width 361 height 79
click at [1058, 534] on icon "close" at bounding box center [1062, 535] width 13 height 13
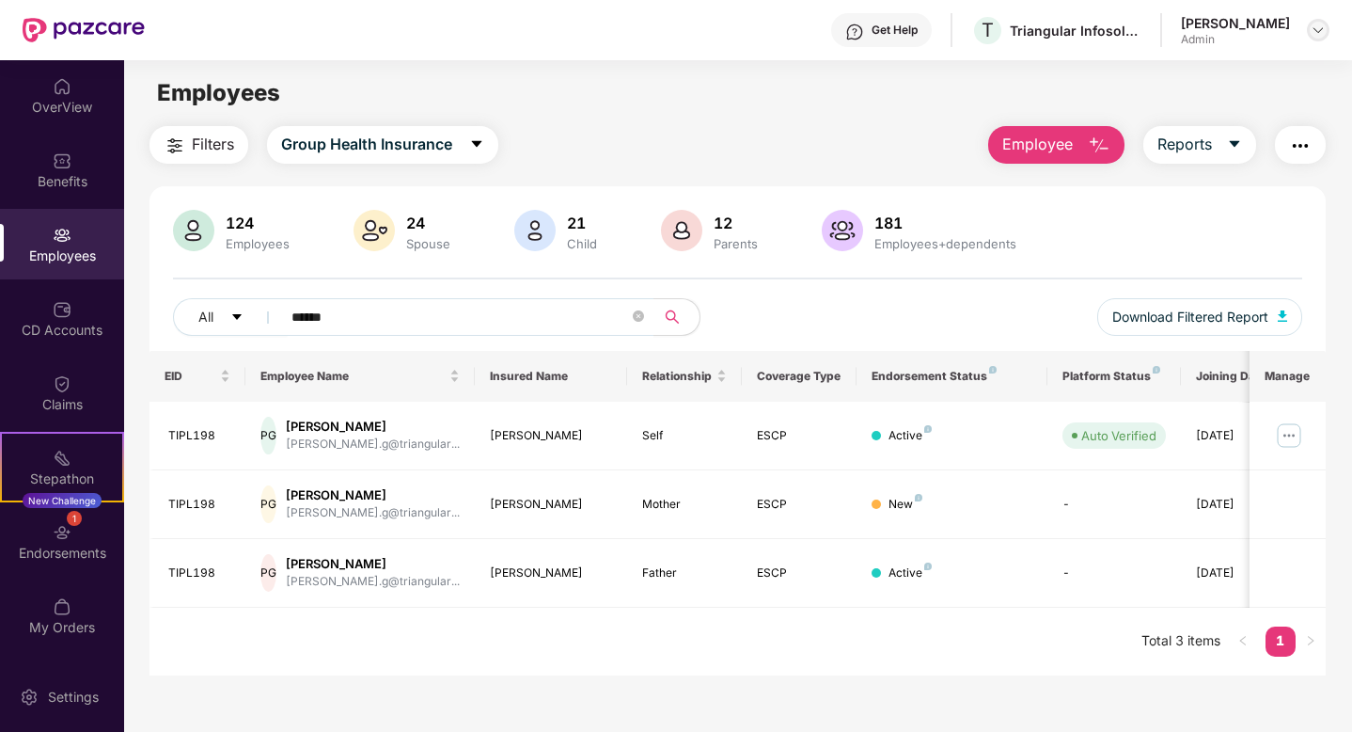
click at [1312, 34] on img at bounding box center [1318, 30] width 15 height 15
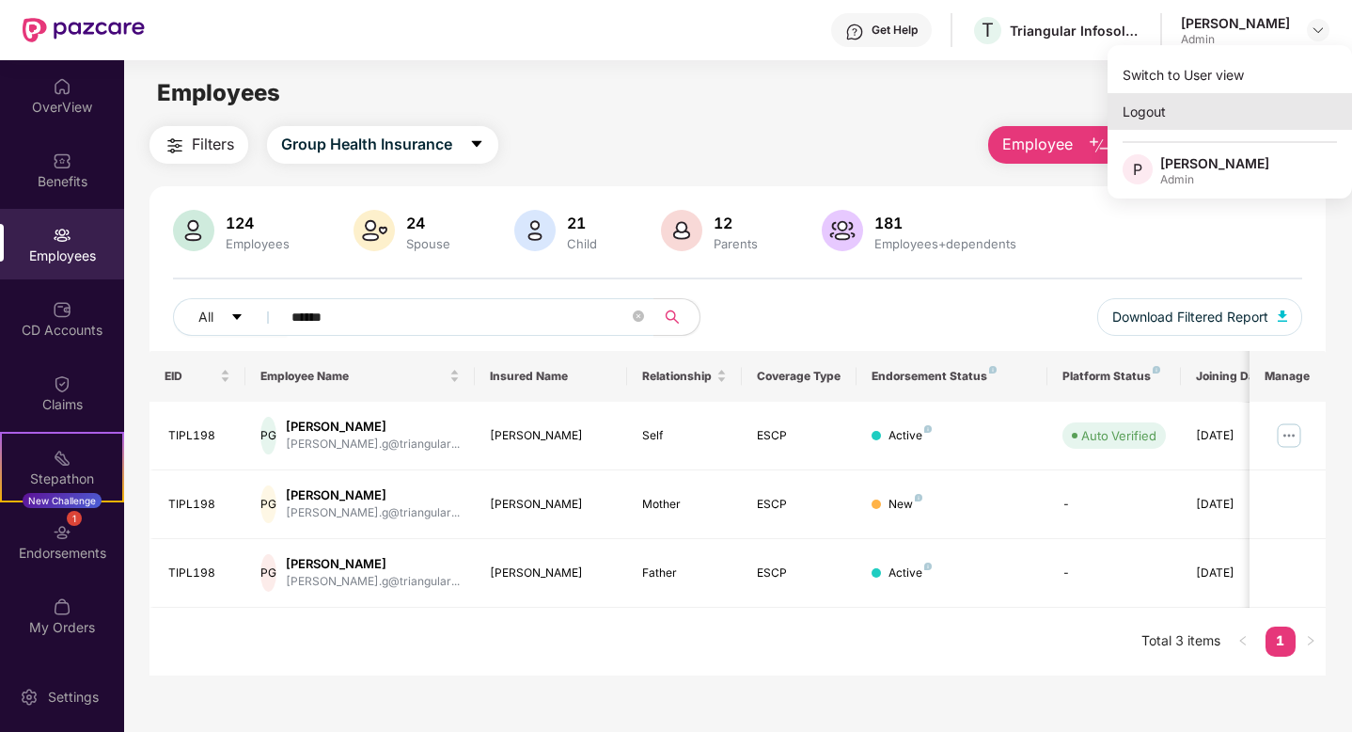
click at [1217, 120] on div "Logout" at bounding box center [1230, 111] width 245 height 37
